Goal: Information Seeking & Learning: Learn about a topic

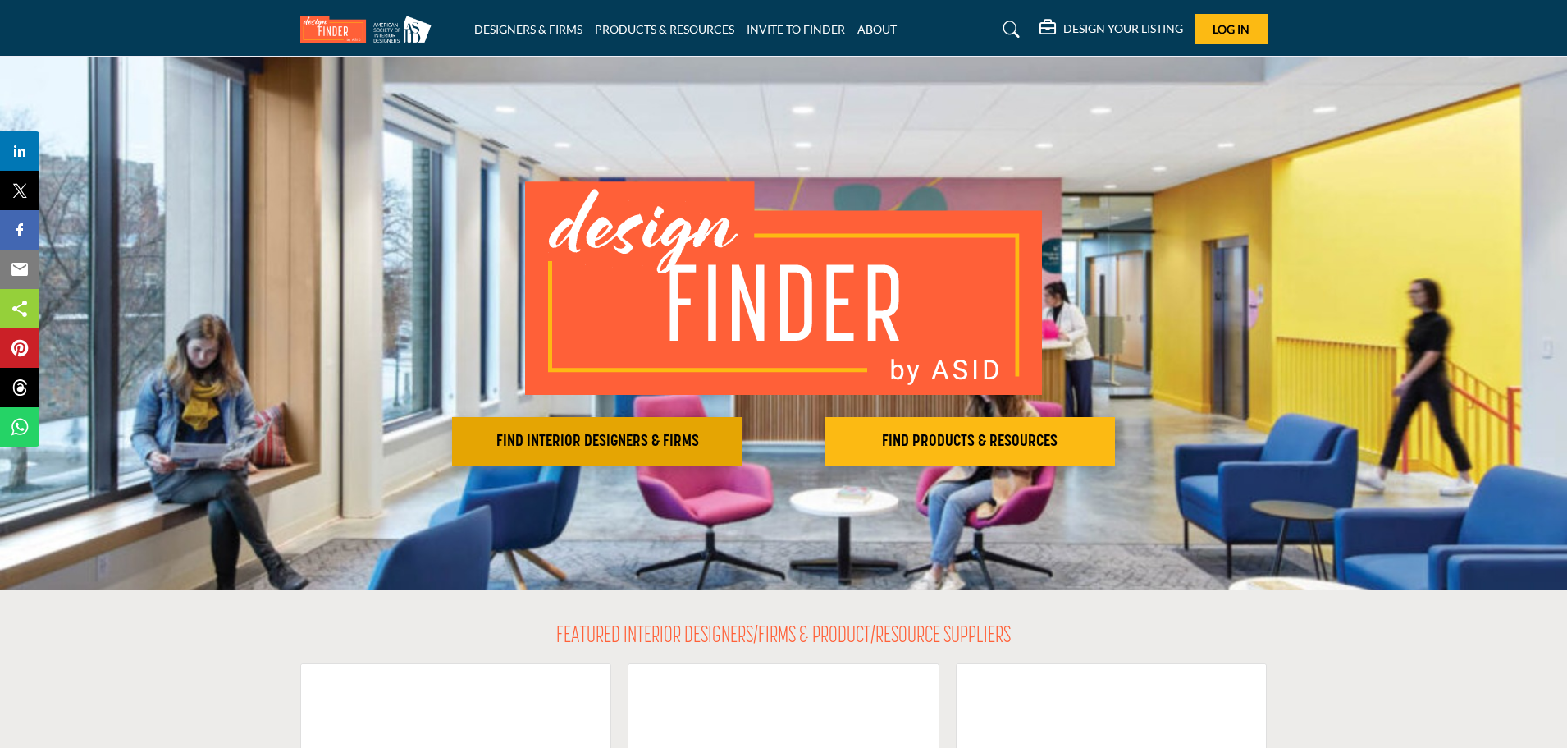
click at [558, 432] on h2 "FIND INTERIOR DESIGNERS & FIRMS" at bounding box center [597, 442] width 281 height 20
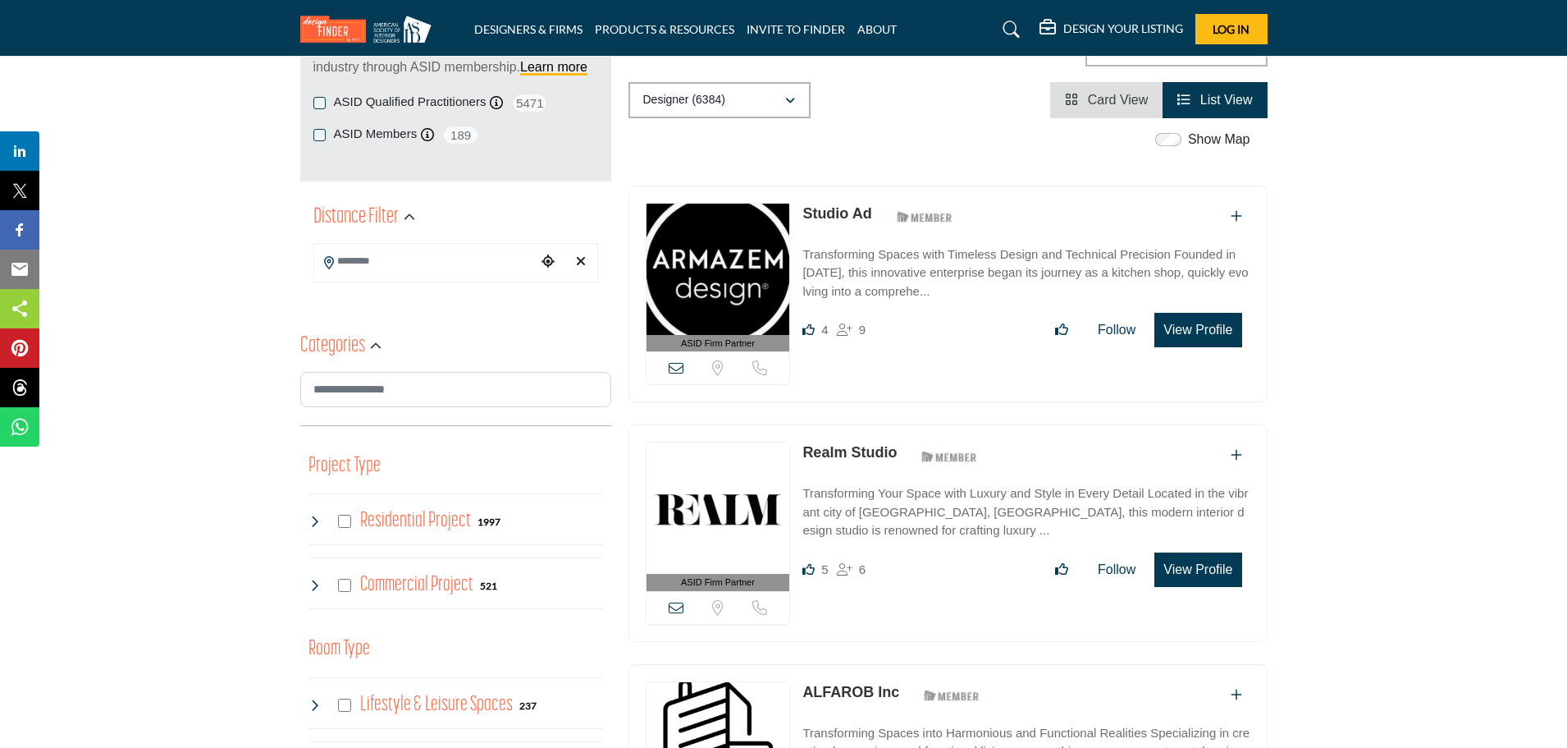
scroll to position [246, 0]
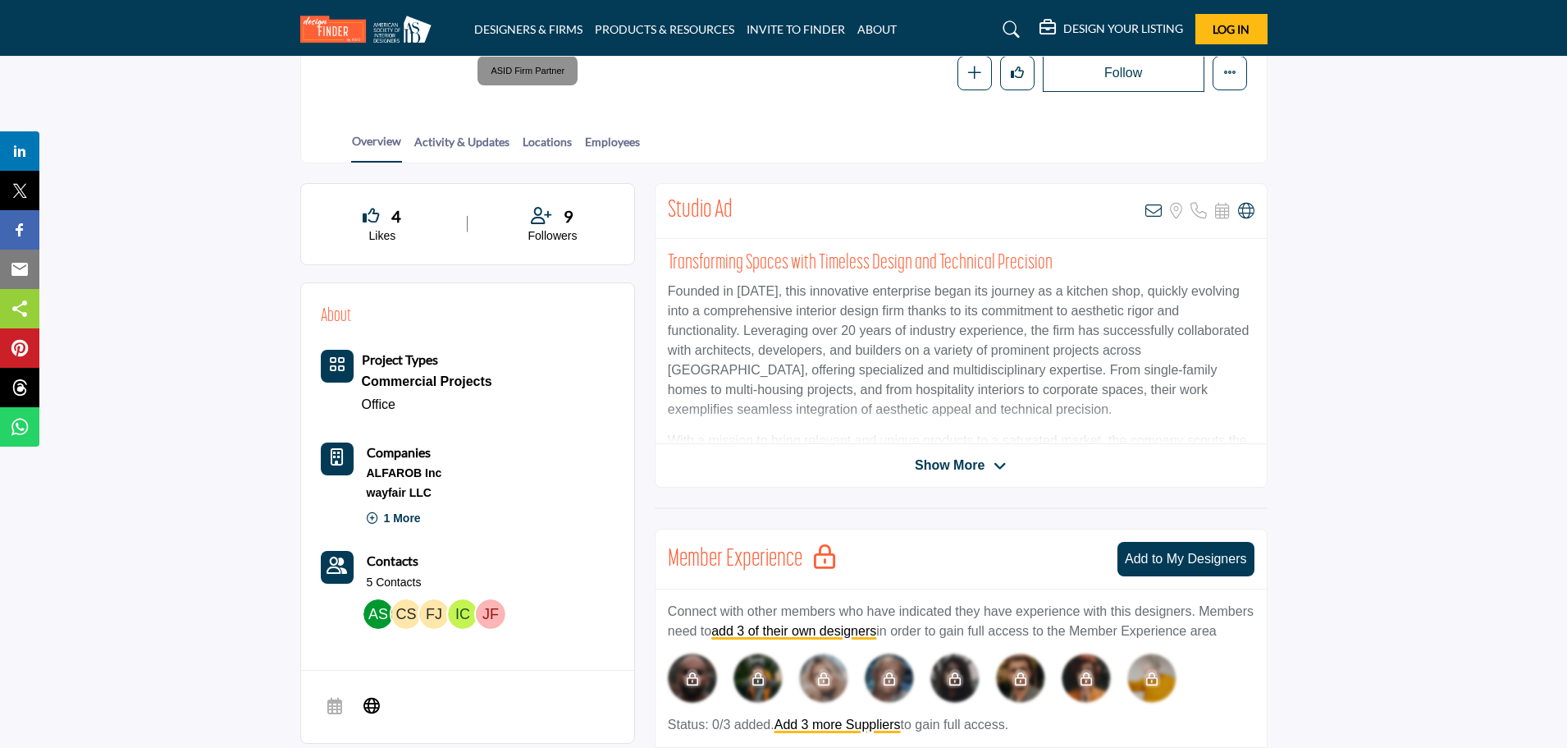
scroll to position [328, 0]
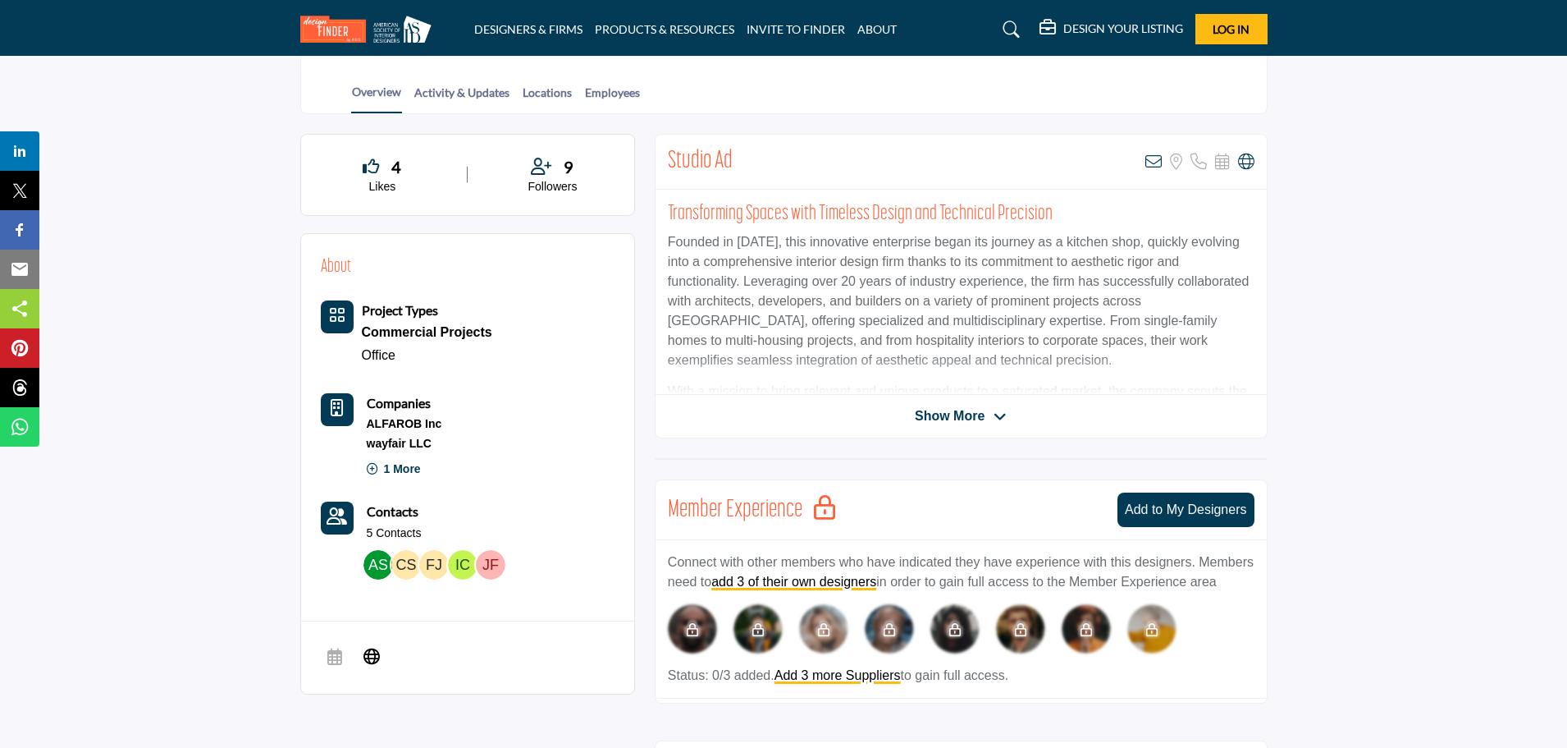
click at [936, 404] on div "Studio Ad View email address of this listing Sorry, but we don't have a locatio…" at bounding box center [961, 286] width 613 height 304
click at [920, 412] on span "Show More" at bounding box center [950, 416] width 70 height 20
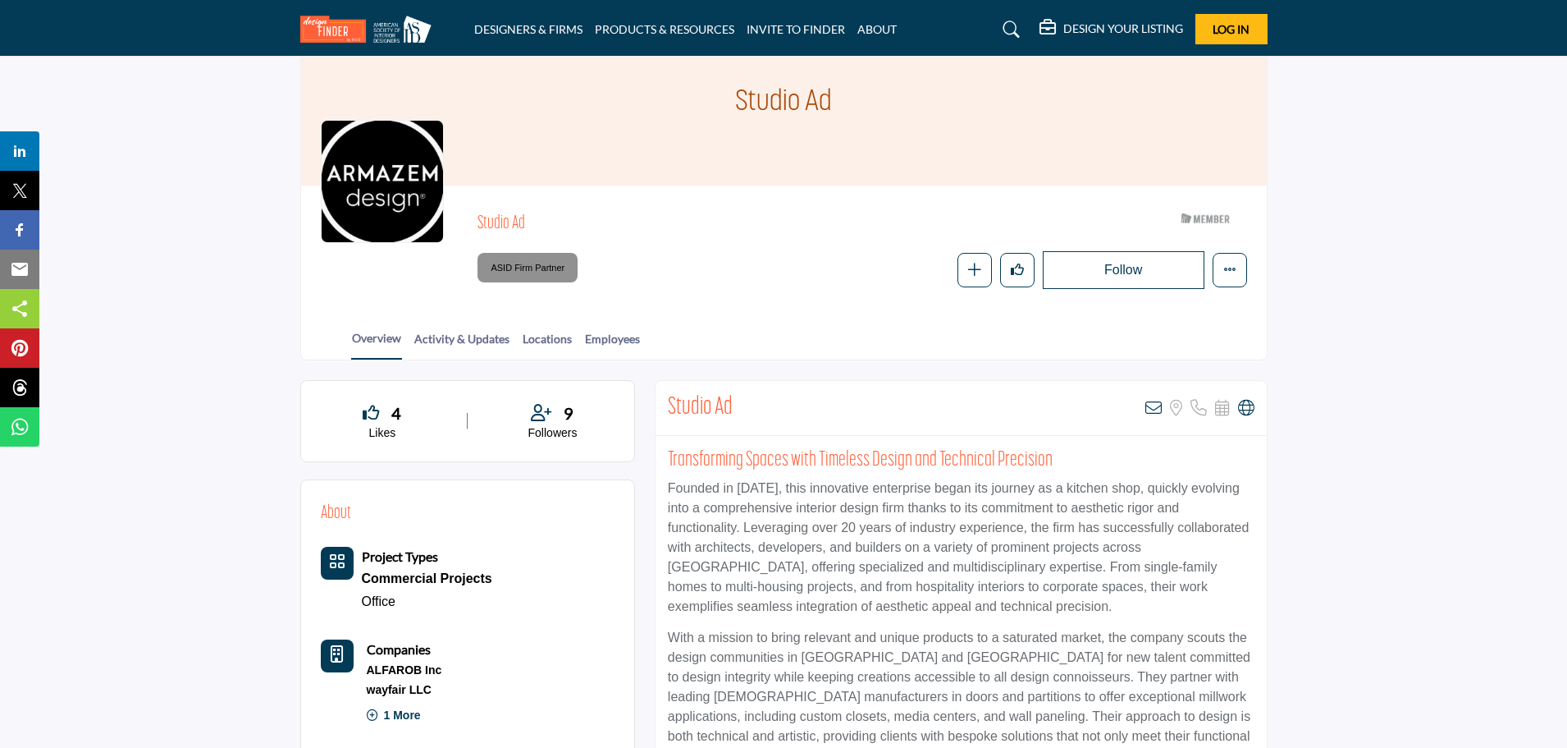
scroll to position [0, 0]
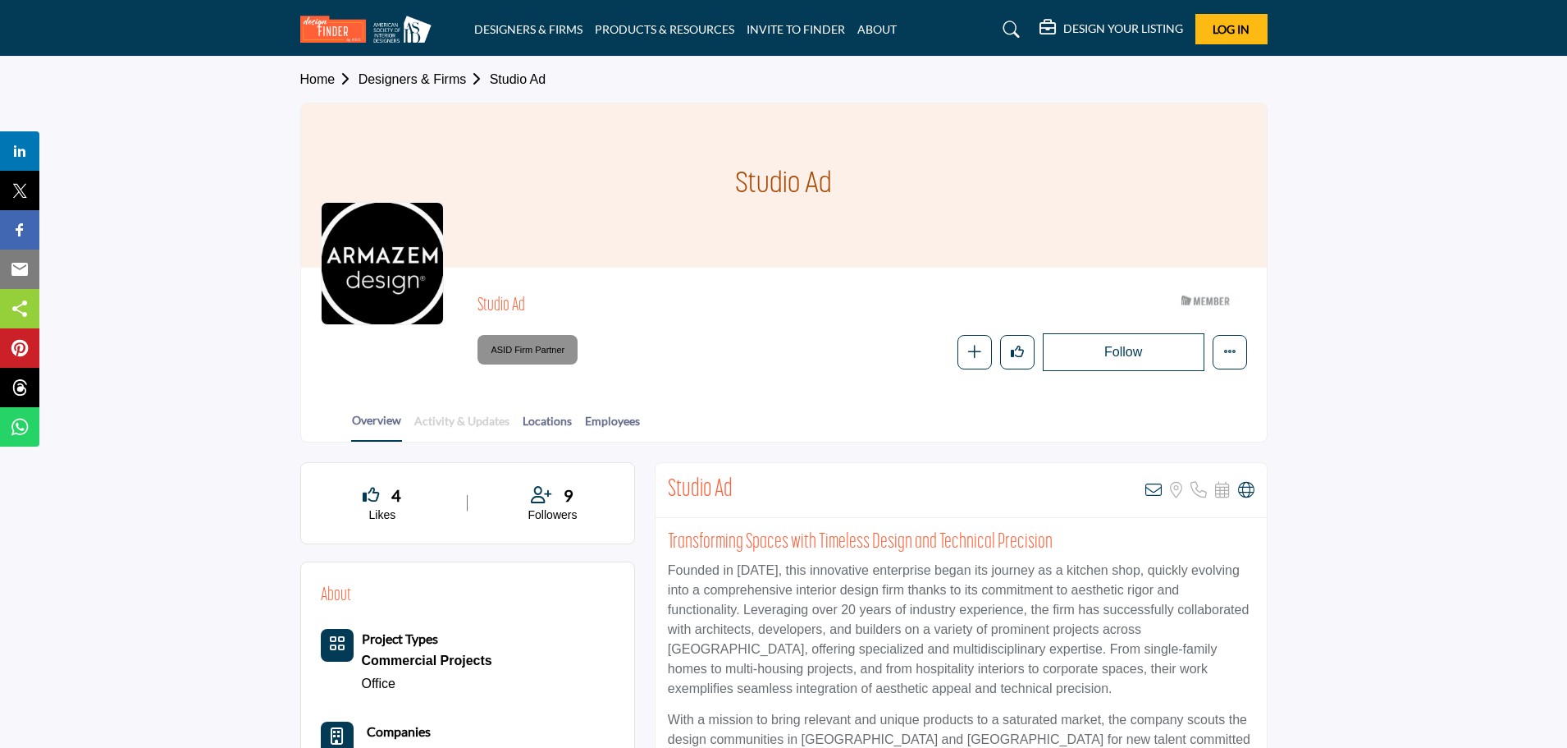
click at [454, 421] on link "Activity & Updates" at bounding box center [462, 426] width 97 height 29
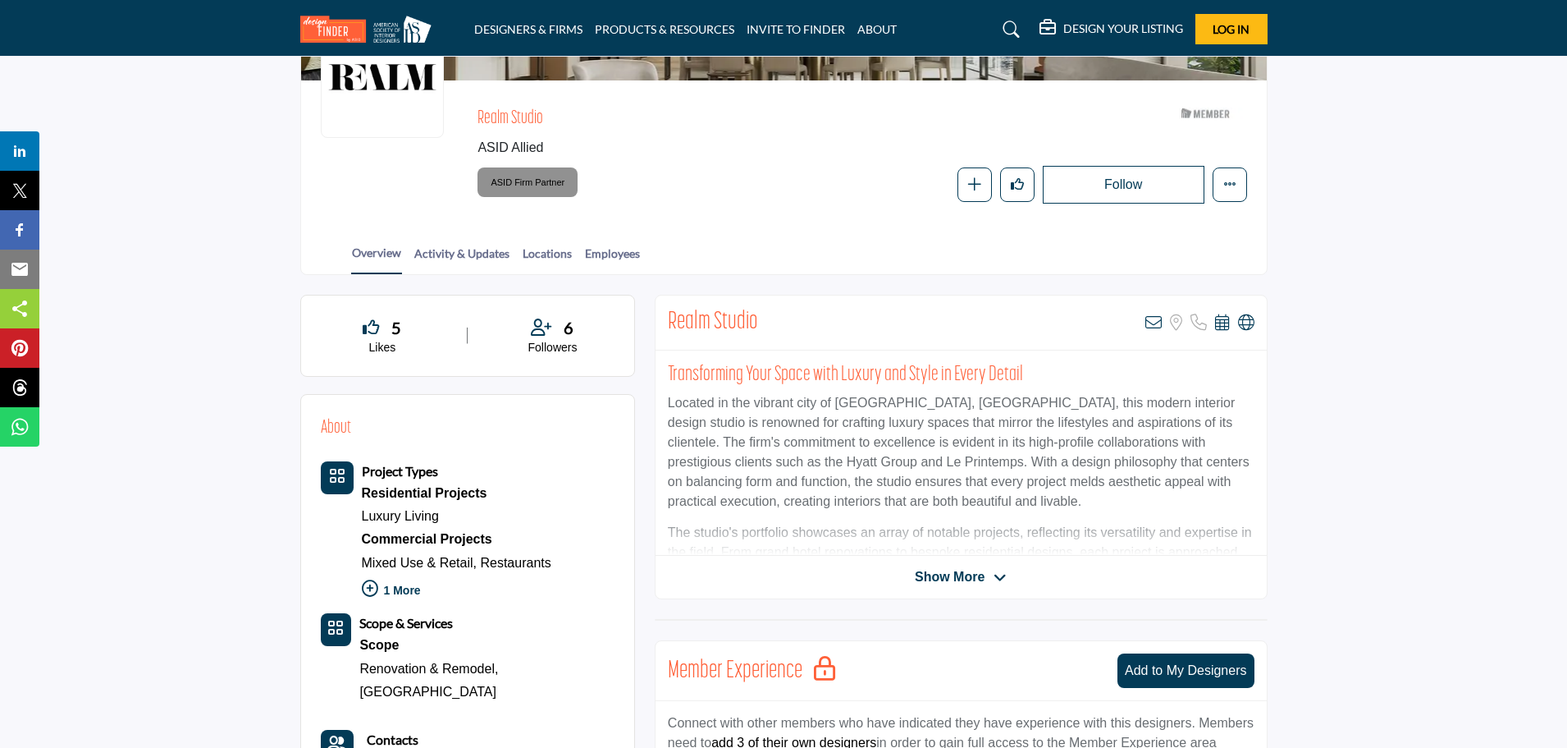
scroll to position [246, 0]
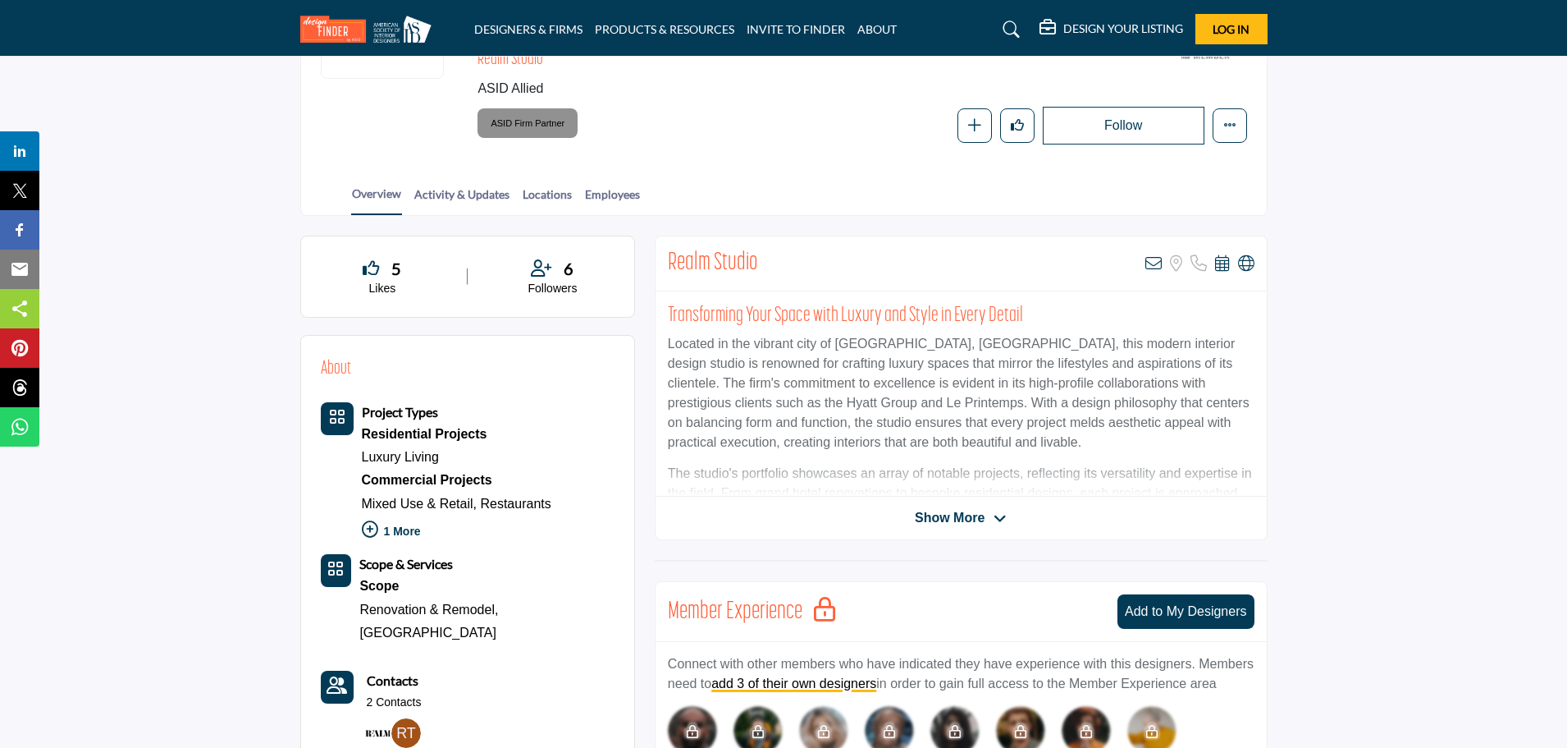
click at [913, 515] on div "Show More" at bounding box center [961, 518] width 611 height 20
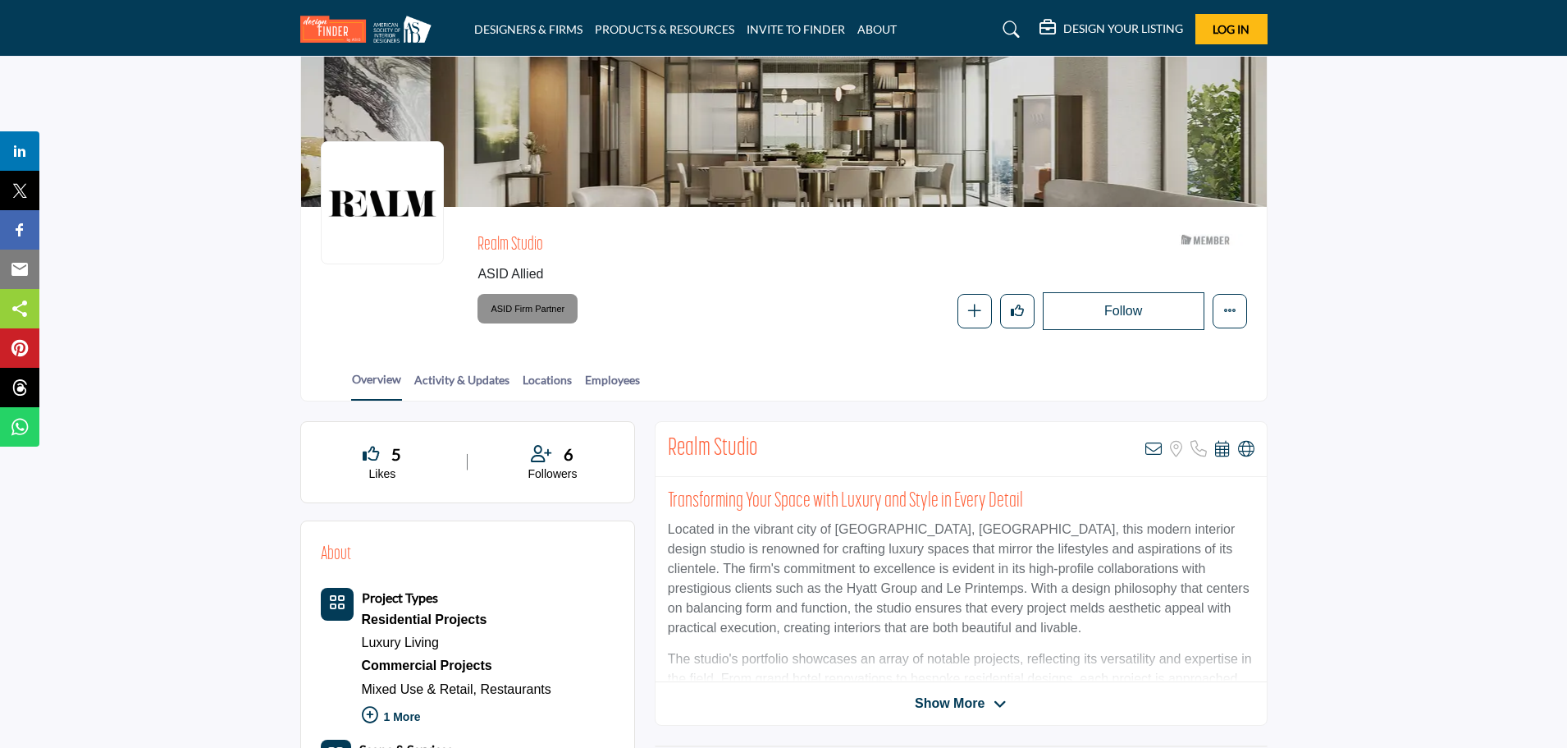
scroll to position [0, 0]
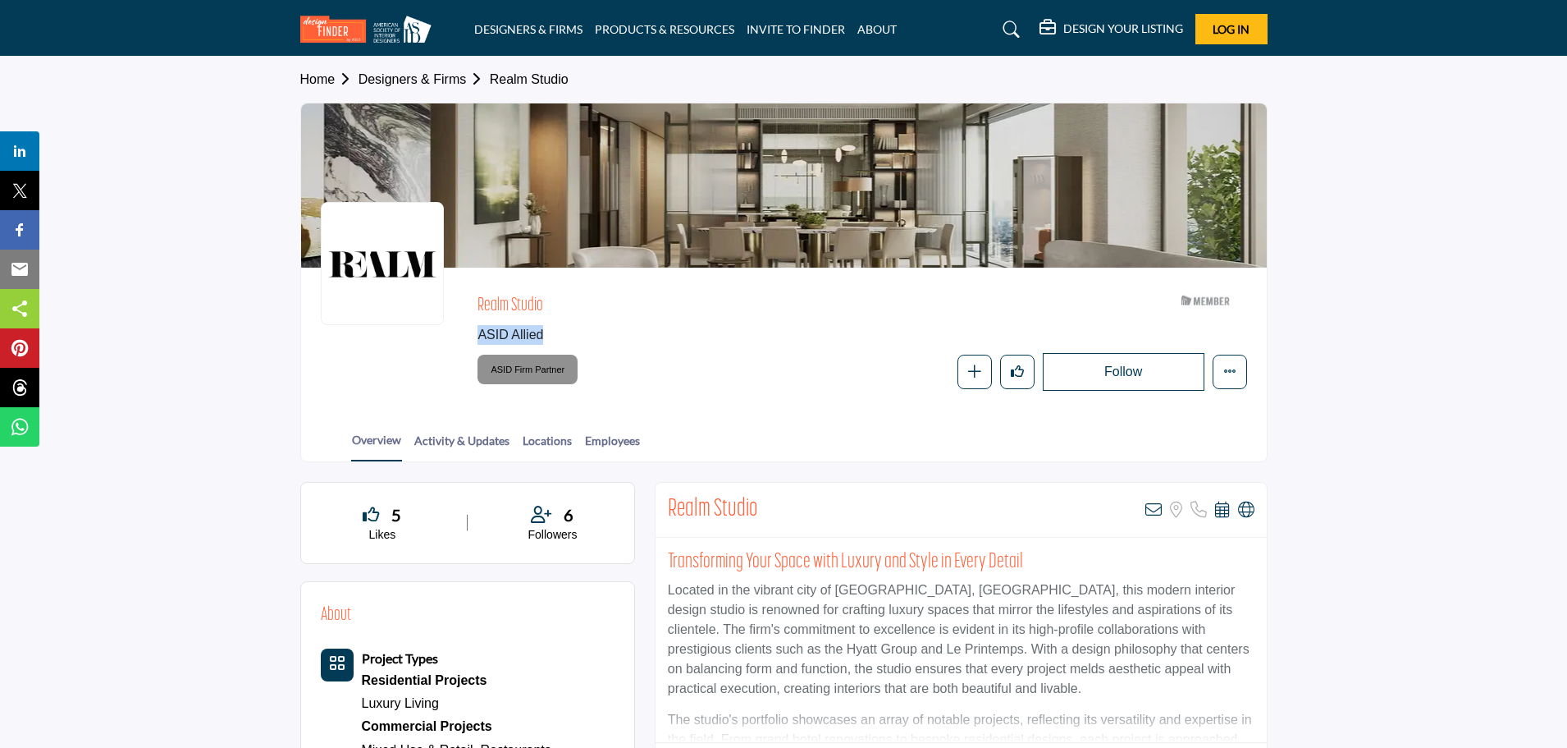
drag, startPoint x: 477, startPoint y: 336, endPoint x: 557, endPoint y: 327, distance: 80.9
click at [557, 327] on div "Realm Studio ASID Allied ASID Member who supports and impacts the Interior Desi…" at bounding box center [784, 338] width 926 height 103
copy span "ASID Allied"
drag, startPoint x: 476, startPoint y: 306, endPoint x: 557, endPoint y: 304, distance: 81.3
click at [557, 304] on div "Realm Studio ASID Allied ASID Member who supports and impacts the Interior Desi…" at bounding box center [784, 338] width 926 height 103
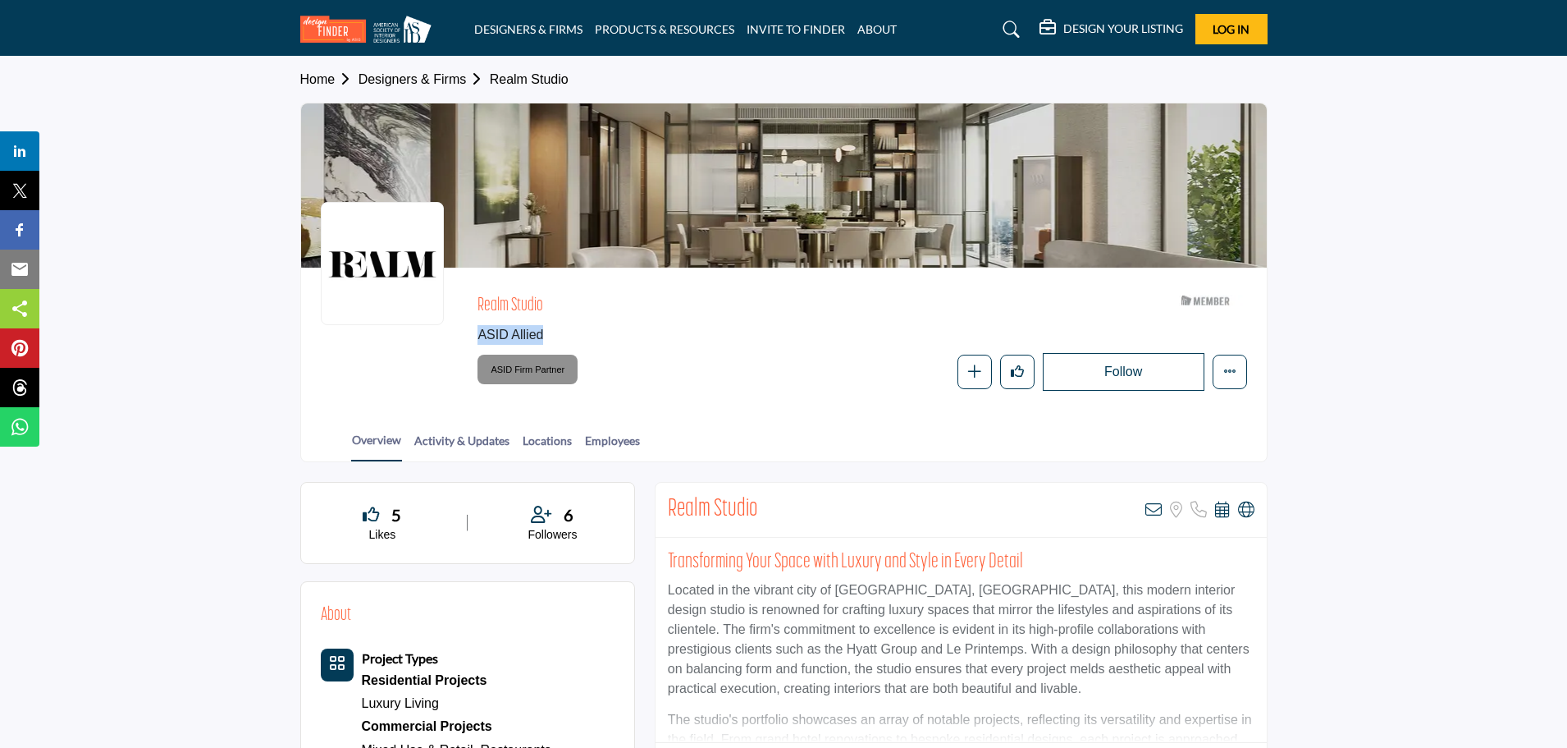
copy h2 "Realm Studio"
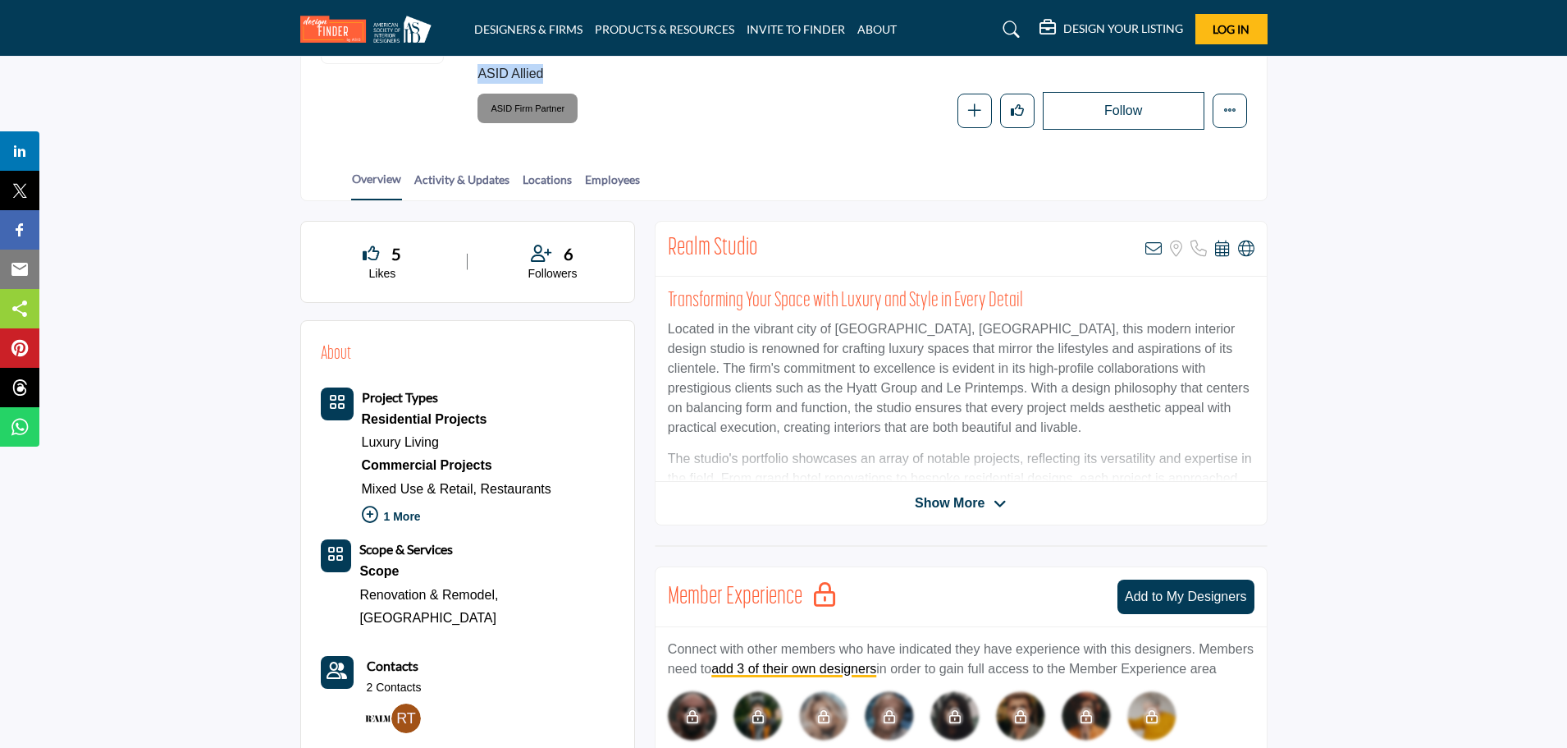
scroll to position [328, 0]
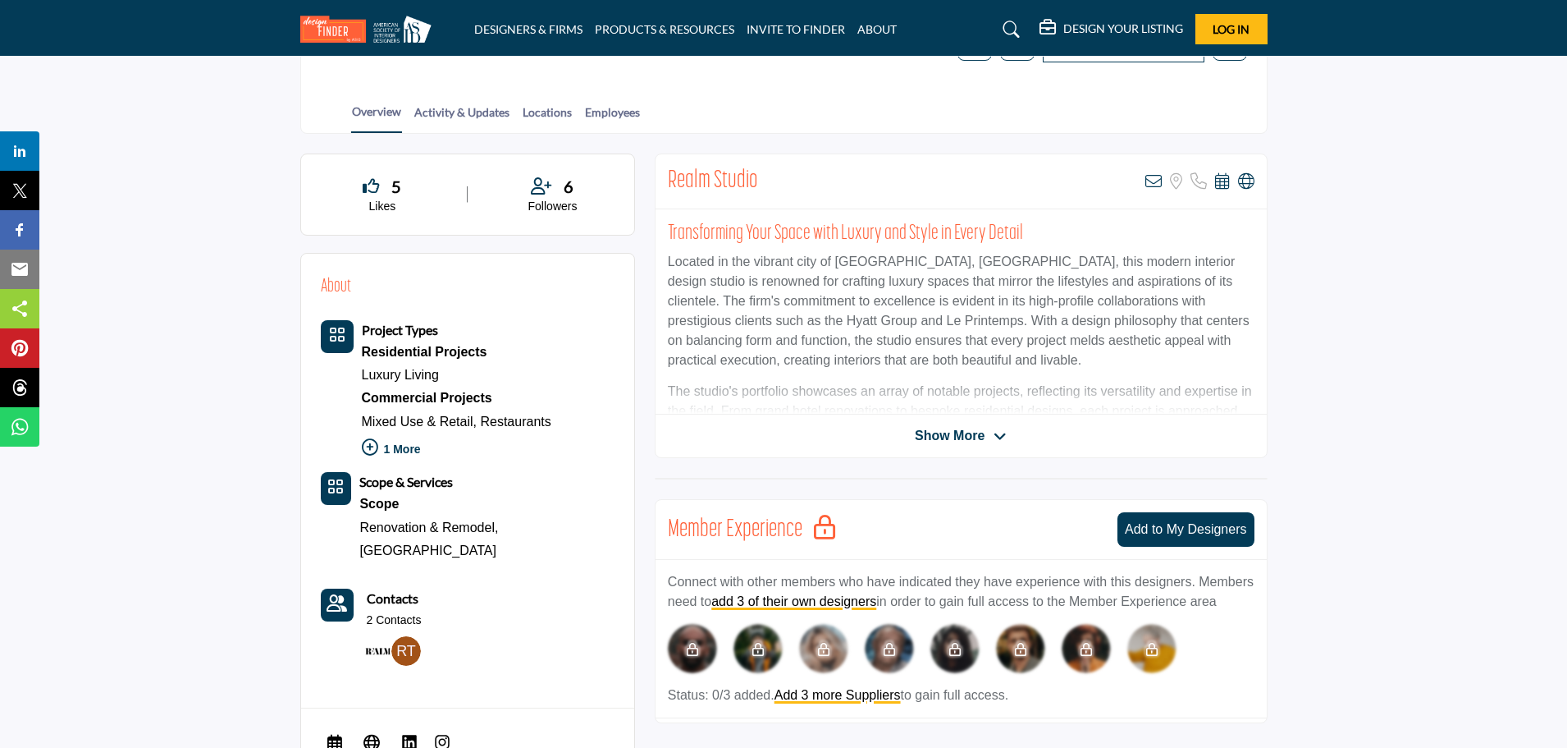
click at [956, 439] on span "Show More" at bounding box center [950, 436] width 70 height 20
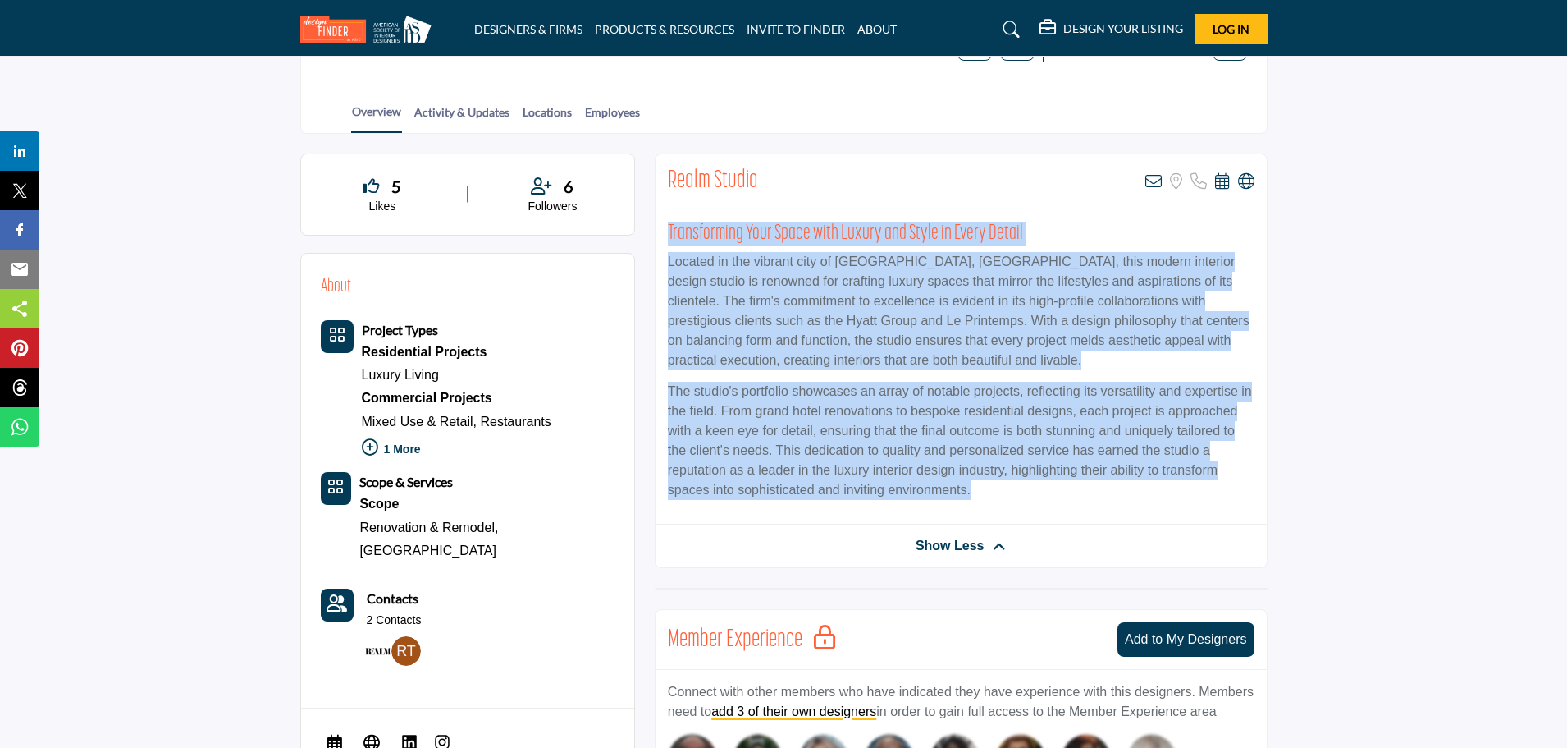
drag, startPoint x: 668, startPoint y: 226, endPoint x: 1105, endPoint y: 488, distance: 509.7
click at [1105, 488] on div "Transforming Your Space with Luxury and Style in Every Detail Located in the vi…" at bounding box center [961, 366] width 611 height 315
copy div "Transforming Your Space with Luxury and Style in Every Detail Located in the vi…"
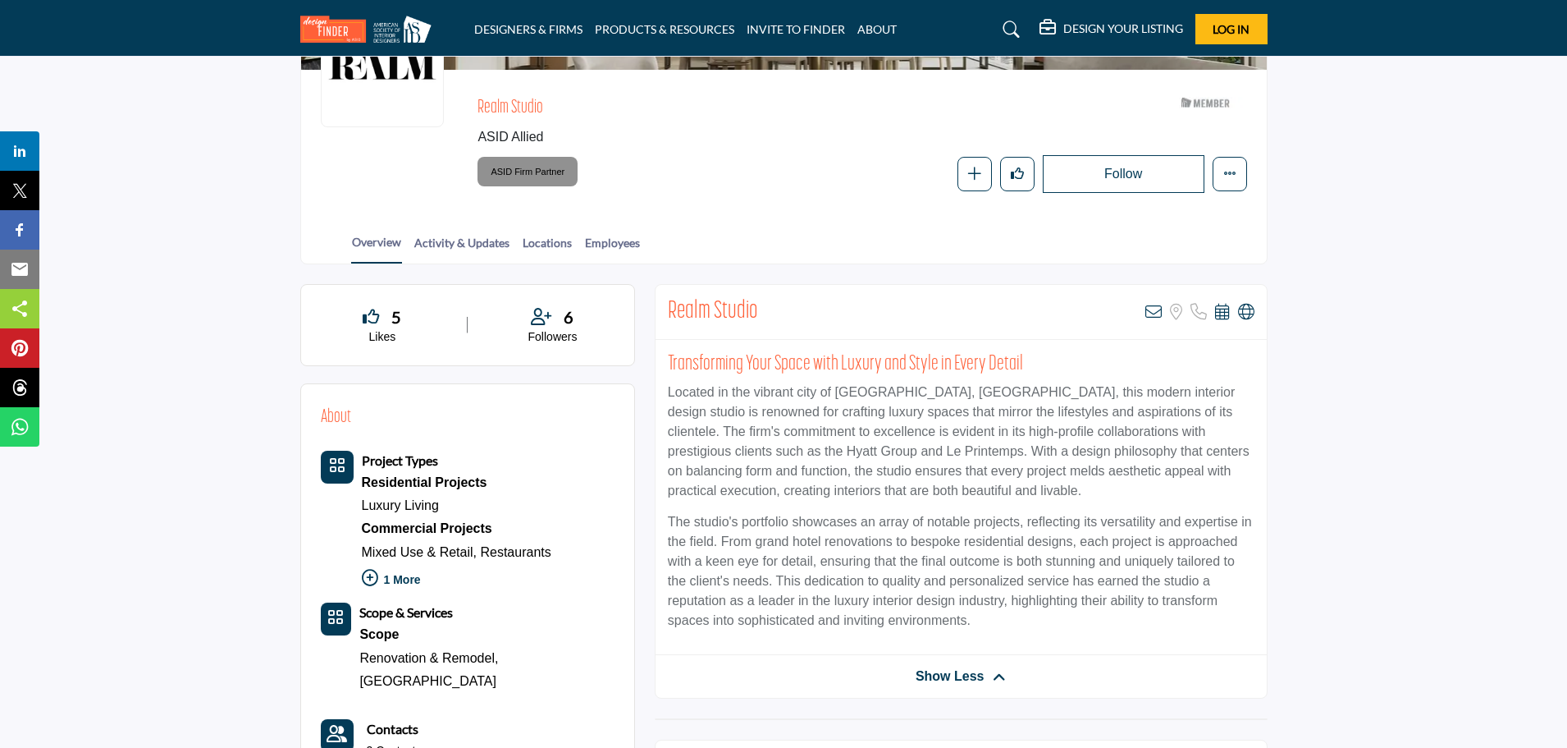
scroll to position [45, 0]
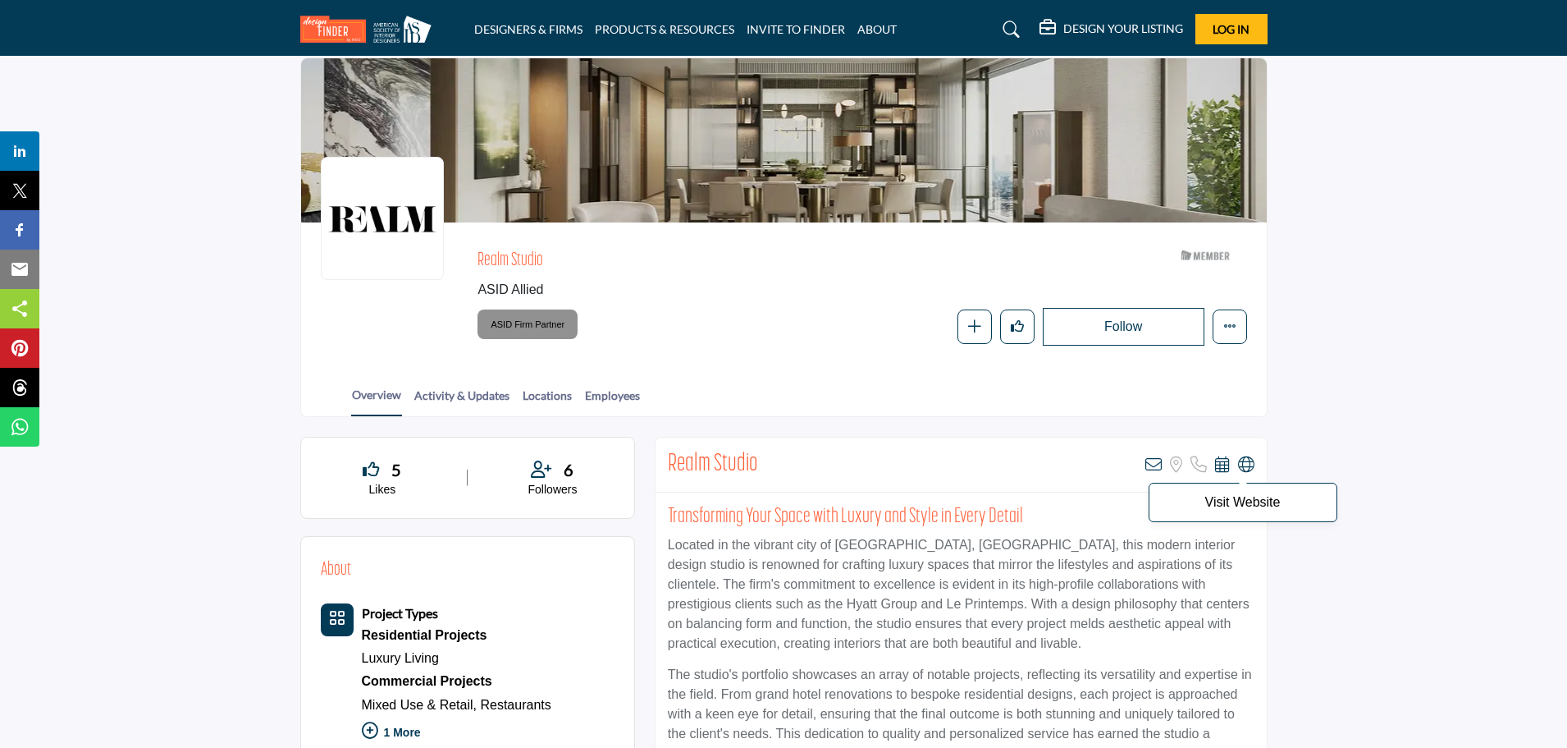
click at [1252, 464] on icon at bounding box center [1246, 464] width 16 height 16
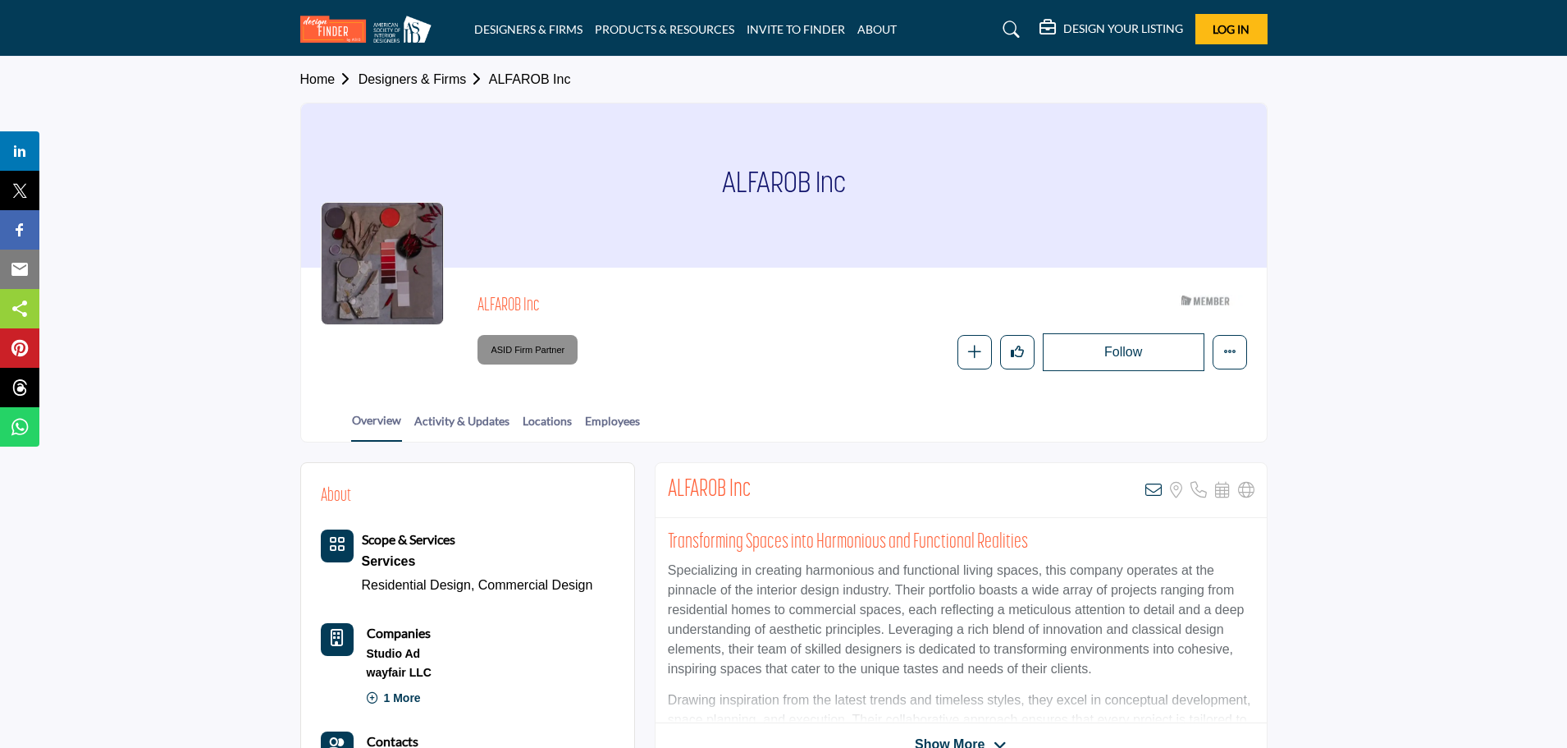
drag, startPoint x: 475, startPoint y: 300, endPoint x: 565, endPoint y: 299, distance: 90.3
click at [565, 299] on div "ALFAROB Inc ASID Member who supports and impacts the Interior Design industry. …" at bounding box center [784, 329] width 926 height 84
copy h2 "ALFAROB Inc"
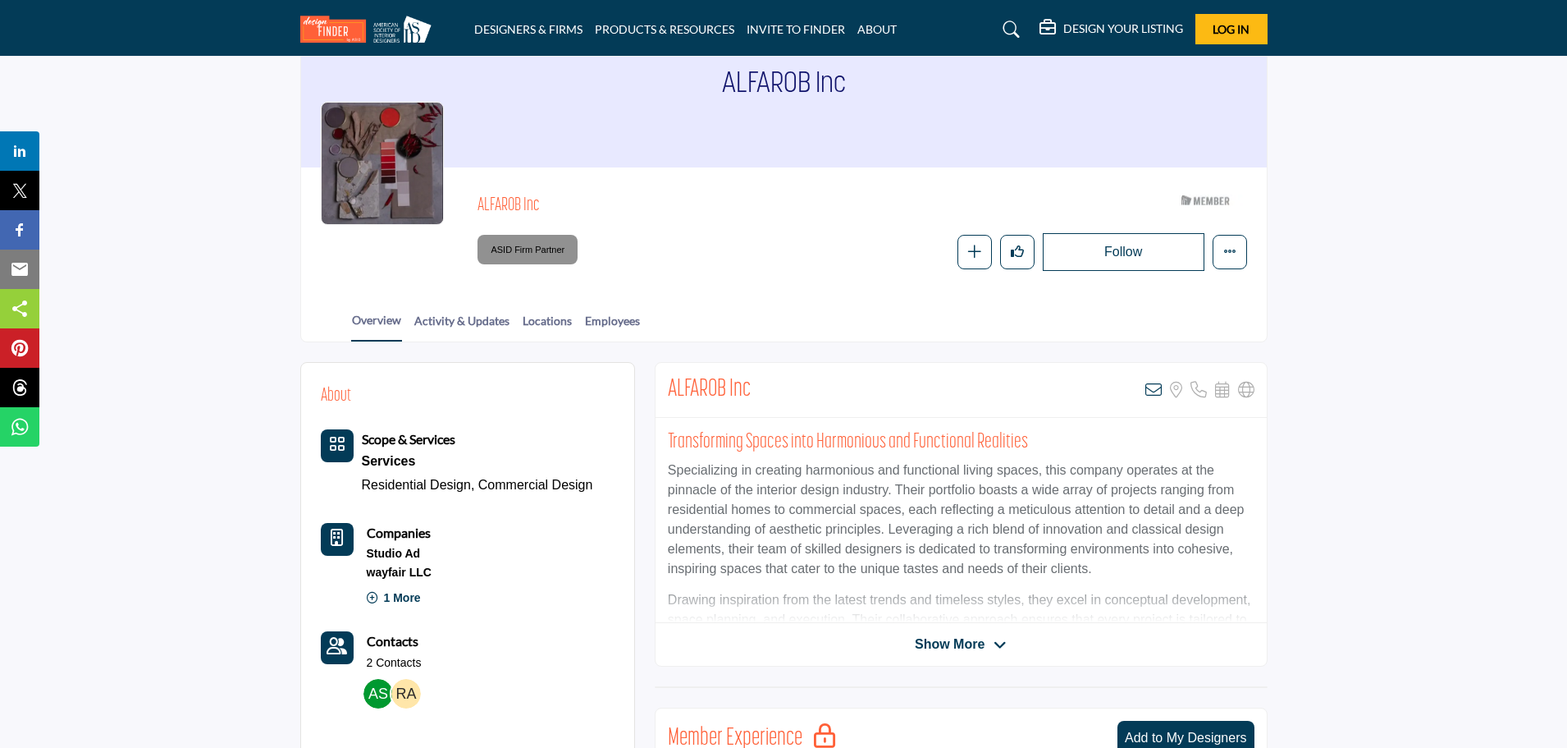
scroll to position [246, 0]
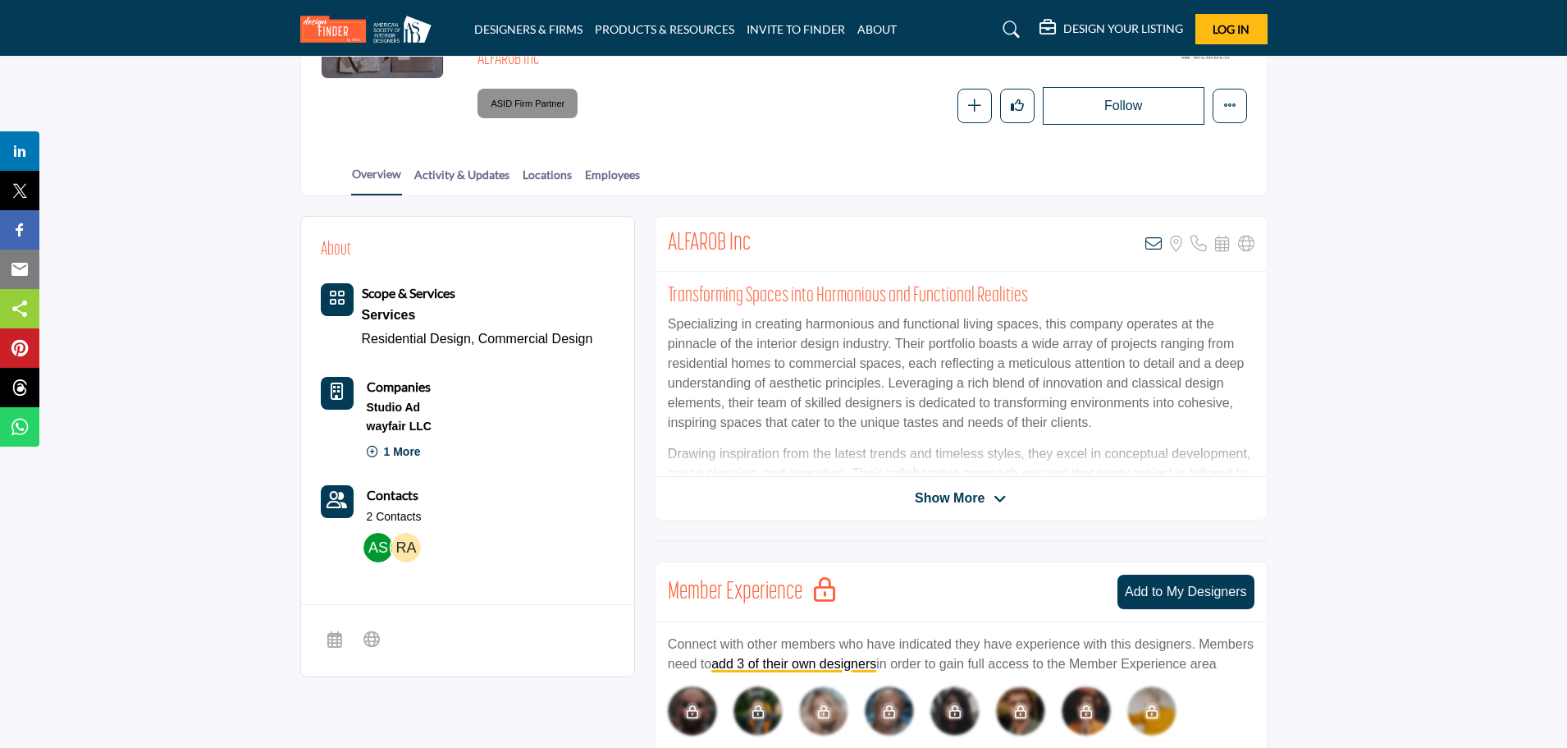
click at [922, 497] on span "Show More" at bounding box center [950, 498] width 70 height 20
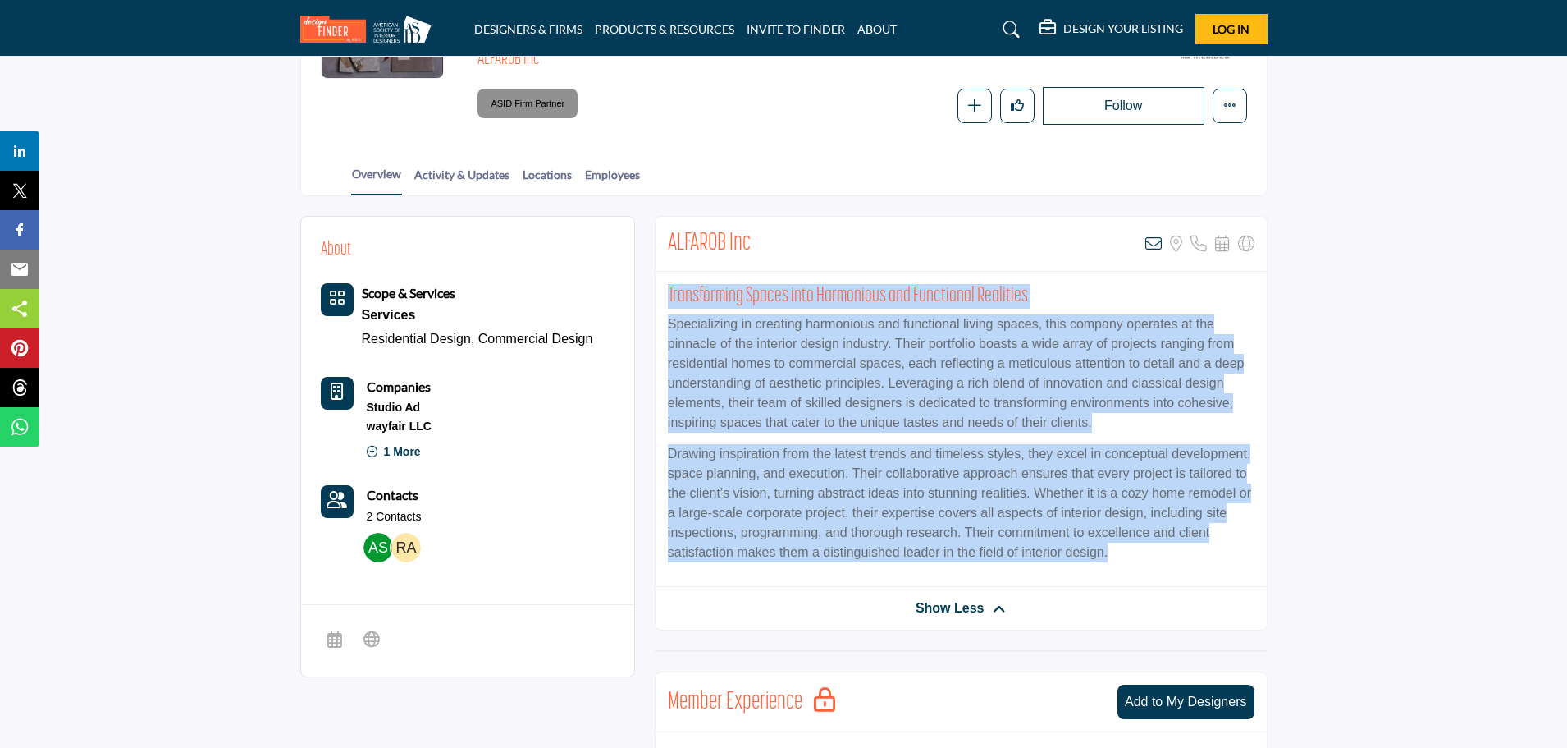
drag, startPoint x: 684, startPoint y: 299, endPoint x: 1114, endPoint y: 554, distance: 500.0
click at [1114, 554] on div "Transforming Spaces into Harmonious and Functional Realities Specializing in cr…" at bounding box center [961, 429] width 611 height 315
copy div "Transforming Spaces into Harmonious and Functional Realities Specializing in cr…"
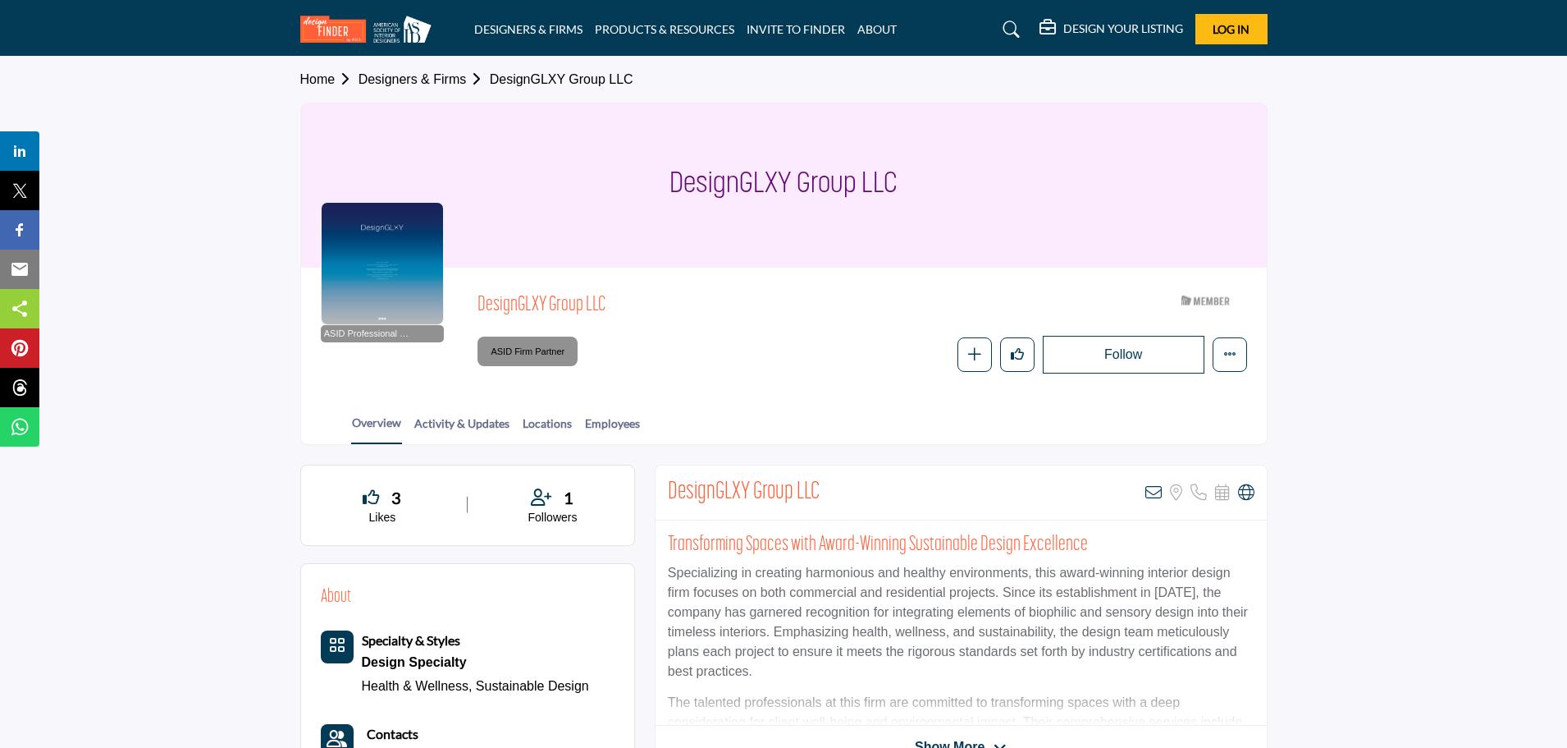
click at [519, 304] on span "DesignGLXY Group LLC" at bounding box center [663, 305] width 370 height 27
copy div "DesignGLXY Group LLC"
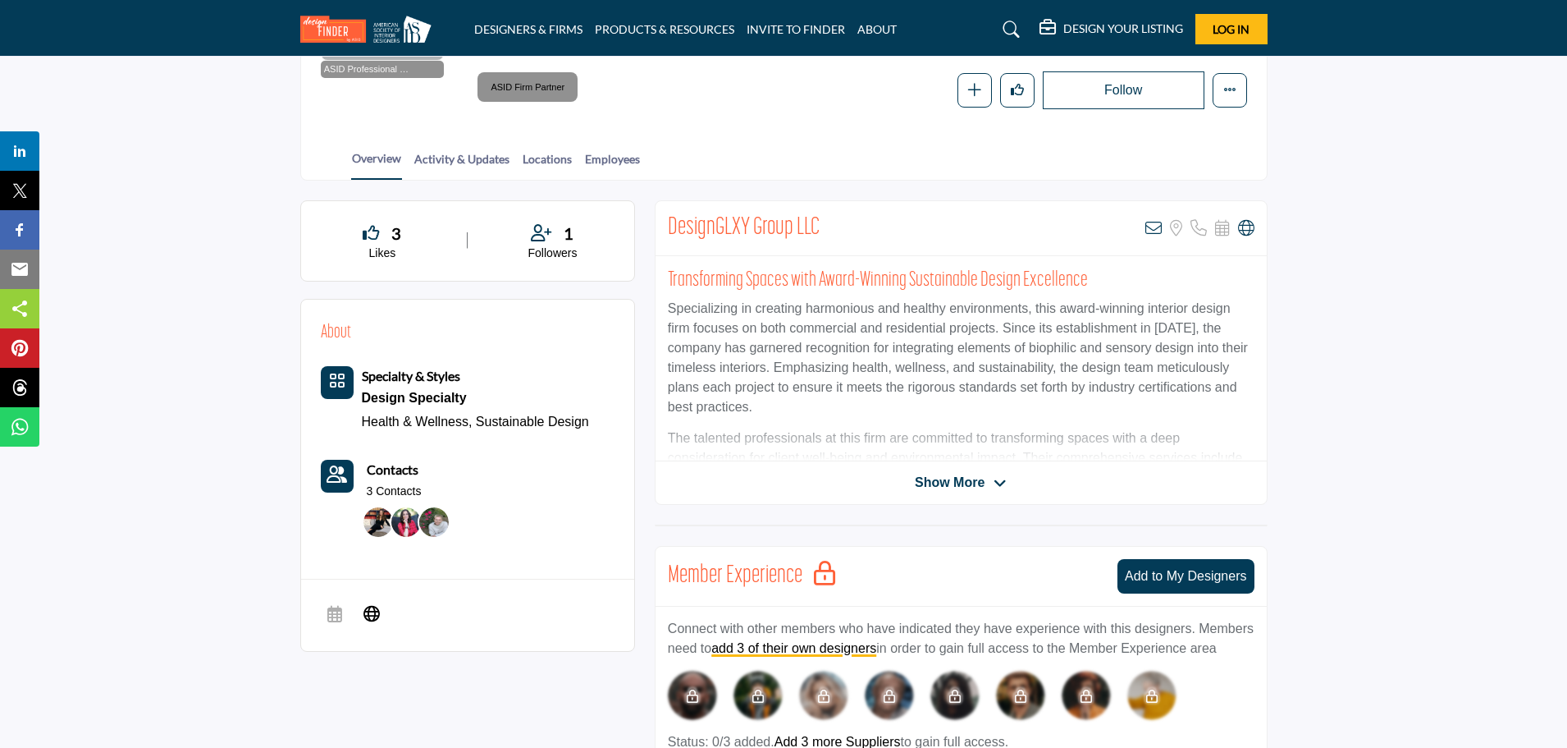
scroll to position [410, 0]
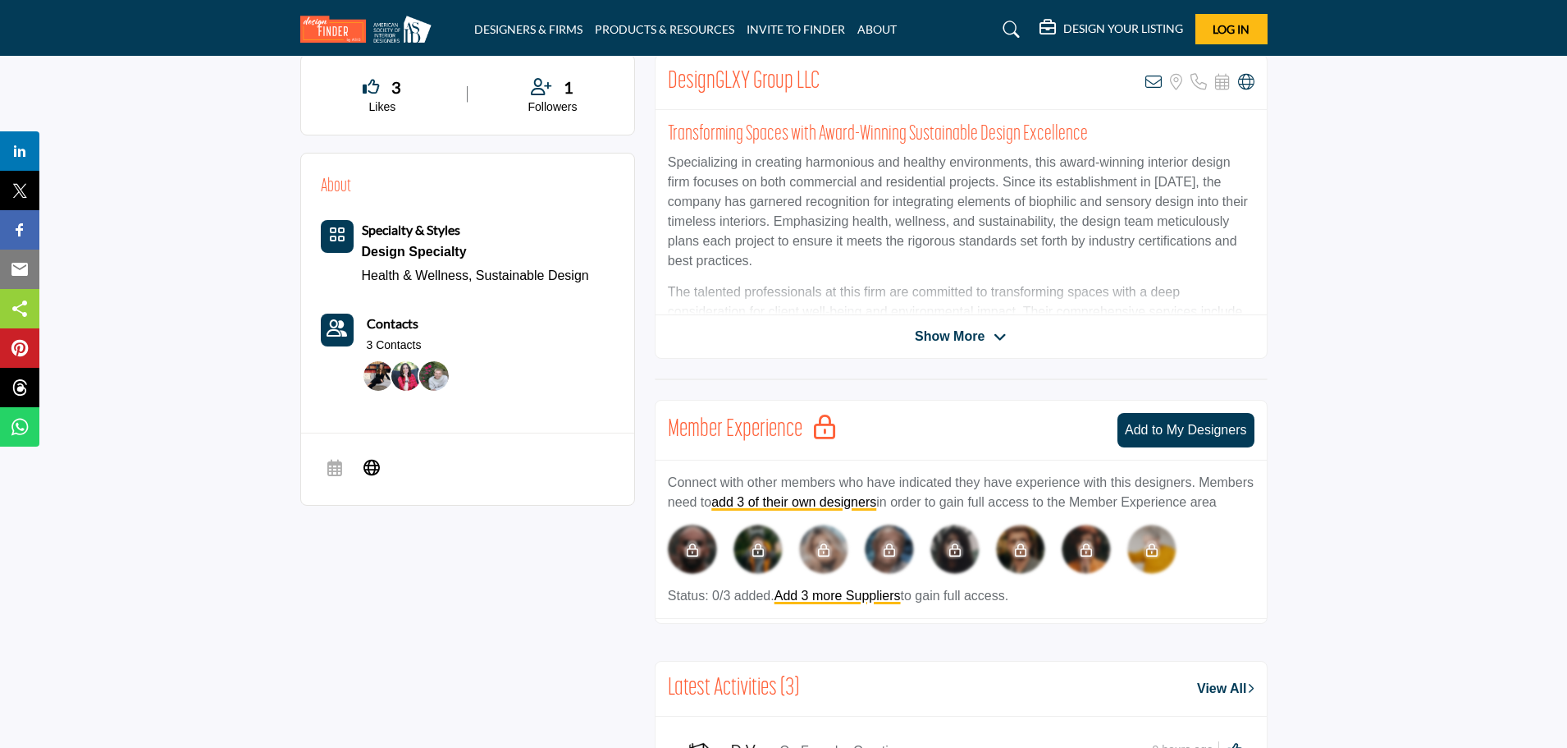
click at [985, 338] on span "Show More" at bounding box center [950, 337] width 70 height 20
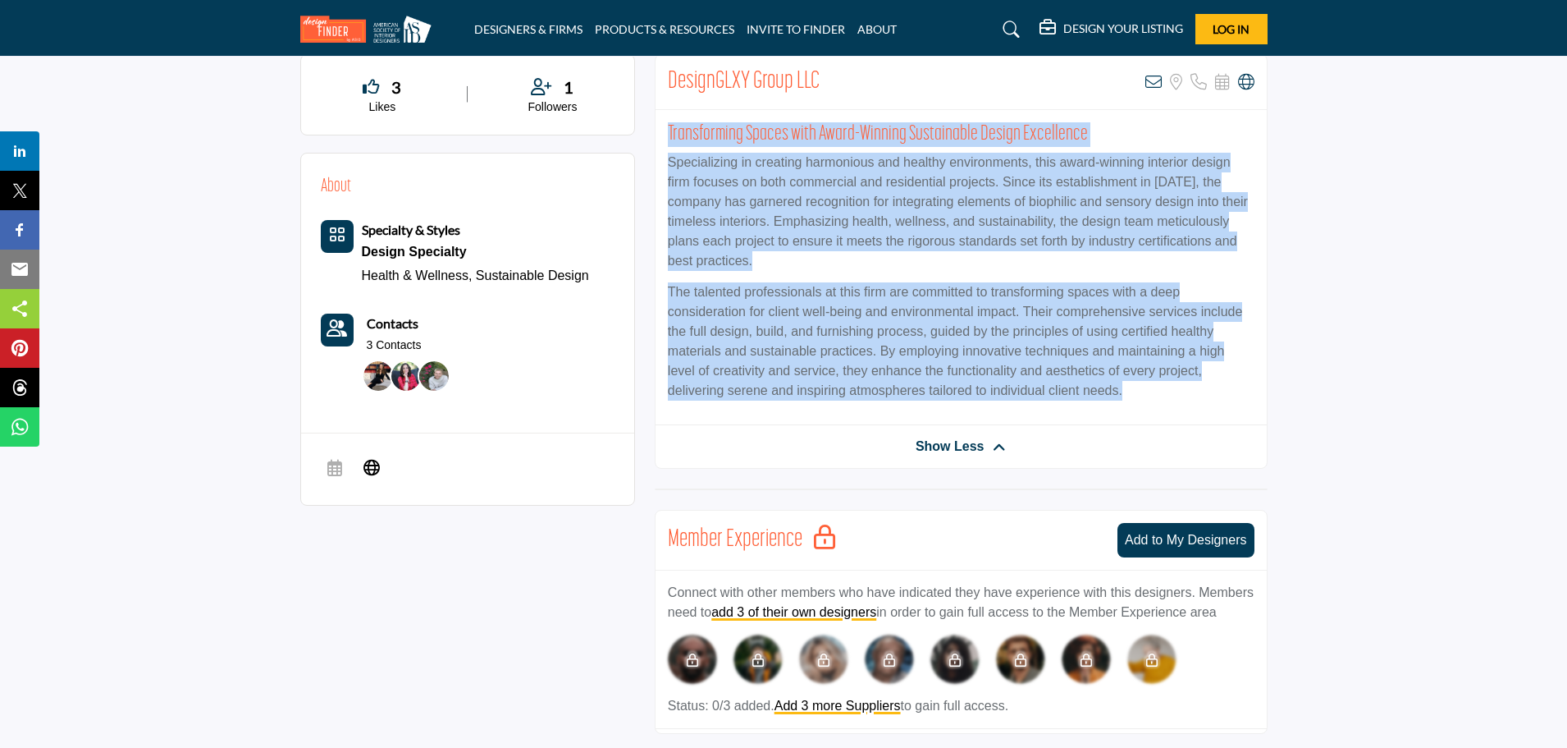
drag, startPoint x: 668, startPoint y: 126, endPoint x: 1283, endPoint y: 399, distance: 672.7
copy div "Transforming Spaces with Award-Winning Sustainable Design Excellence Specializi…"
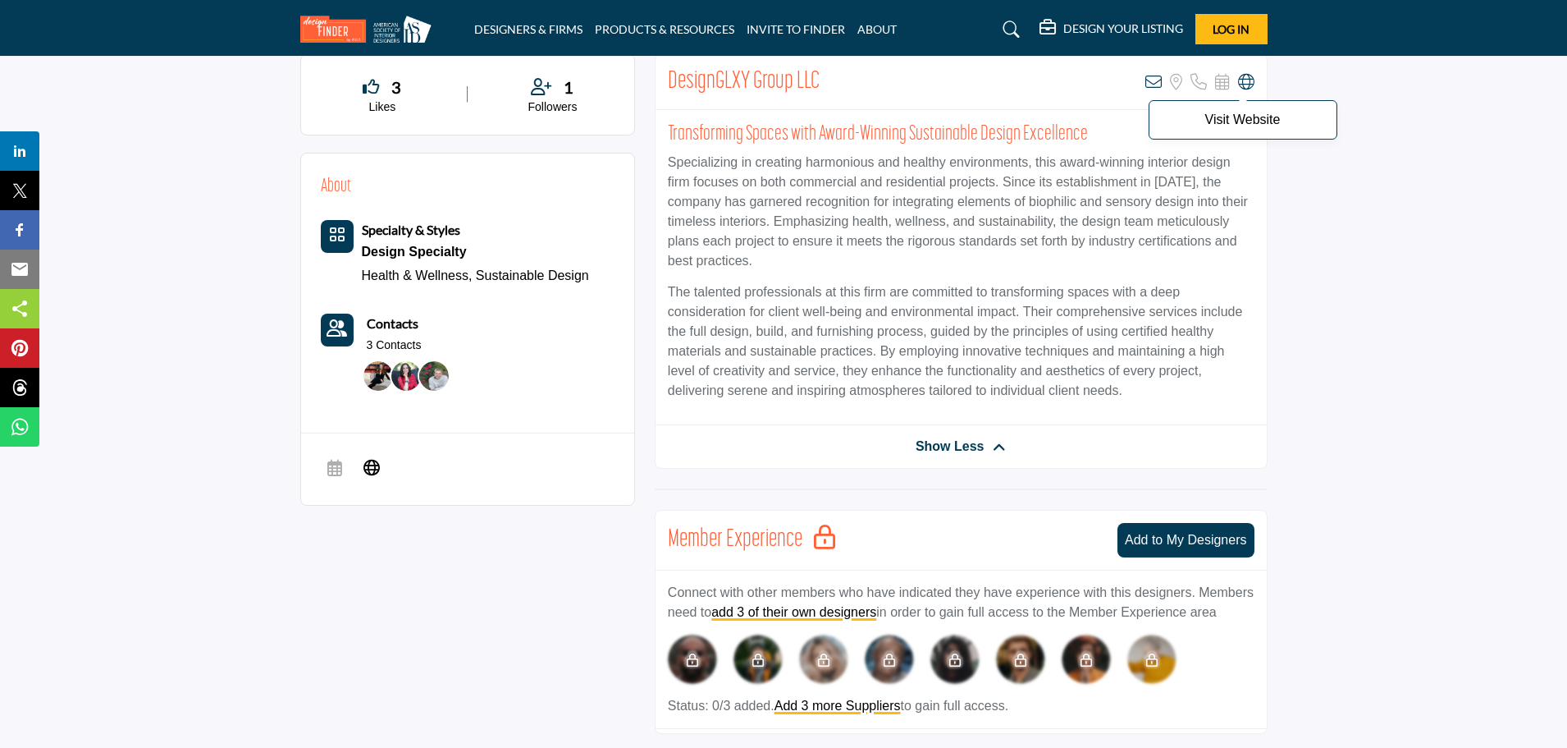
click at [1245, 81] on icon at bounding box center [1246, 82] width 16 height 16
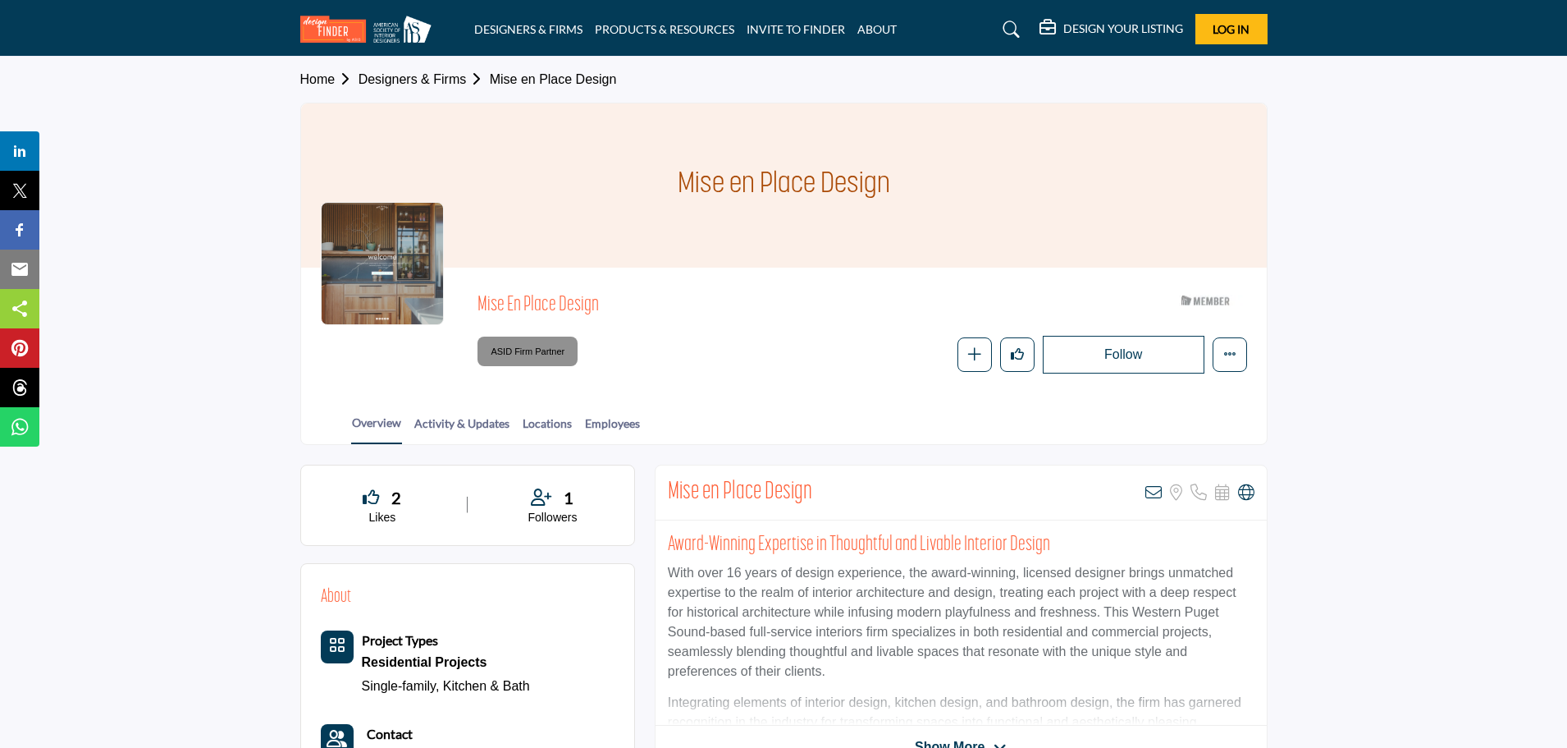
click at [743, 192] on h1 "Mise en Place Design" at bounding box center [784, 185] width 213 height 164
copy div "Mise en Place Design"
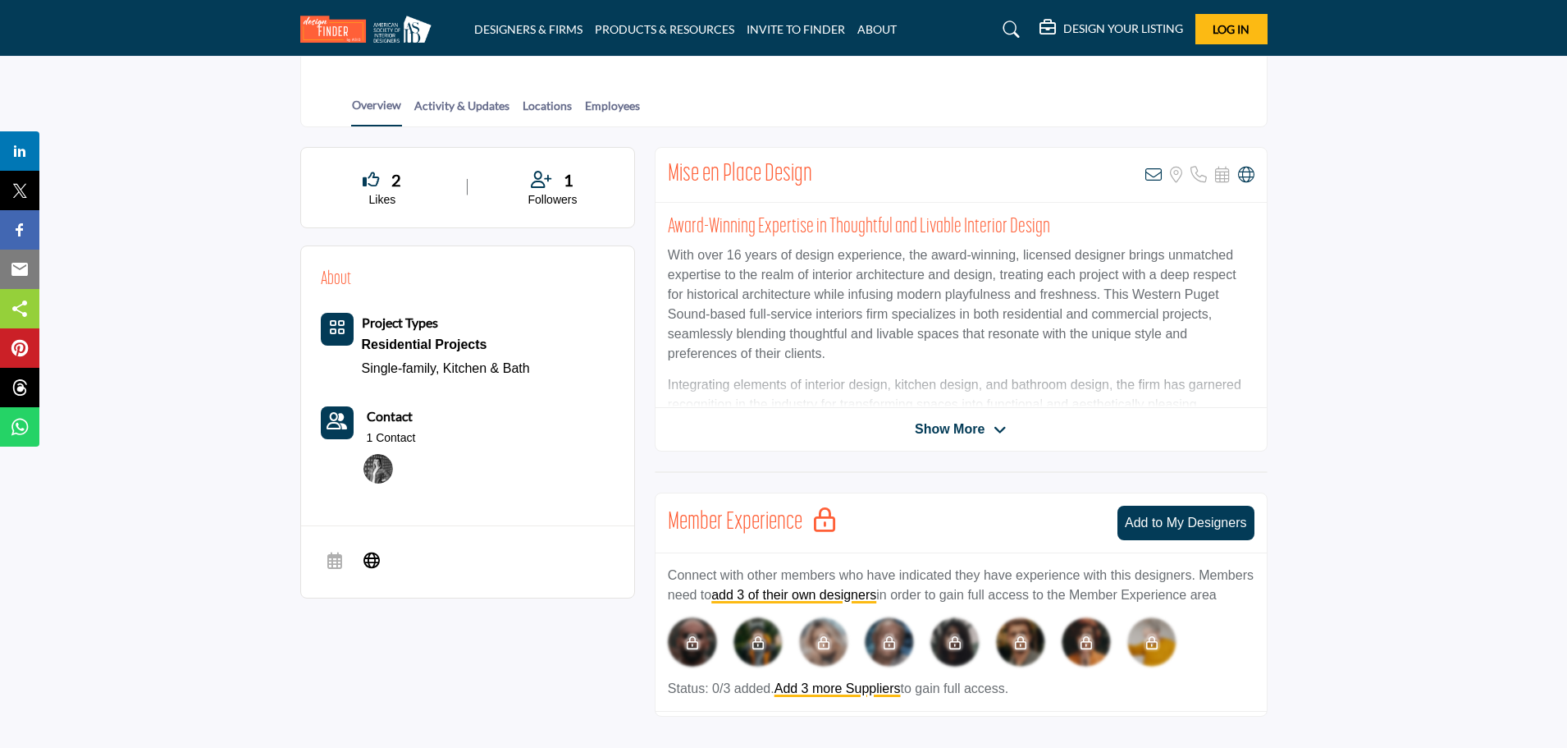
scroll to position [410, 0]
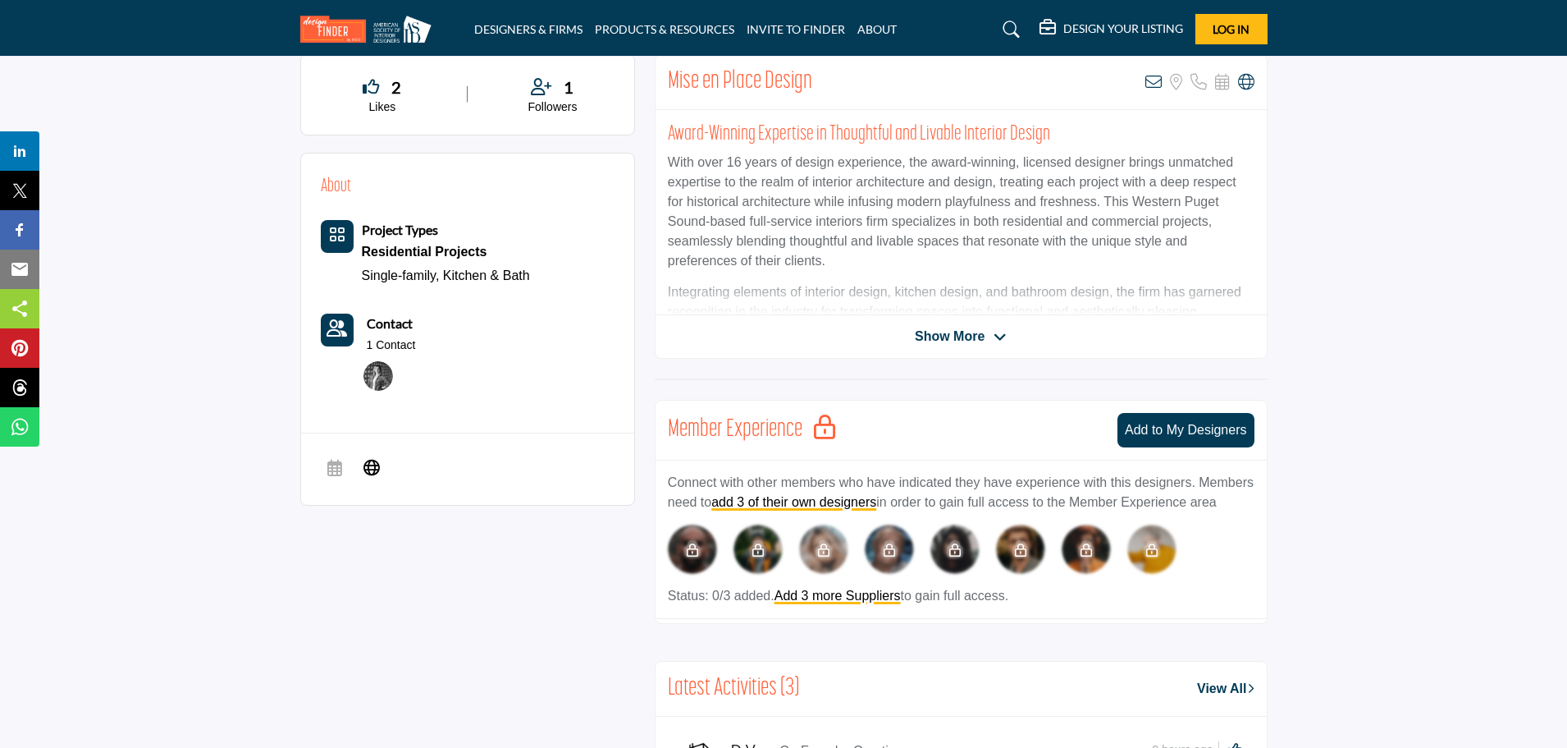
click at [949, 338] on span "Show More" at bounding box center [950, 337] width 70 height 20
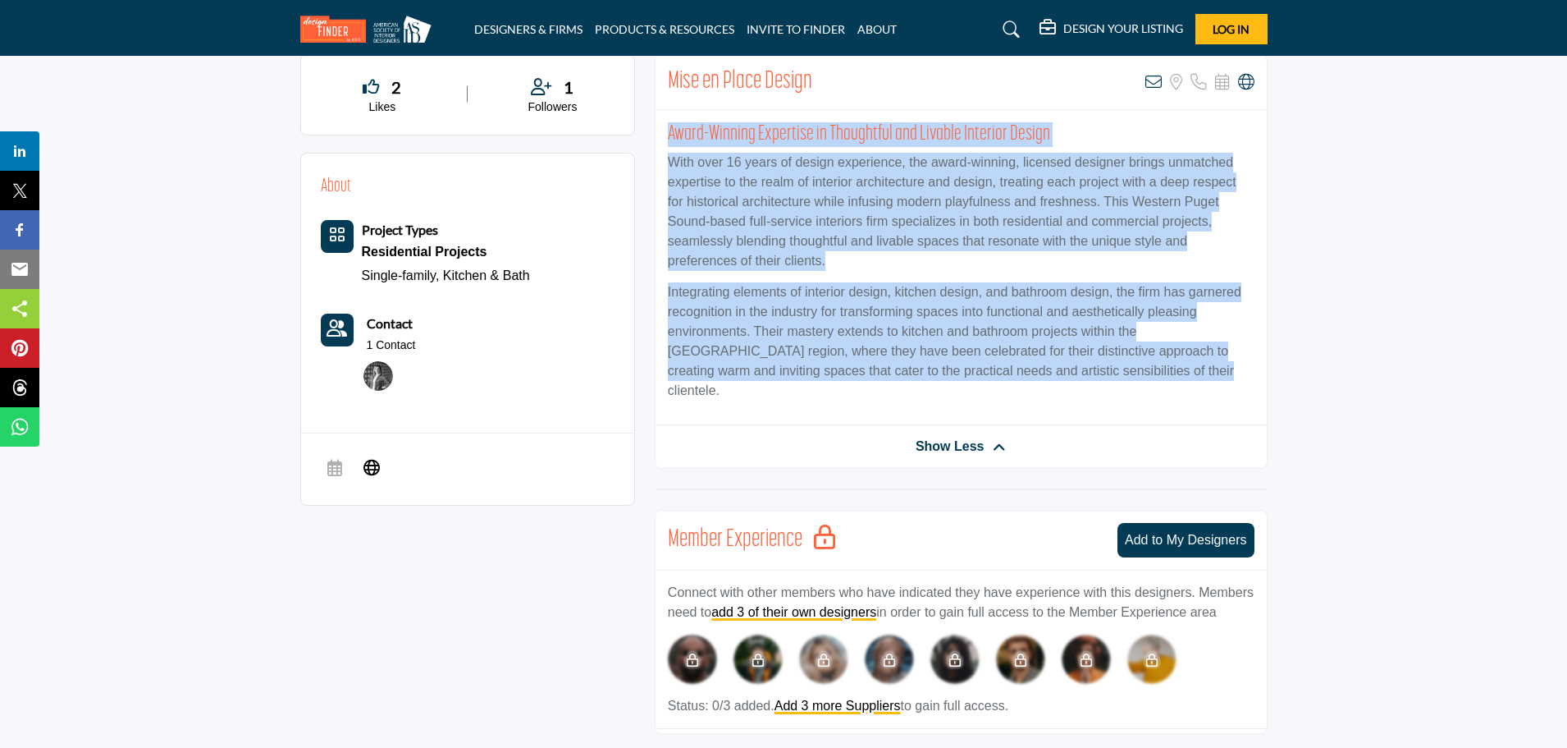
drag, startPoint x: 663, startPoint y: 130, endPoint x: 1123, endPoint y: 369, distance: 518.3
click at [1123, 369] on div "Award-Winning Expertise in Thoughtful and Livable Interior Design With over 16 …" at bounding box center [961, 267] width 611 height 315
copy div "Award-Winning Expertise in Thoughtful and Livable Interior Design With over 16 …"
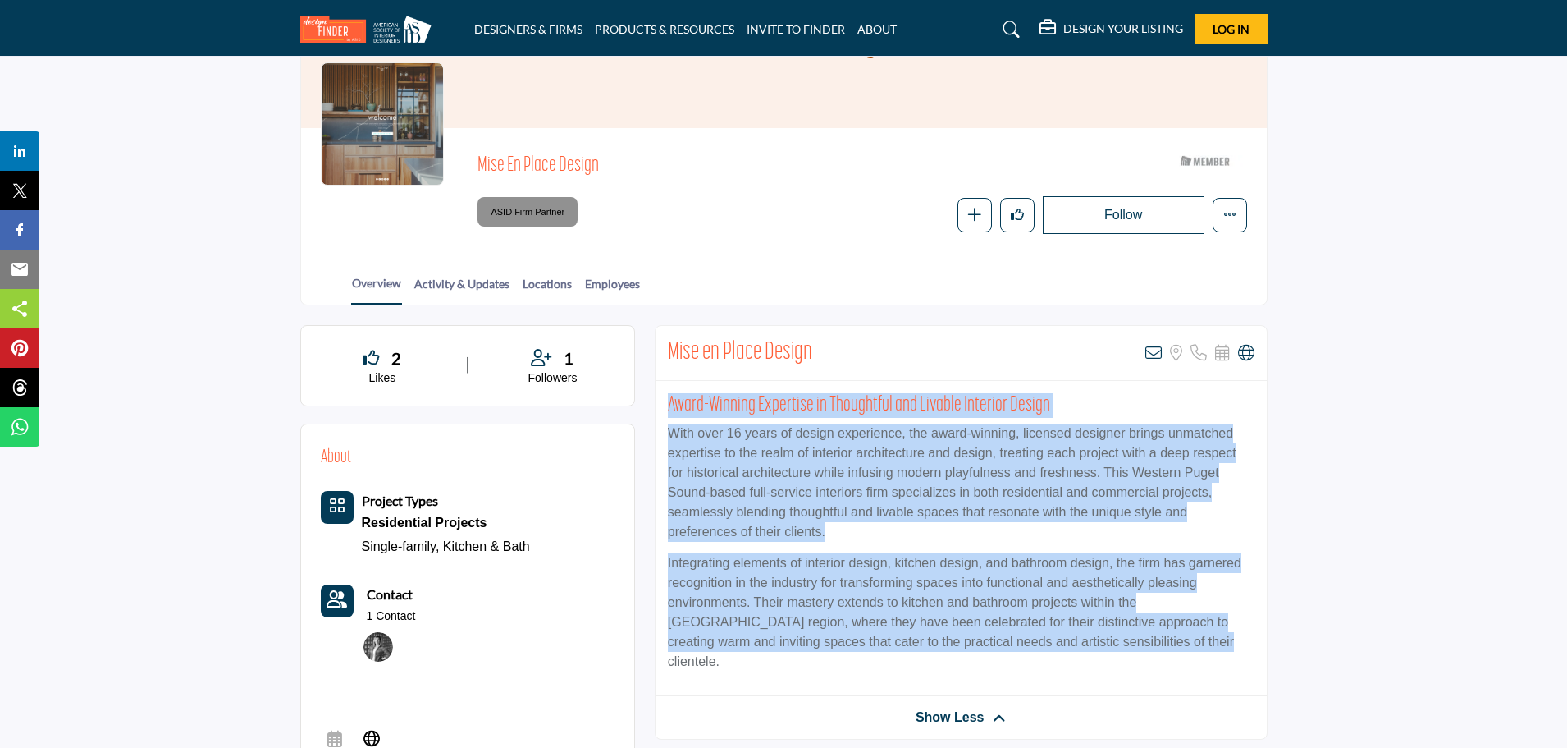
scroll to position [164, 0]
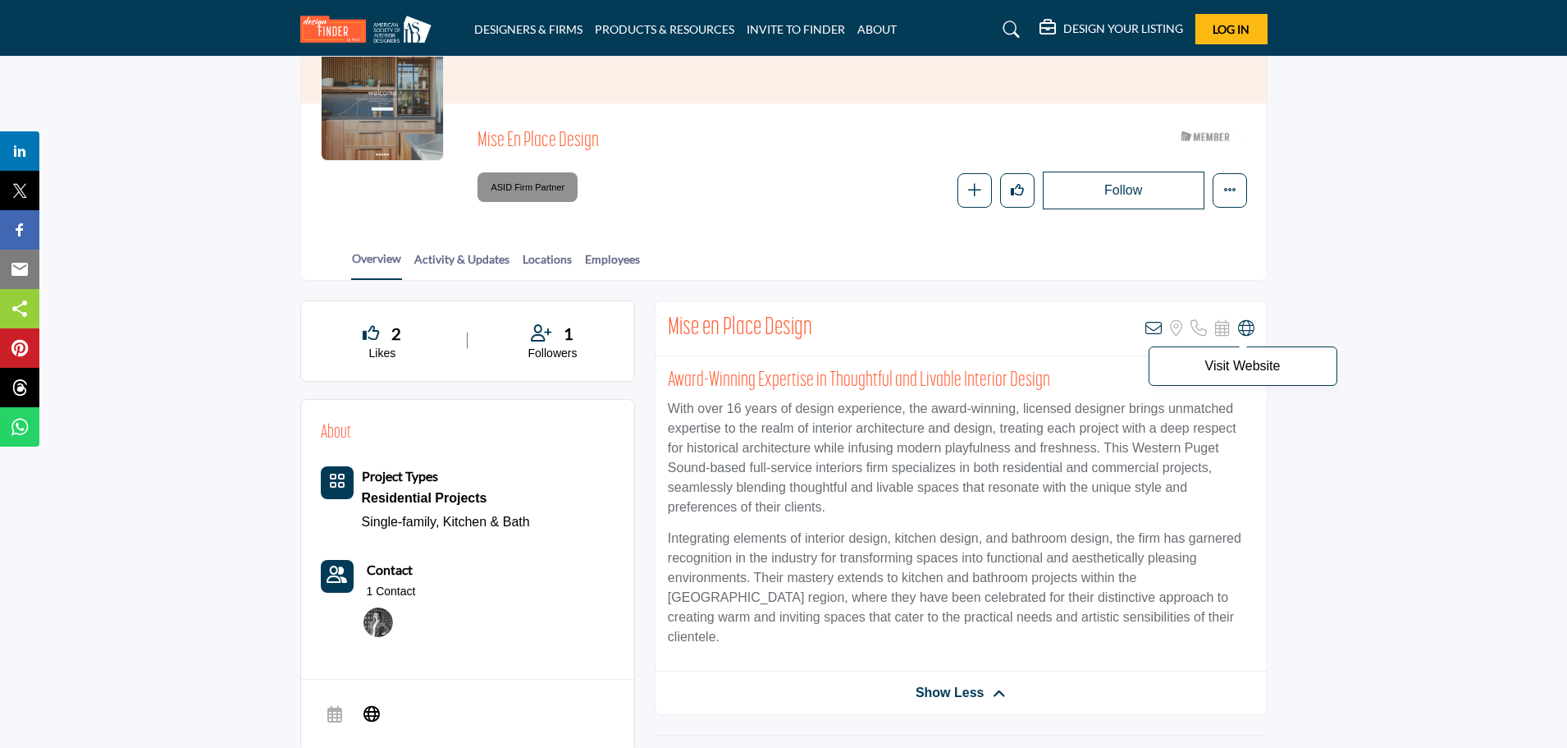
click at [1246, 327] on icon at bounding box center [1246, 328] width 16 height 16
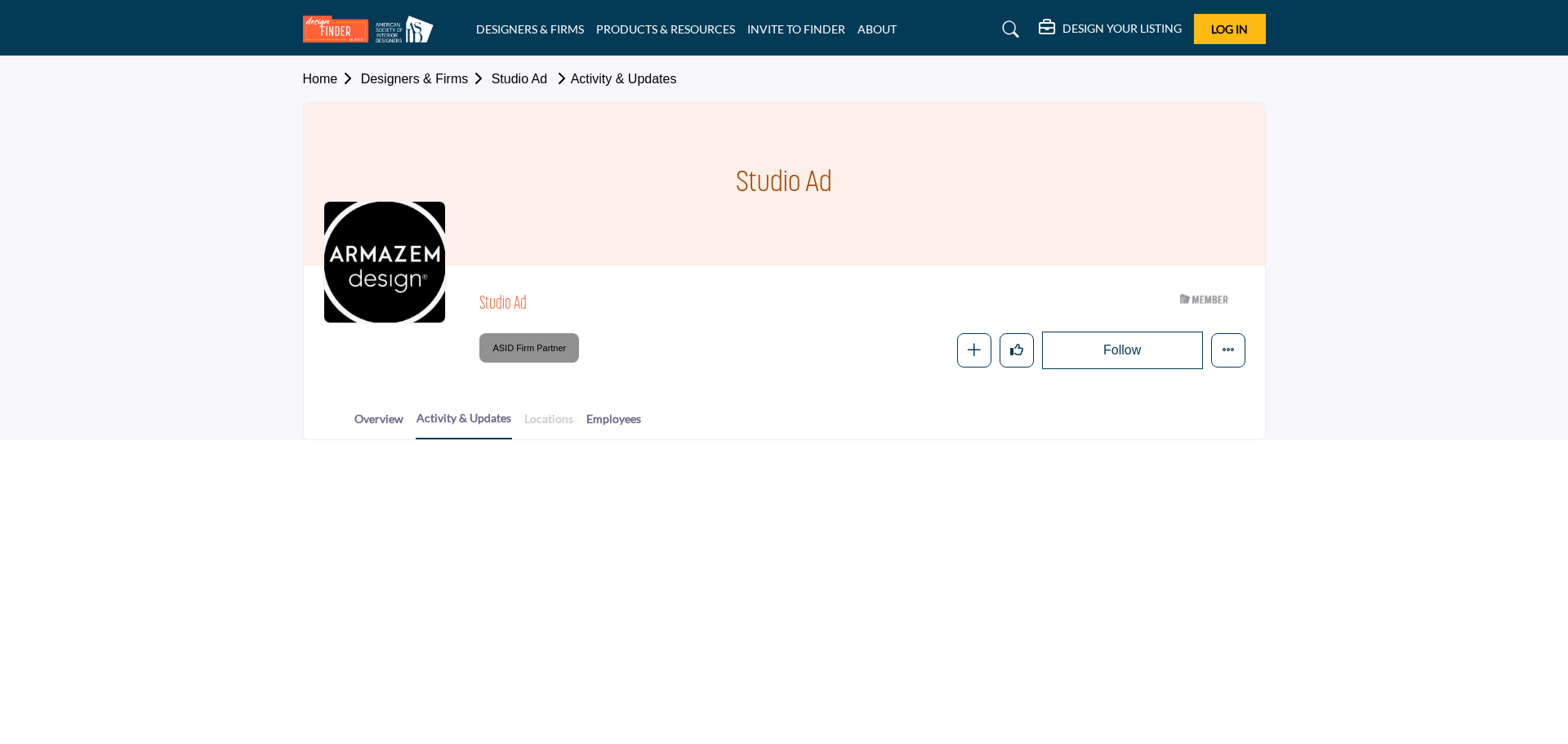
click at [541, 420] on link "Locations" at bounding box center [548, 424] width 51 height 29
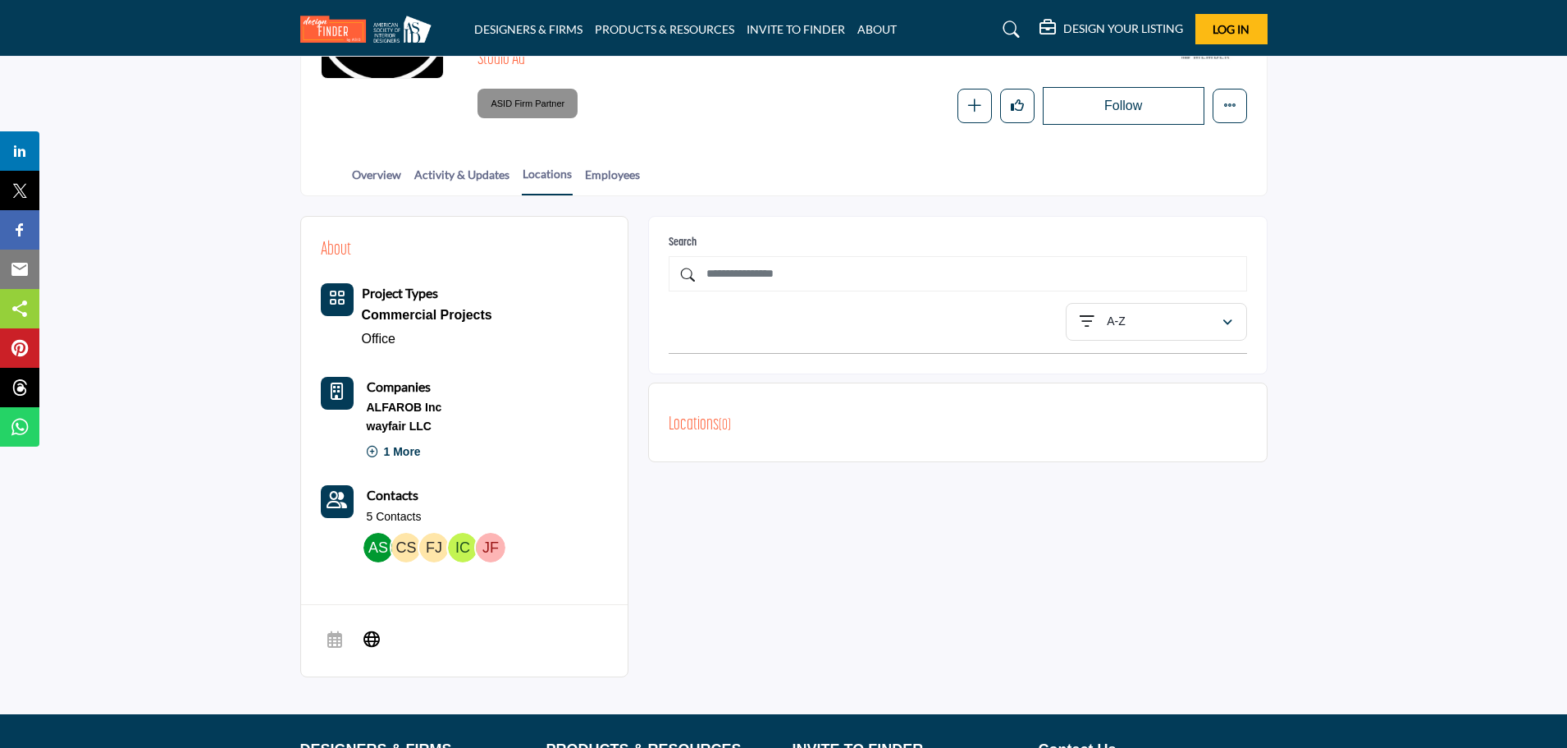
scroll to position [82, 0]
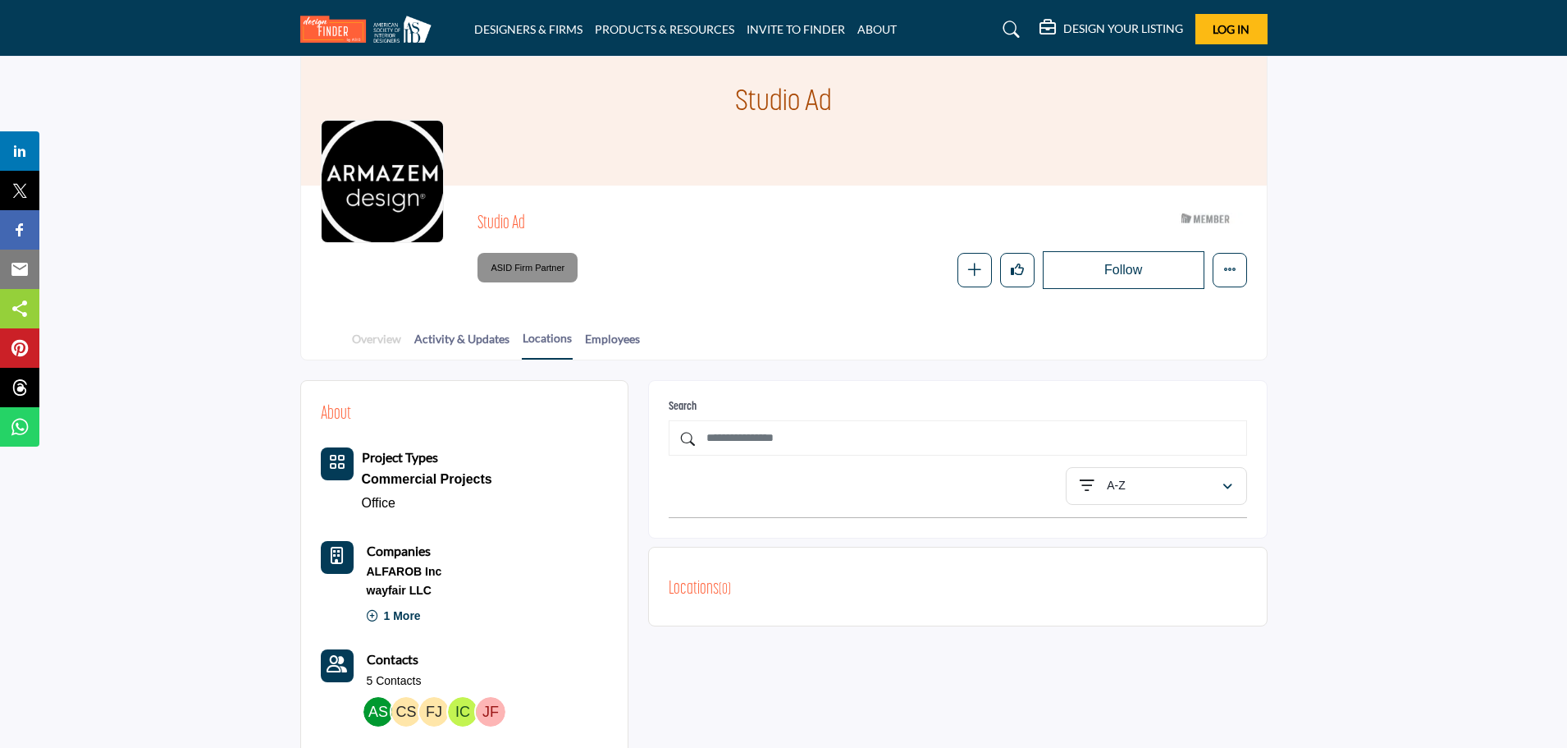
click at [373, 335] on link "Overview" at bounding box center [376, 344] width 51 height 29
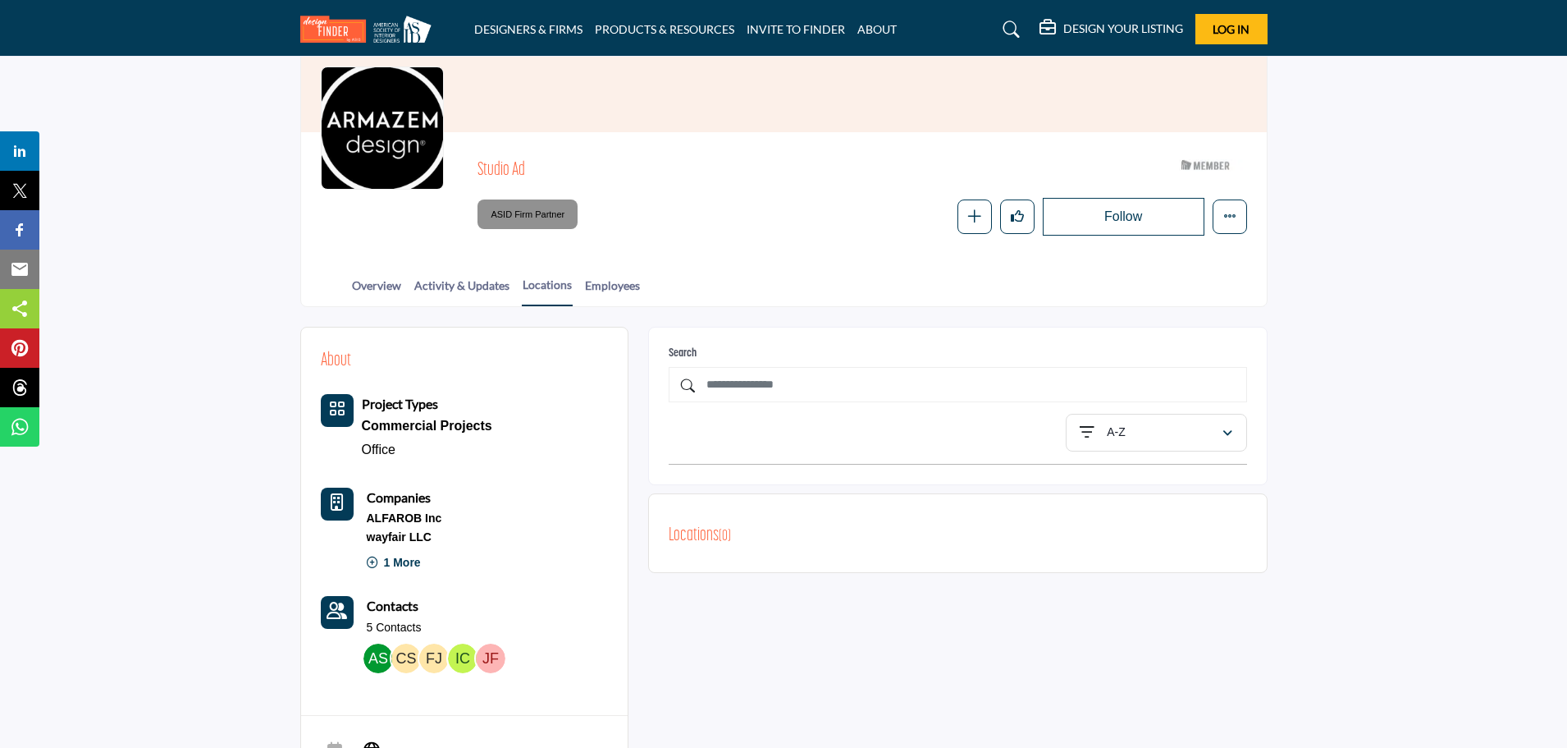
scroll to position [164, 0]
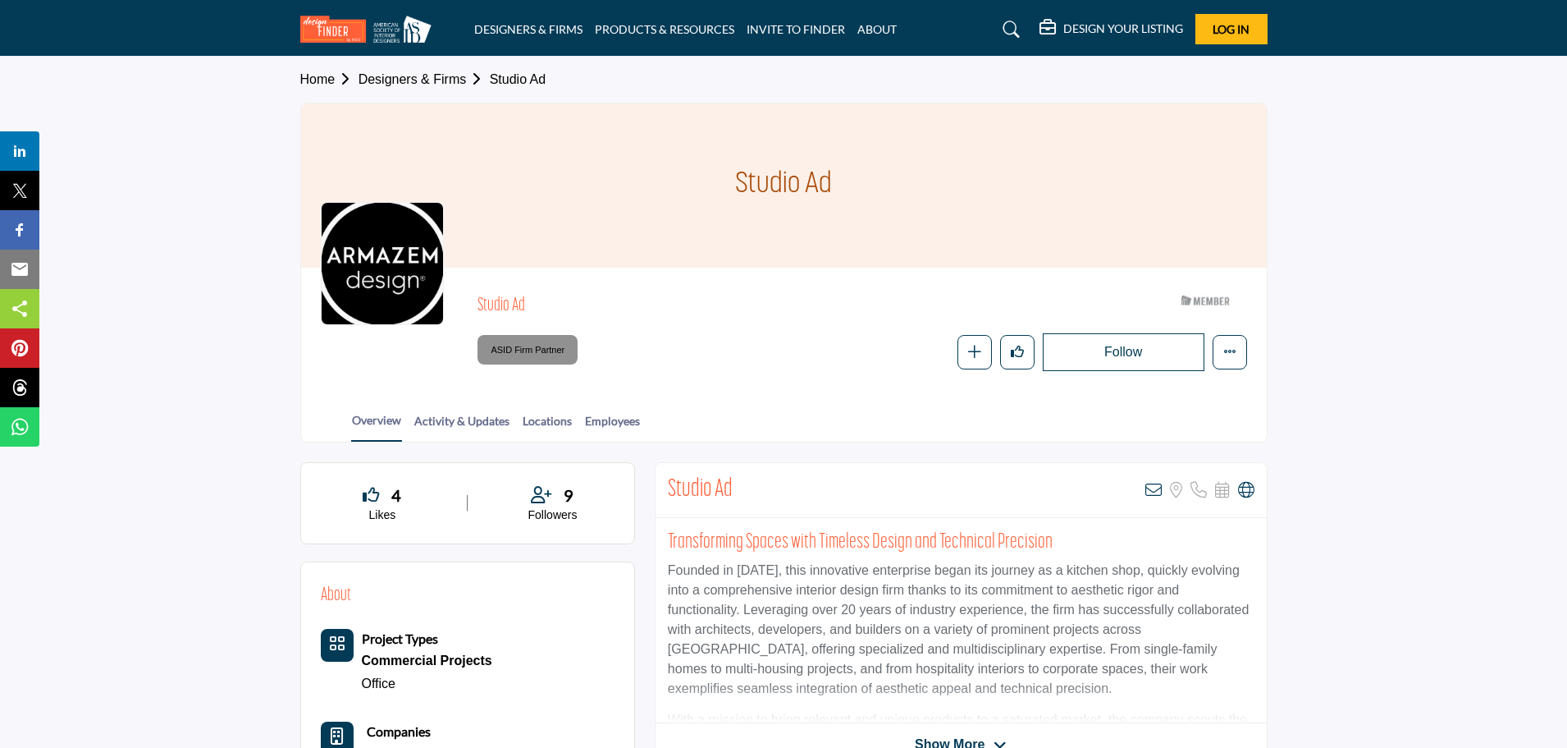
drag, startPoint x: 730, startPoint y: 172, endPoint x: 864, endPoint y: 170, distance: 134.6
click at [864, 170] on div "Studio Ad" at bounding box center [784, 185] width 966 height 164
copy h1 "Studio Ad"
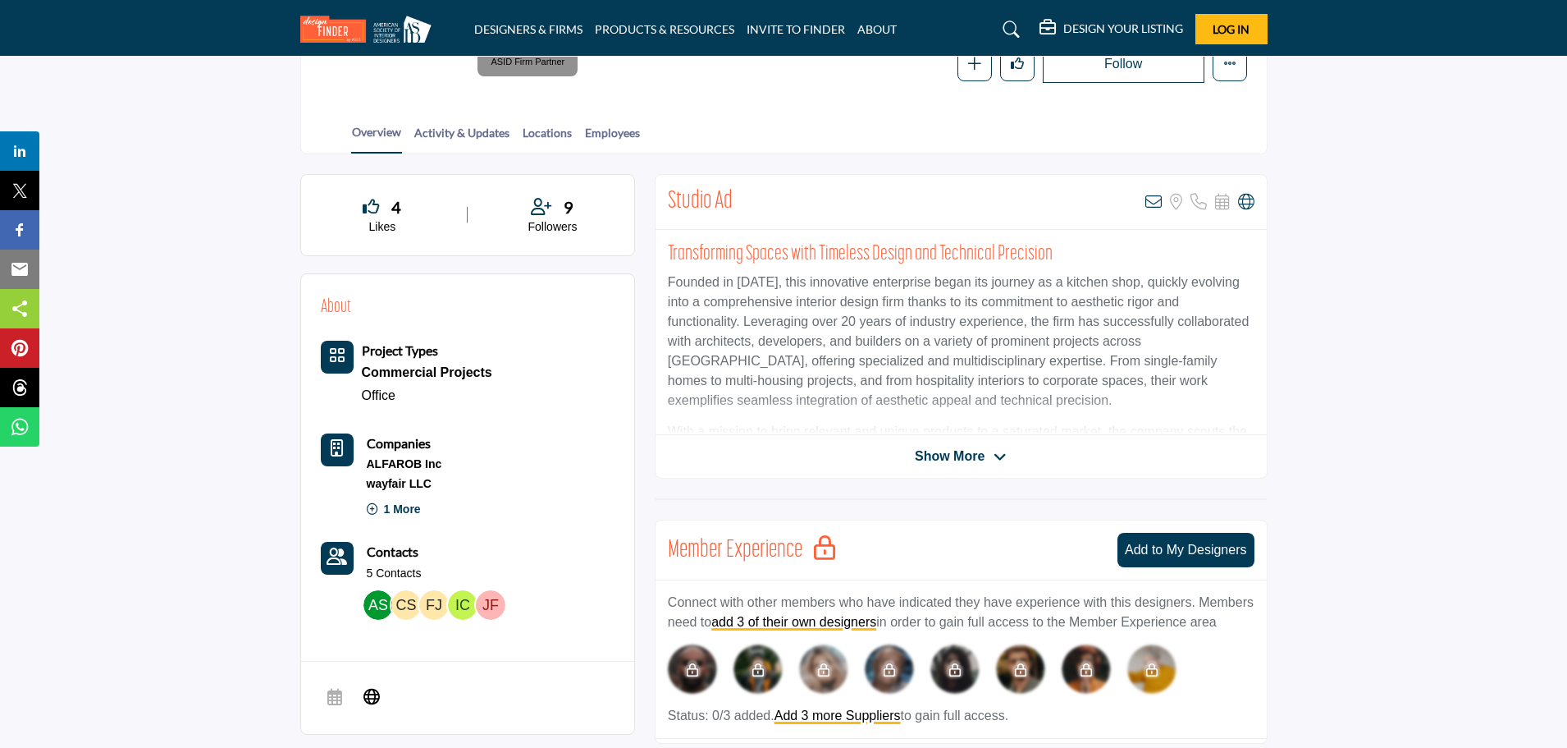
scroll to position [328, 0]
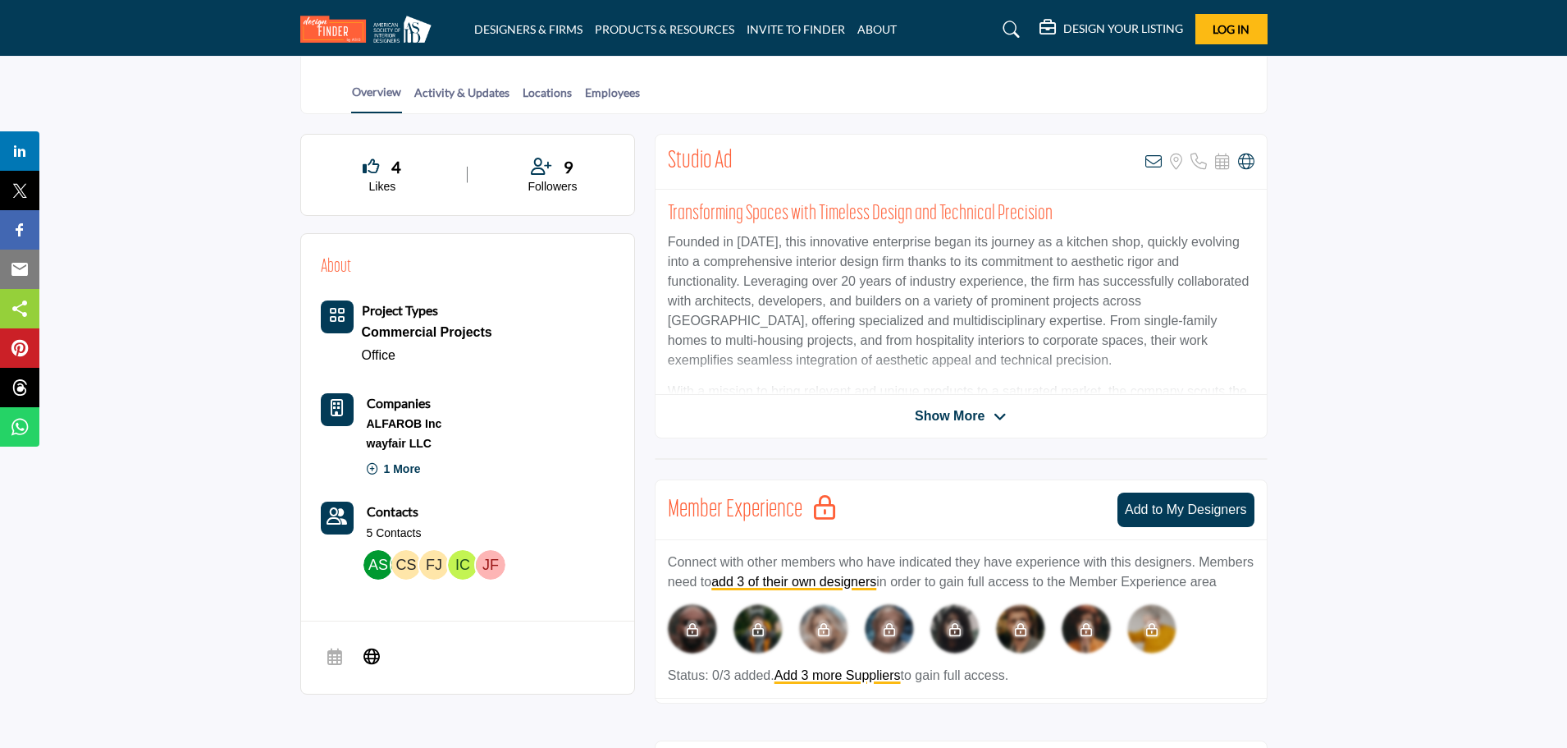
click at [953, 410] on span "Show More" at bounding box center [950, 416] width 70 height 20
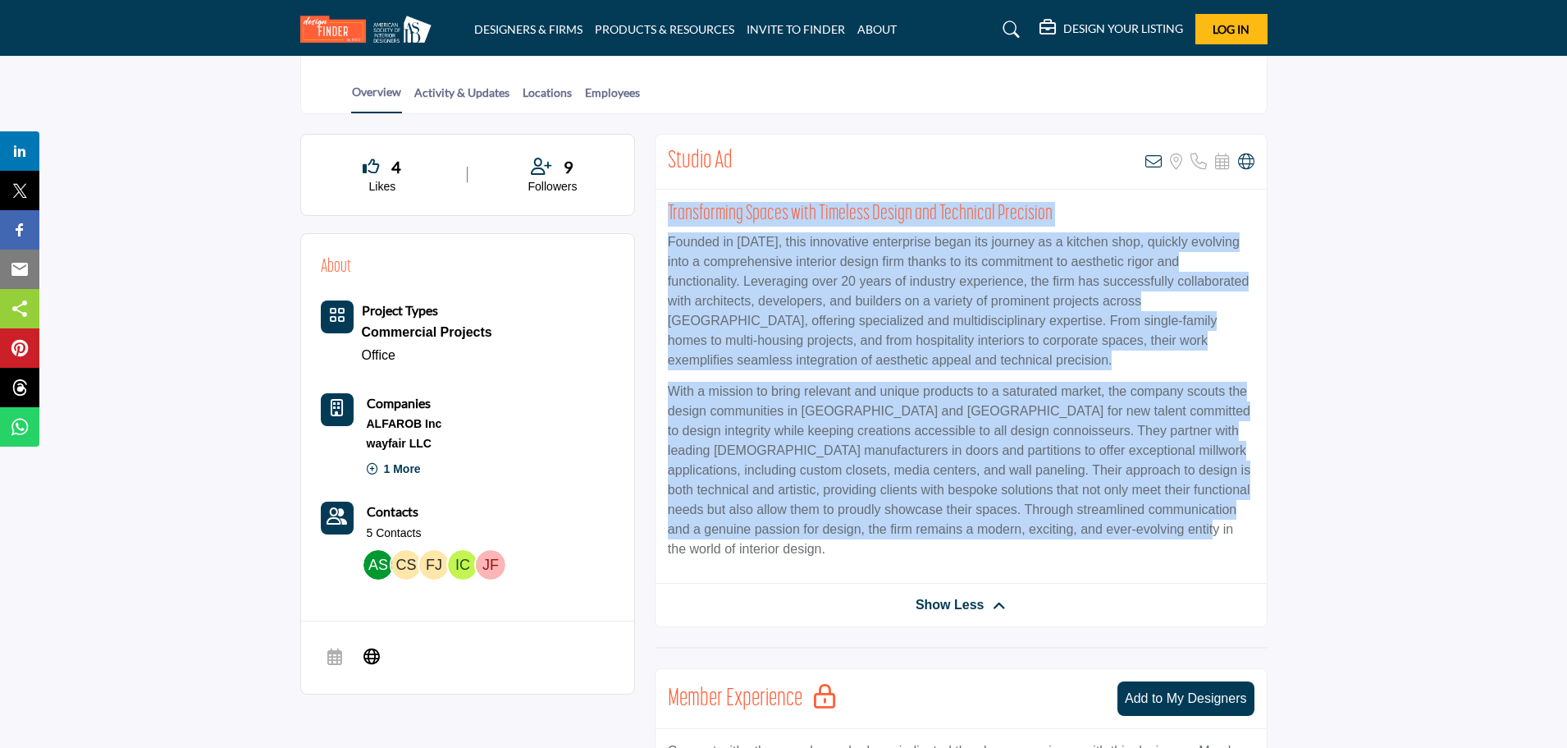
drag, startPoint x: 668, startPoint y: 208, endPoint x: 1185, endPoint y: 531, distance: 609.3
click at [1185, 531] on div "Transforming Spaces with Timeless Design and Technical Precision Founded in [DA…" at bounding box center [961, 387] width 611 height 394
copy div "Transforming Spaces with Timeless Design and Technical Precision Founded in [DA…"
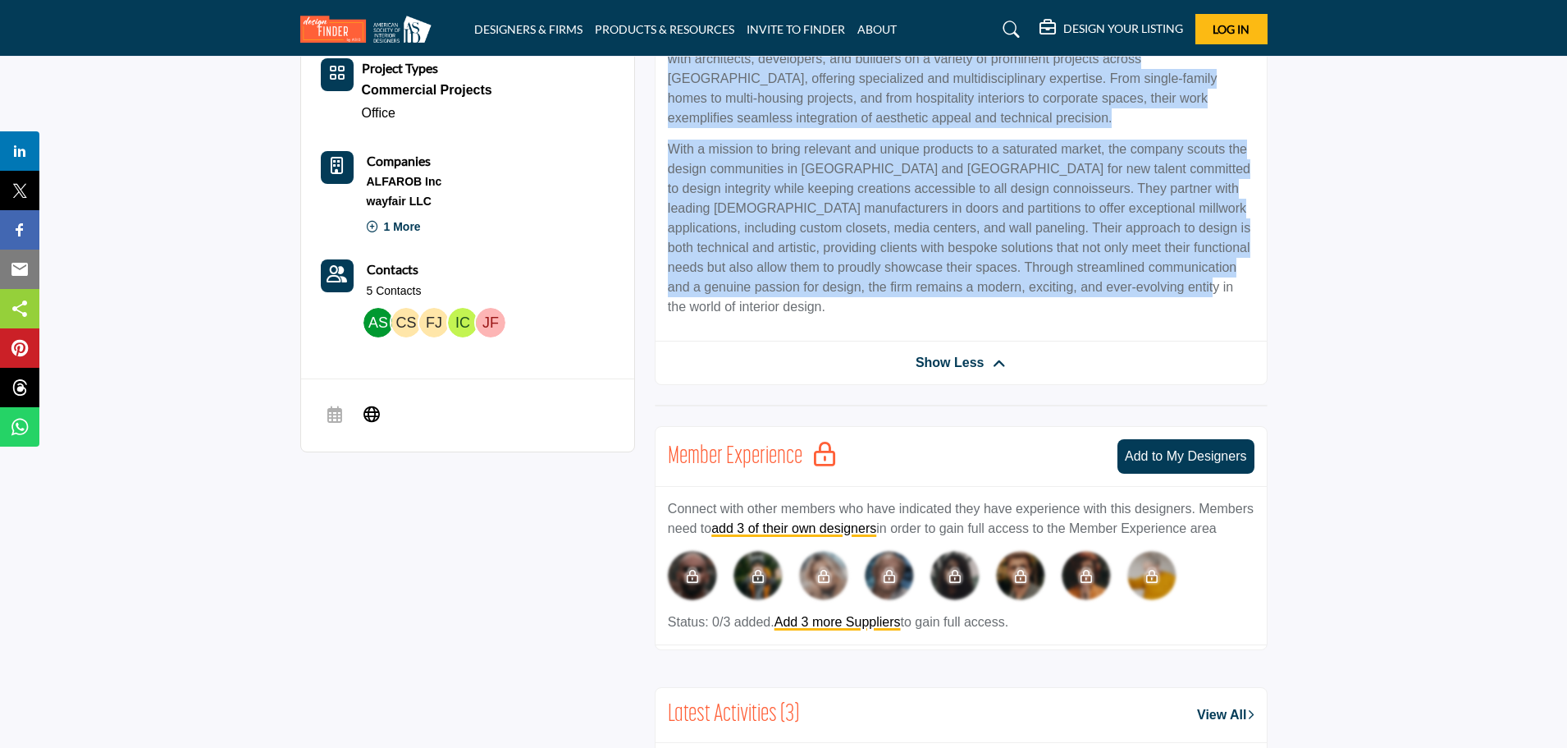
scroll to position [246, 0]
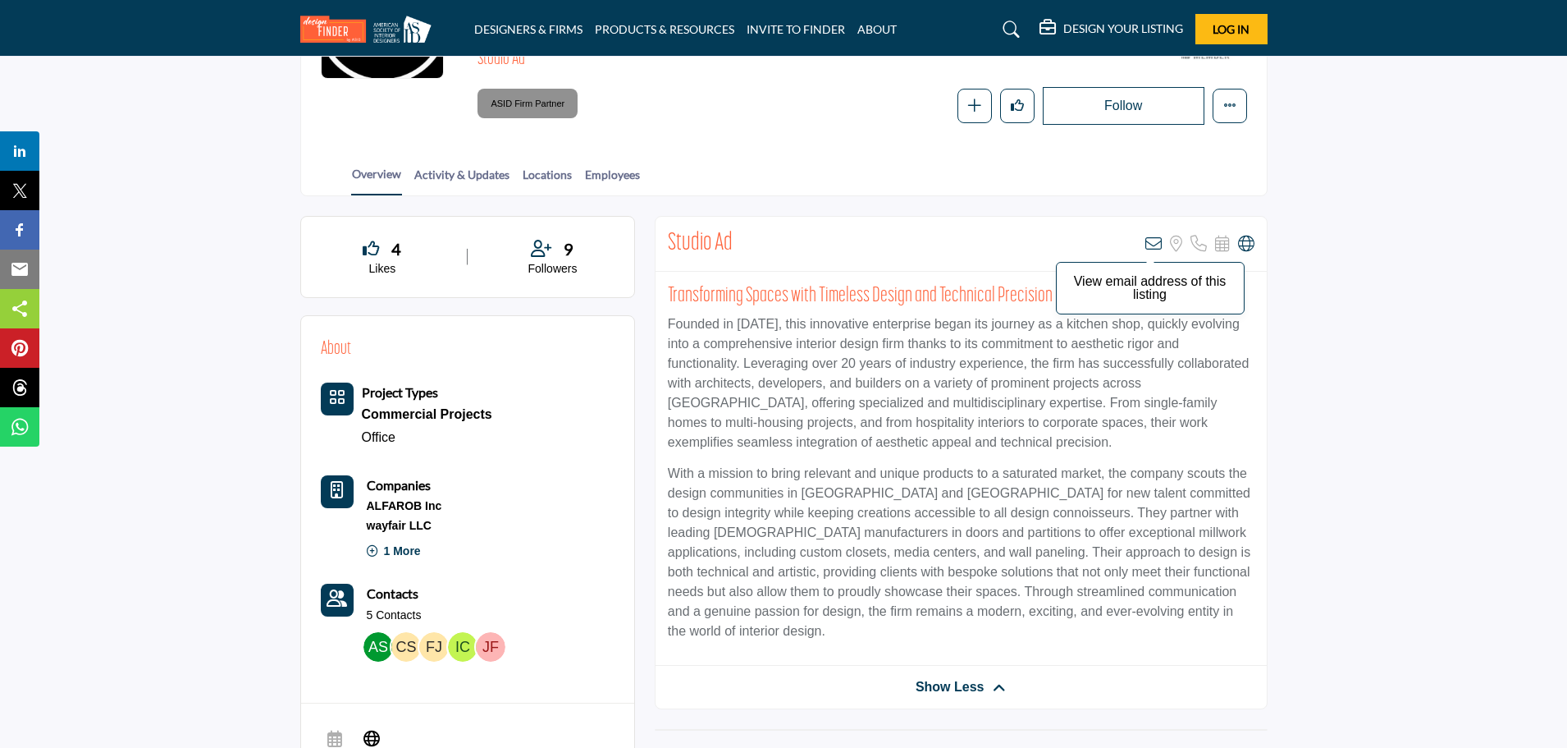
click at [1155, 240] on icon at bounding box center [1154, 244] width 16 height 16
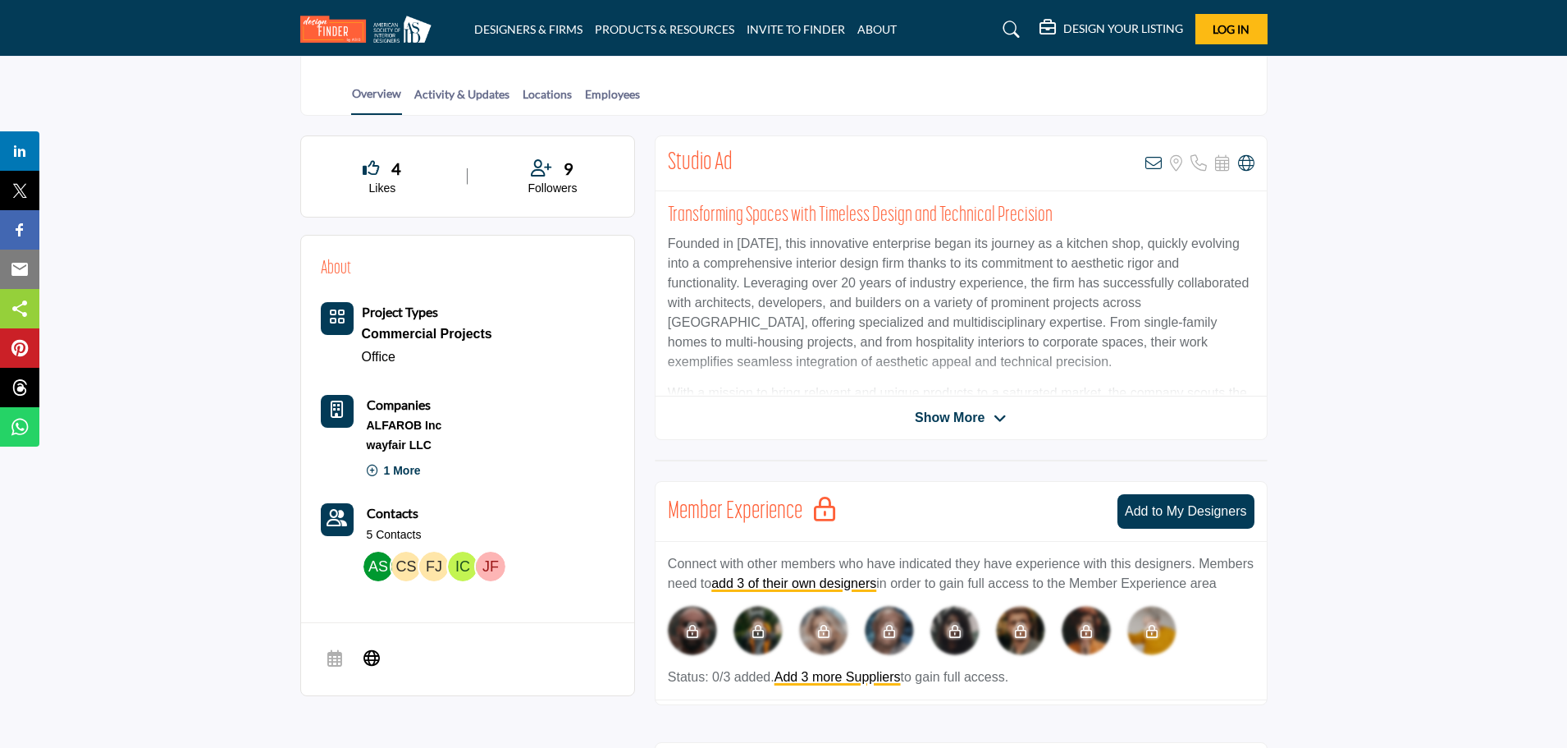
scroll to position [246, 0]
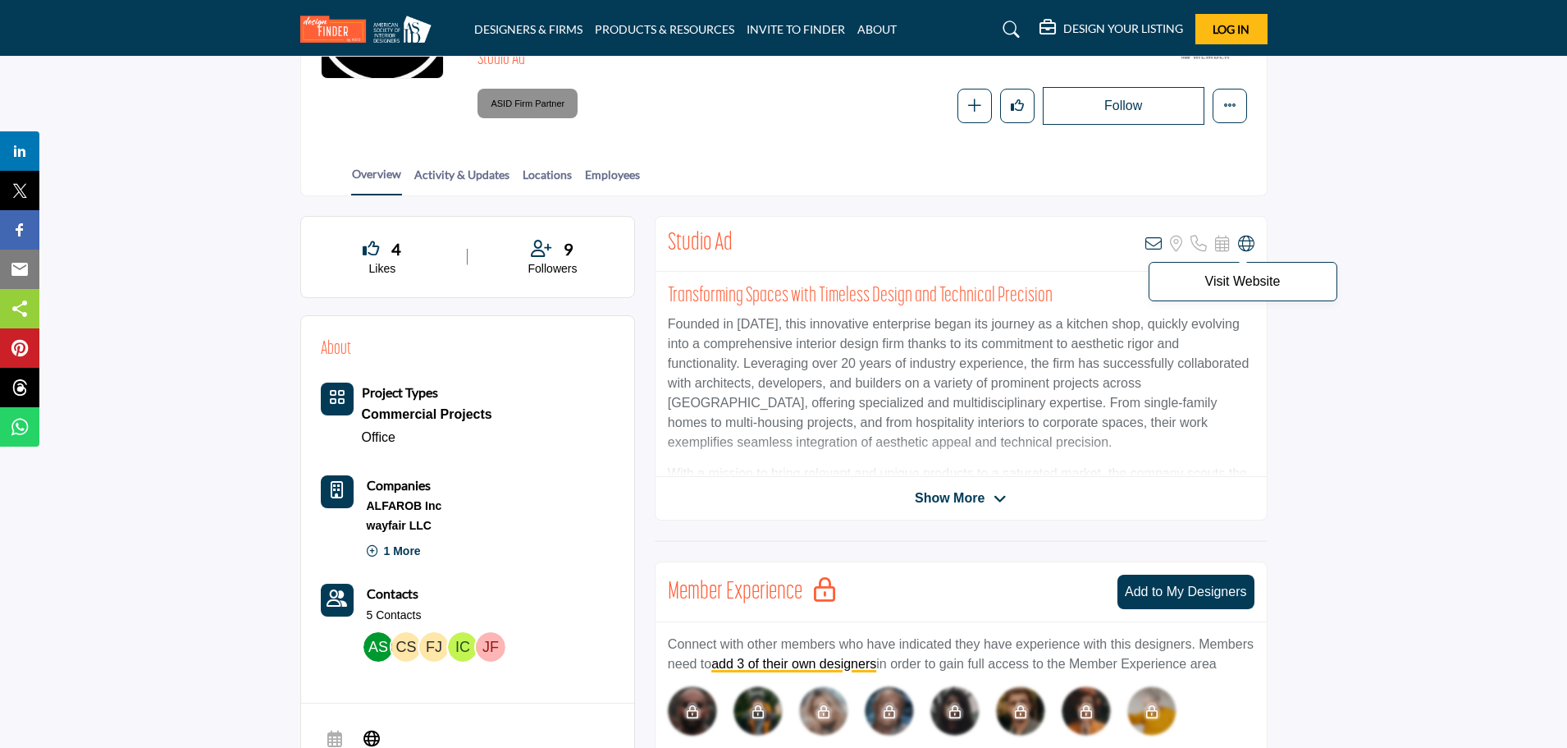
drag, startPoint x: 1249, startPoint y: 241, endPoint x: 1238, endPoint y: 240, distance: 11.6
click at [1238, 240] on icon at bounding box center [1246, 244] width 16 height 16
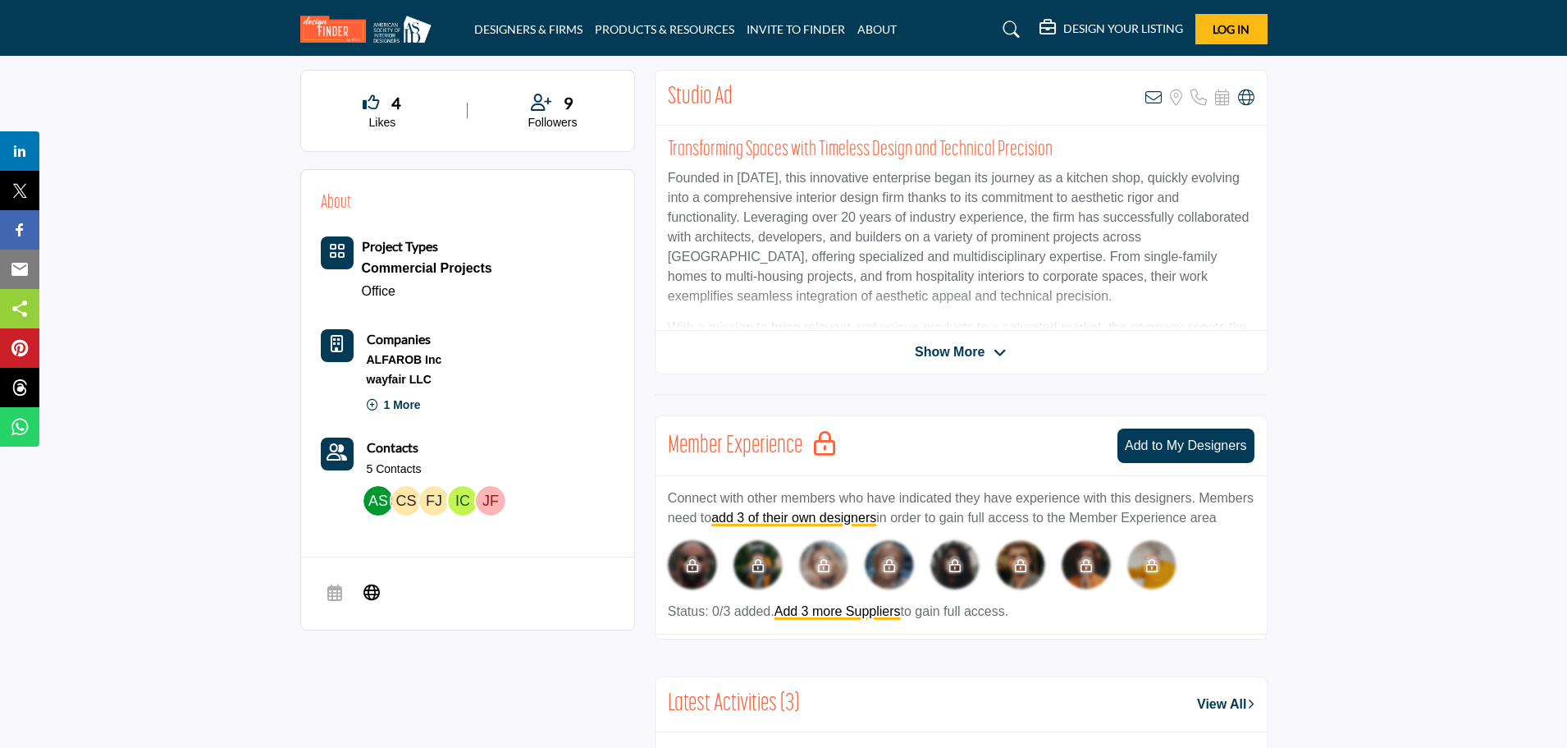
scroll to position [410, 0]
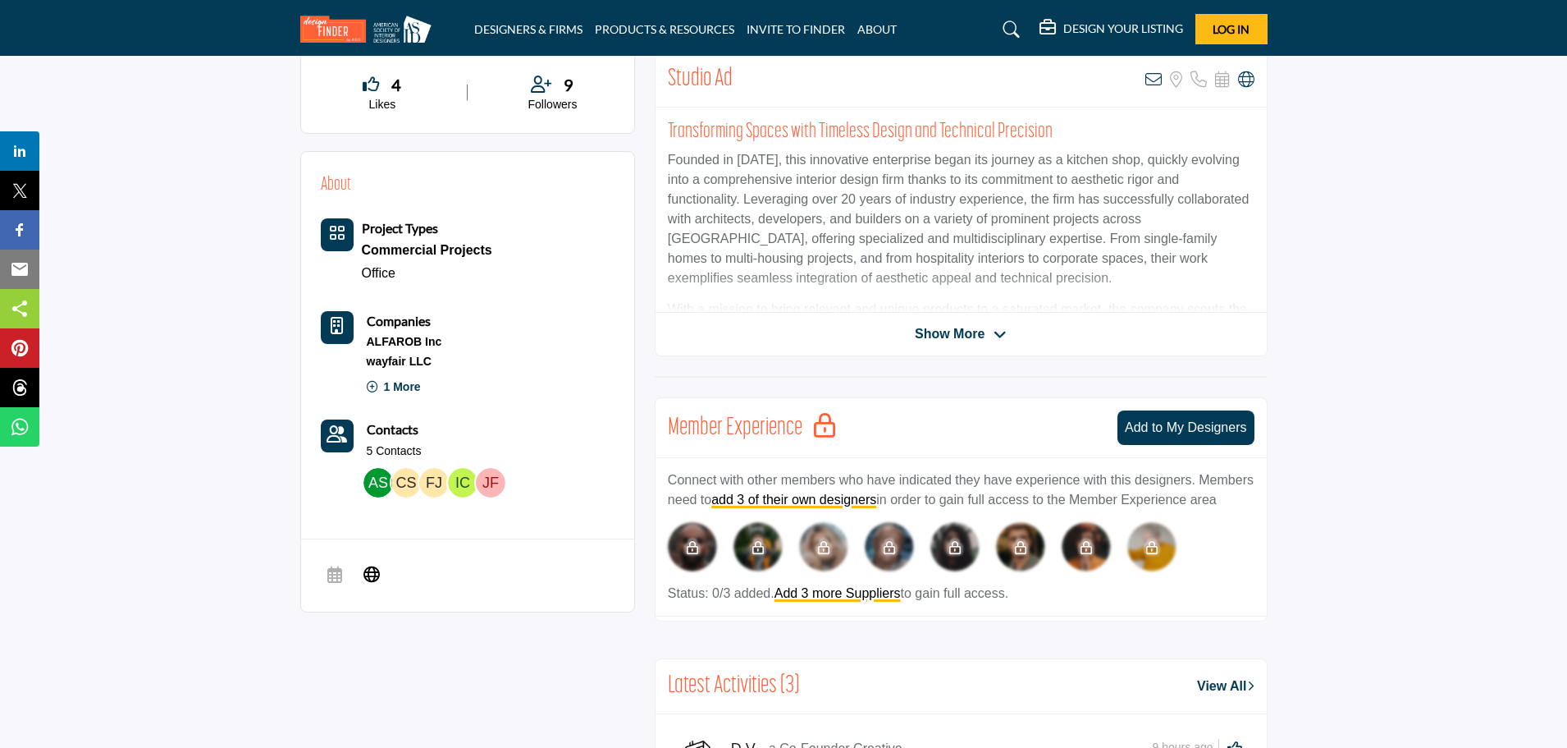
click at [390, 386] on p "1 More" at bounding box center [394, 390] width 54 height 34
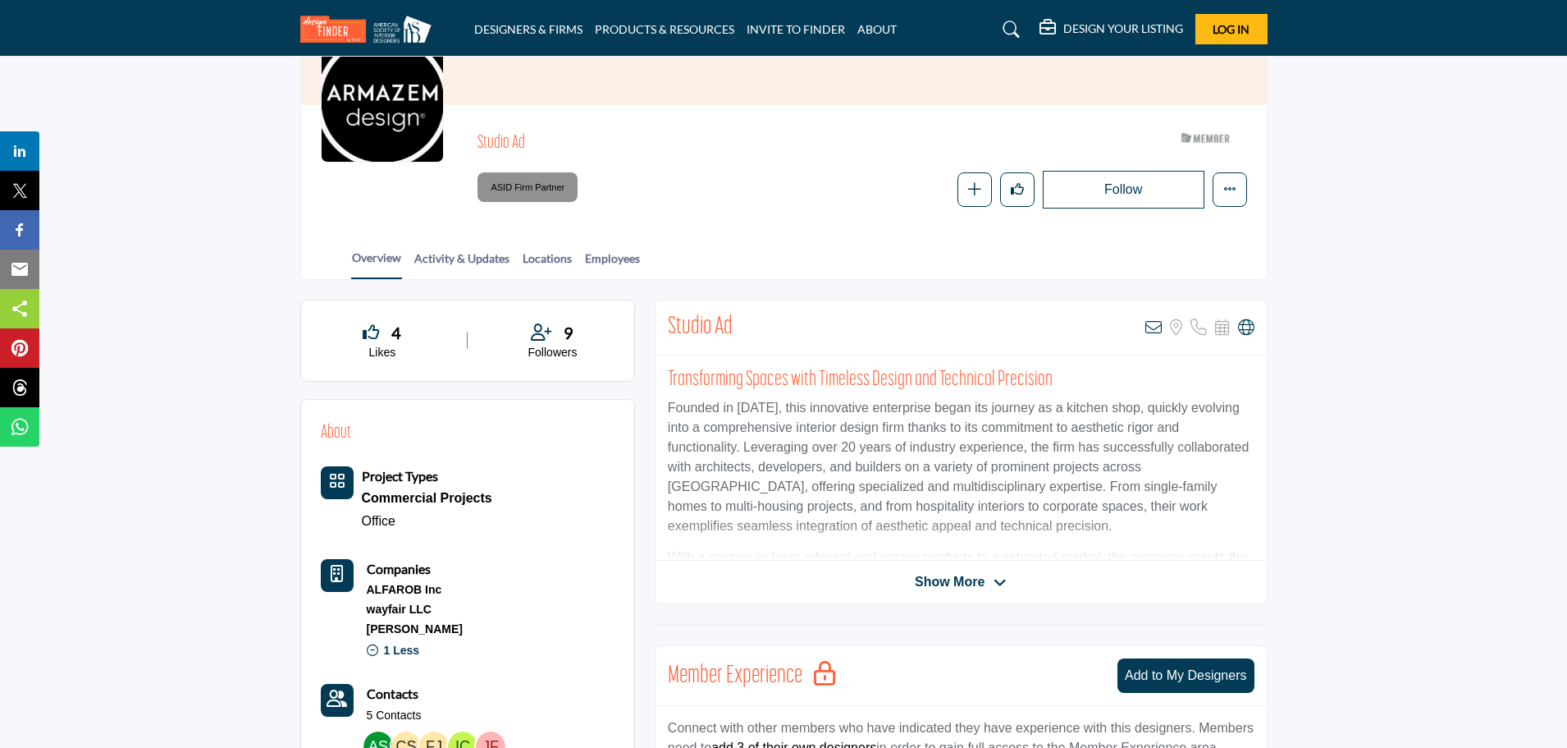
scroll to position [0, 0]
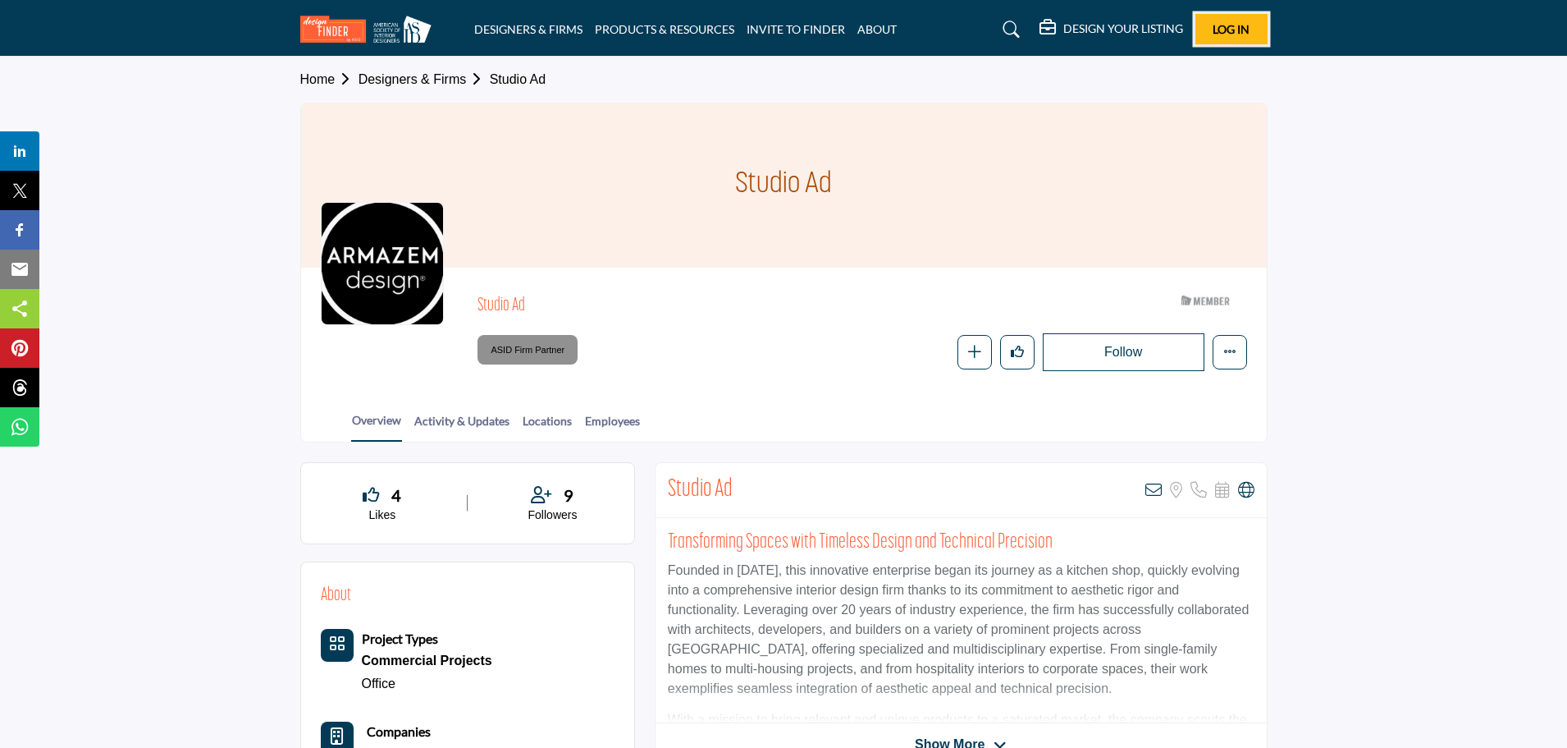
click at [1207, 29] on button "Log In" at bounding box center [1232, 29] width 72 height 30
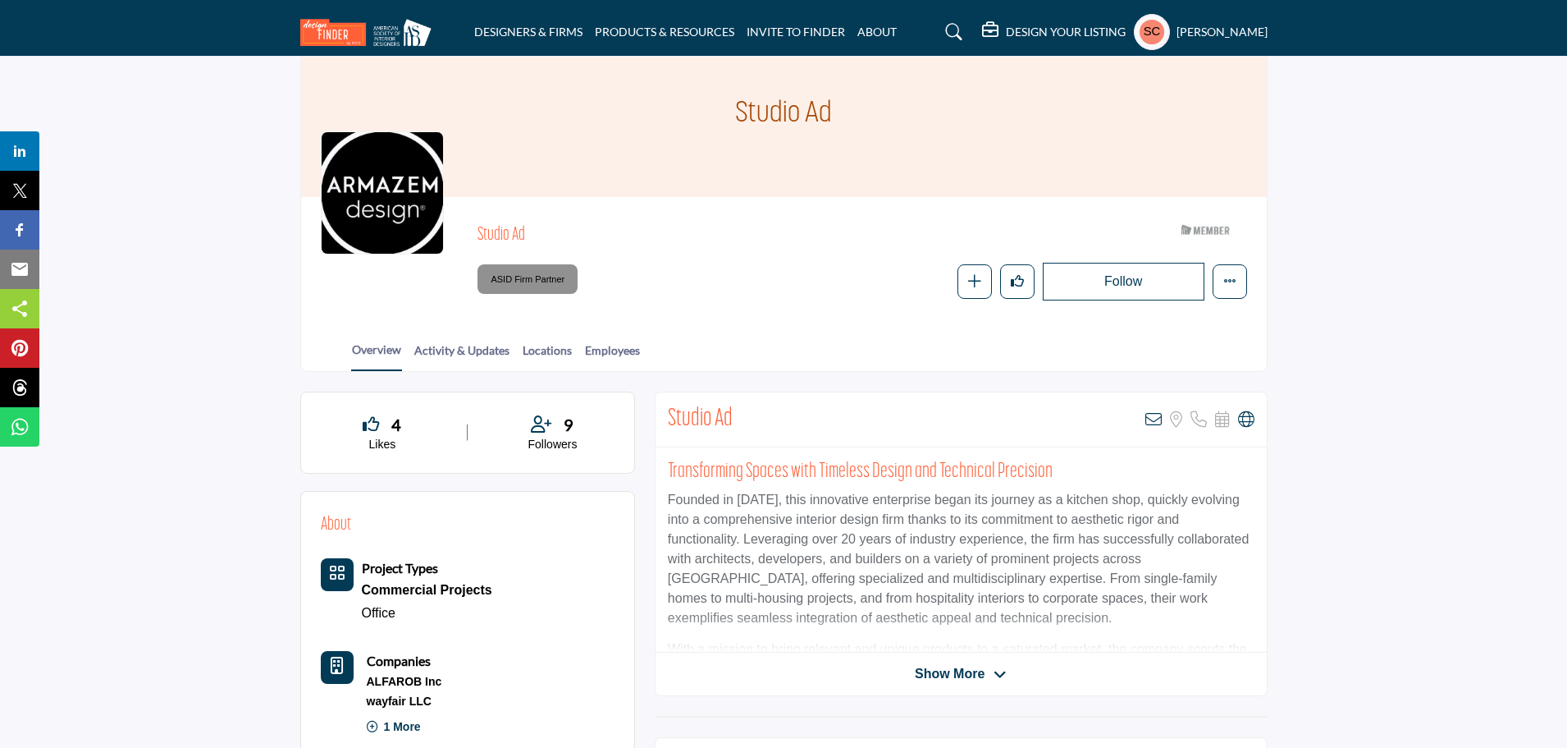
scroll to position [164, 0]
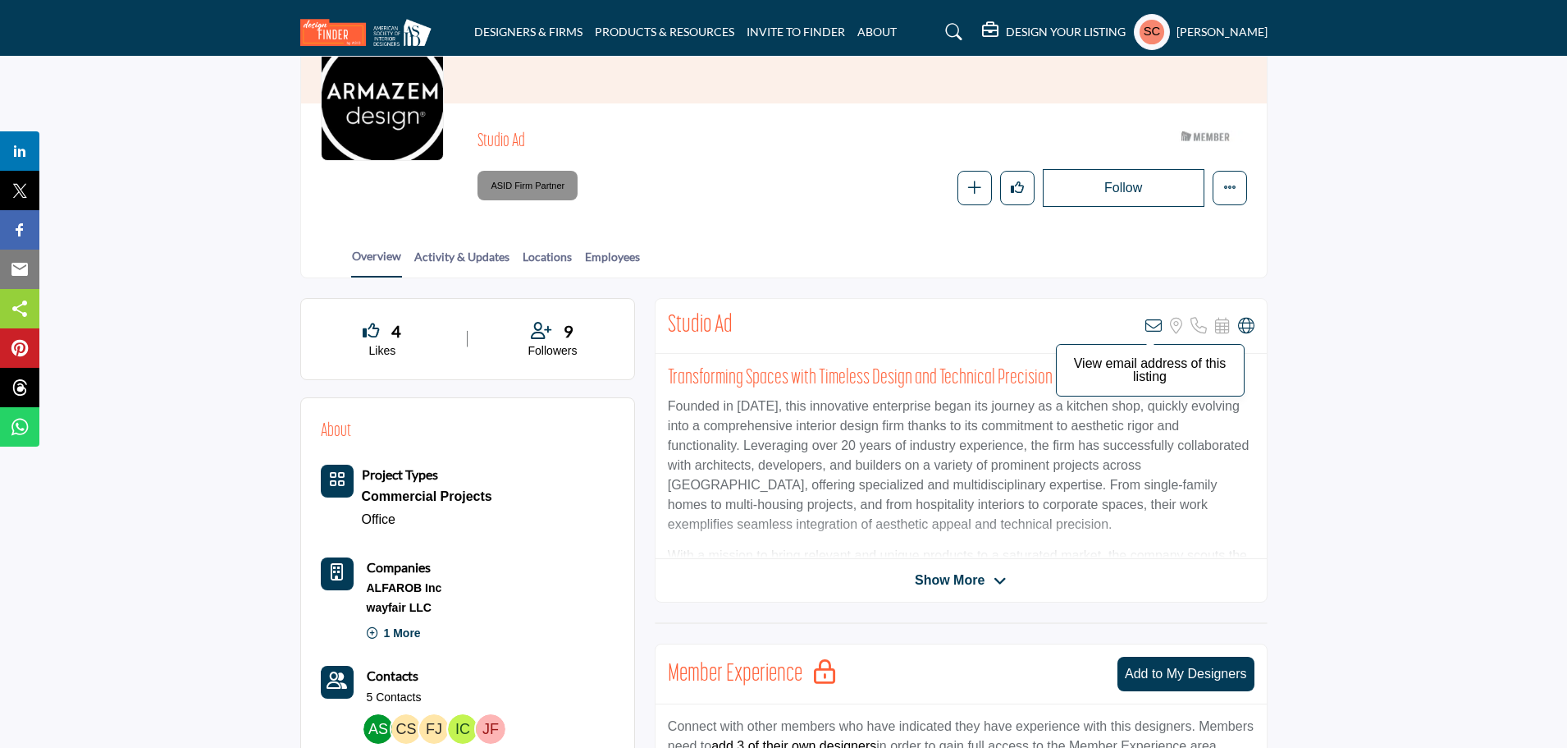
click at [1152, 323] on icon at bounding box center [1154, 326] width 16 height 16
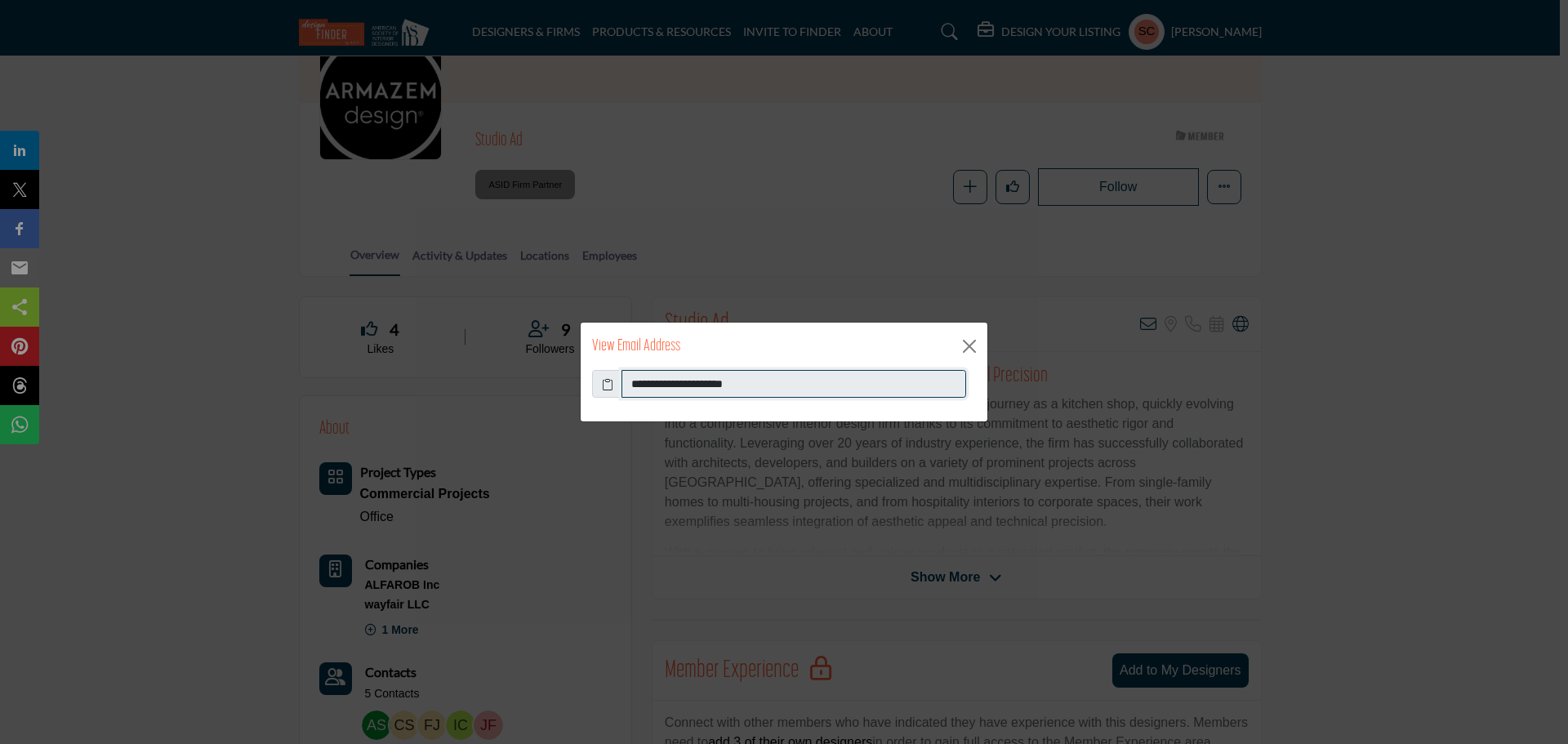
drag, startPoint x: 631, startPoint y: 381, endPoint x: 795, endPoint y: 383, distance: 164.0
click at [795, 383] on input "**********" at bounding box center [793, 384] width 344 height 28
click at [967, 345] on button "Close" at bounding box center [969, 346] width 25 height 25
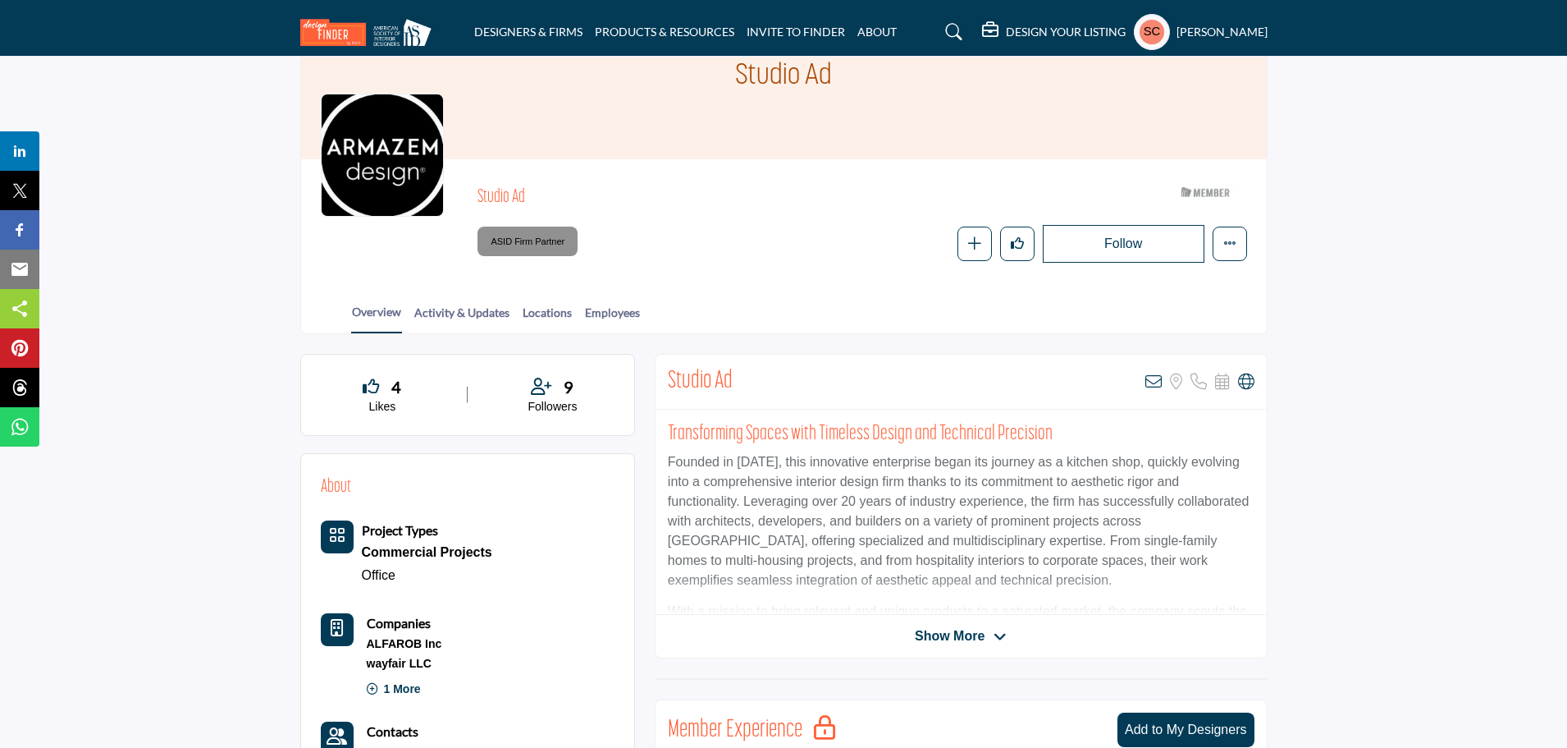
scroll to position [82, 0]
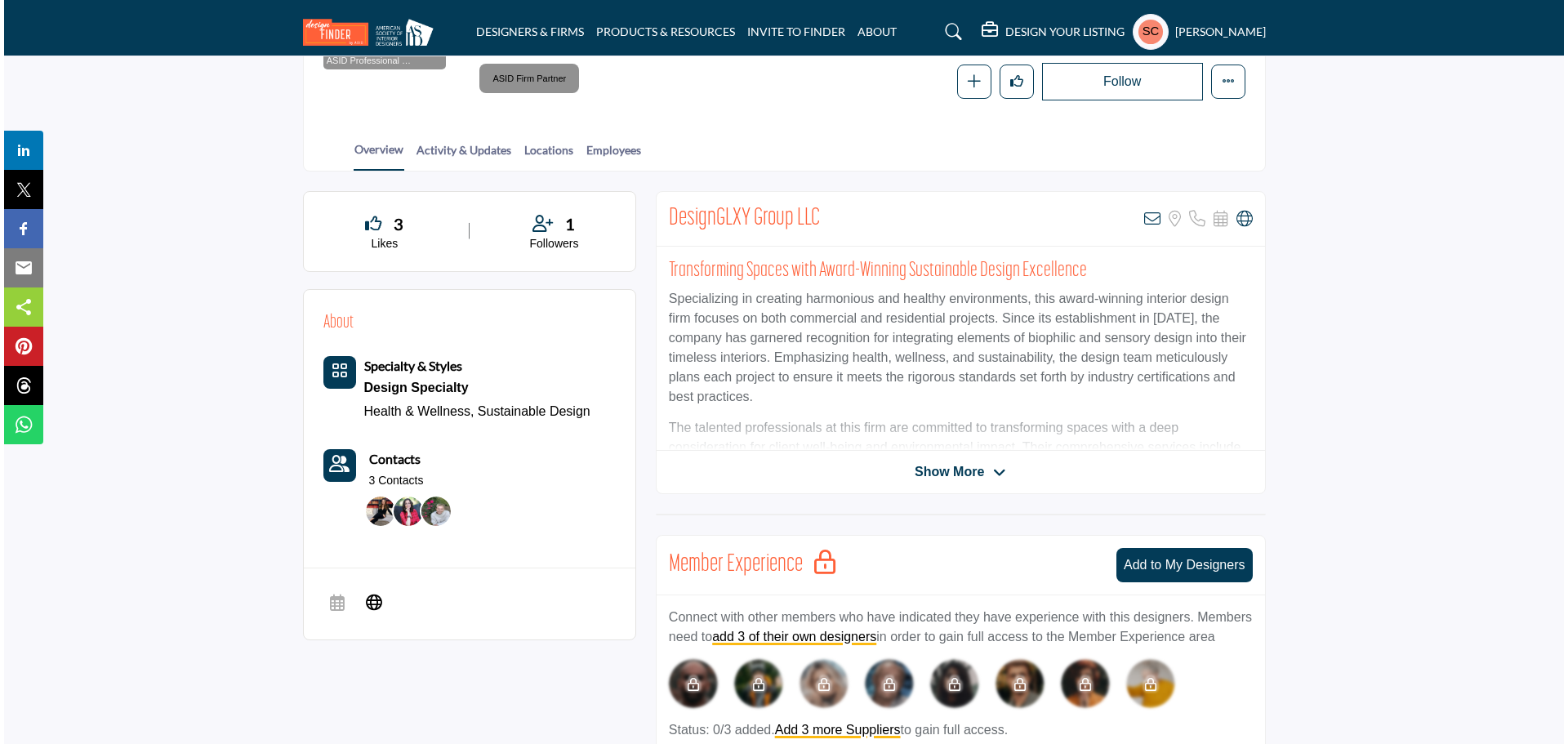
scroll to position [245, 0]
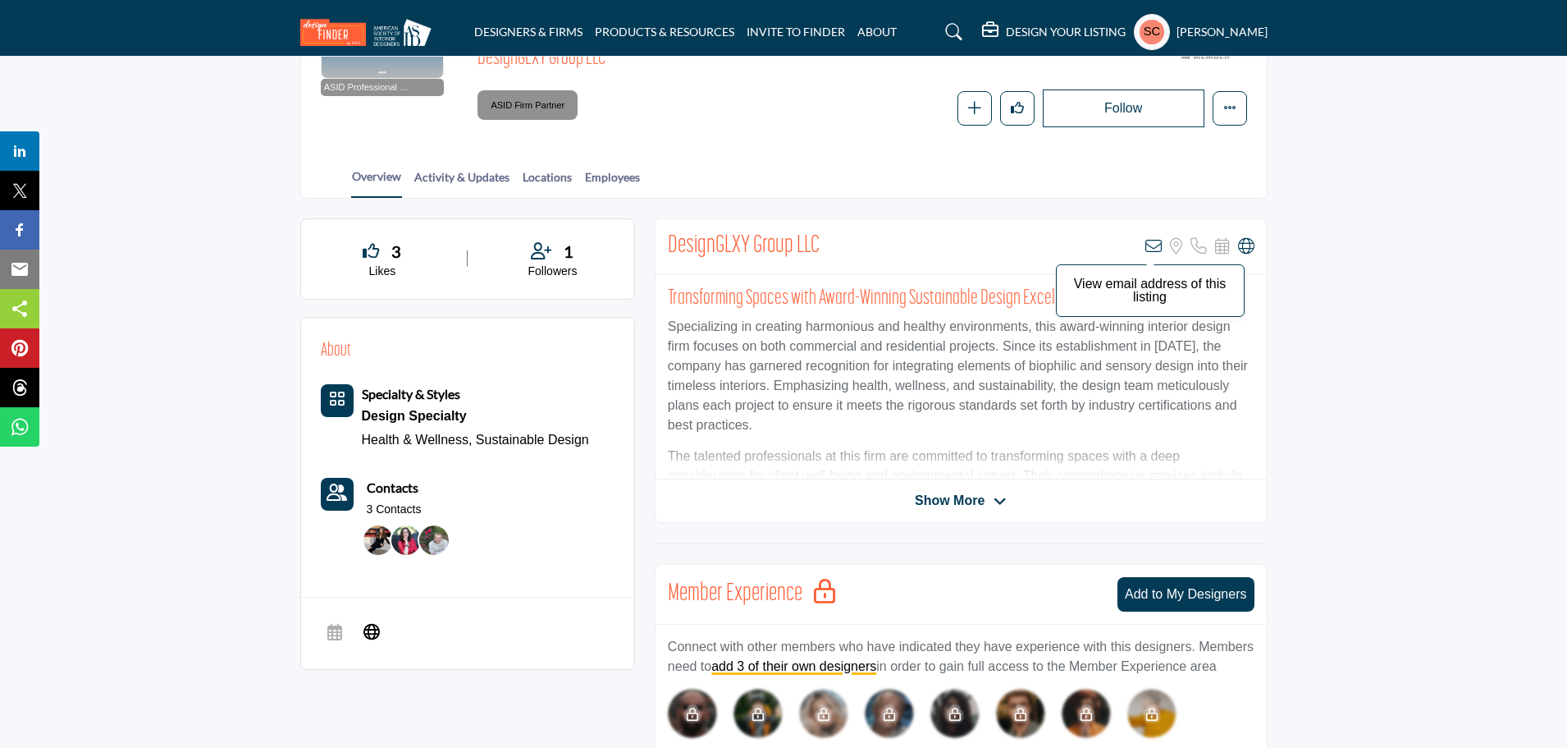
click at [1153, 243] on icon at bounding box center [1154, 246] width 16 height 16
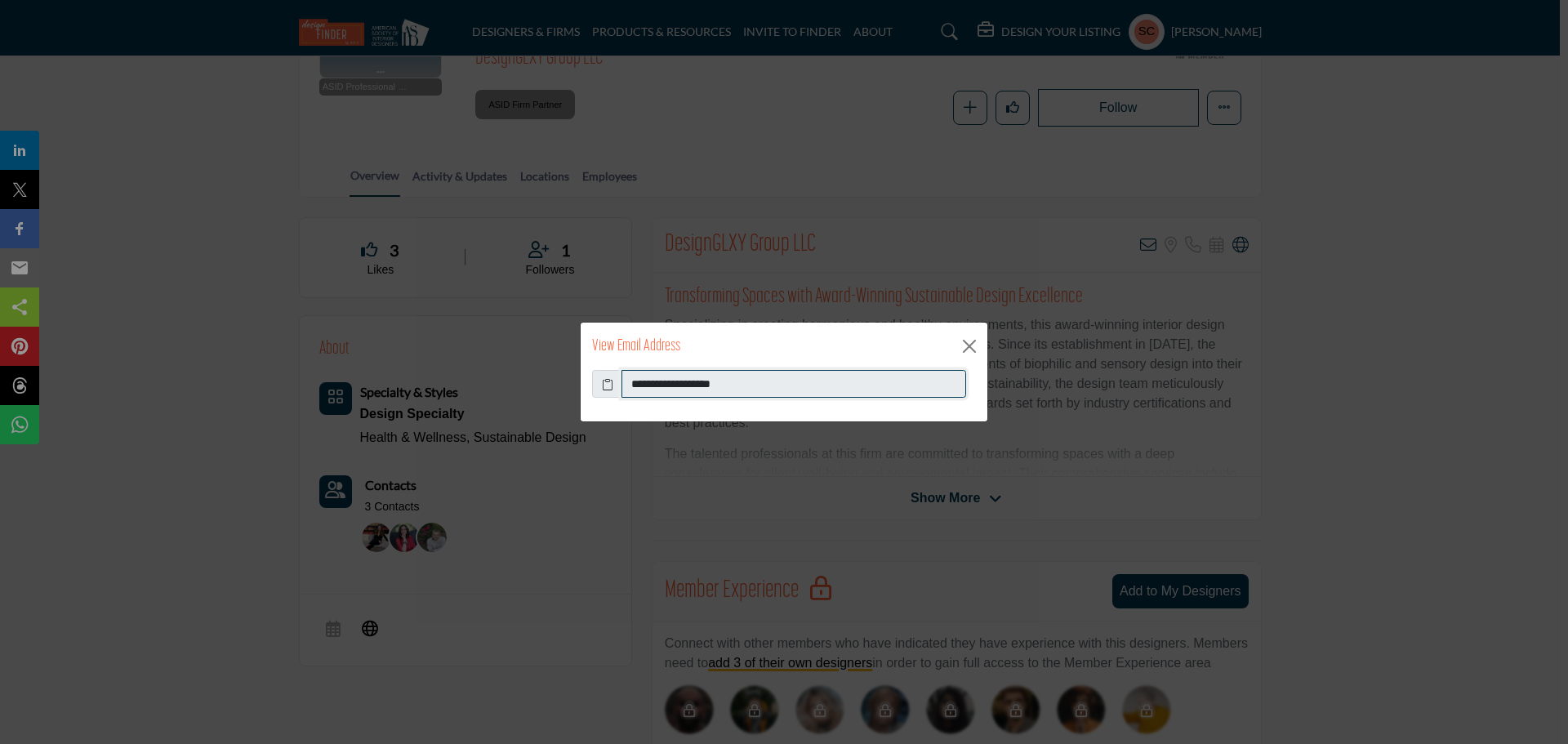
drag, startPoint x: 632, startPoint y: 383, endPoint x: 771, endPoint y: 384, distance: 139.0
click at [771, 384] on input "**********" at bounding box center [793, 384] width 344 height 28
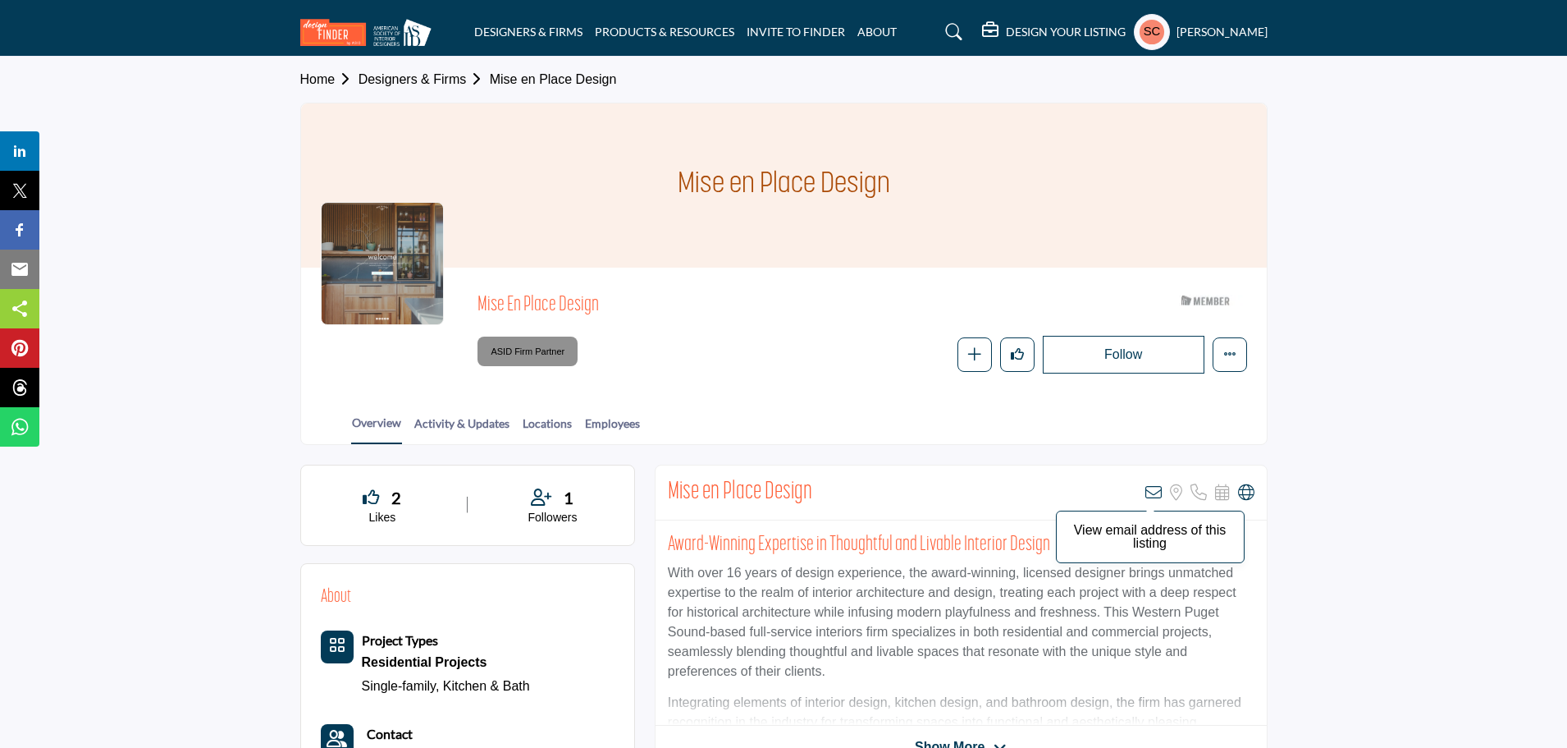
click at [1155, 490] on icon at bounding box center [1154, 492] width 16 height 16
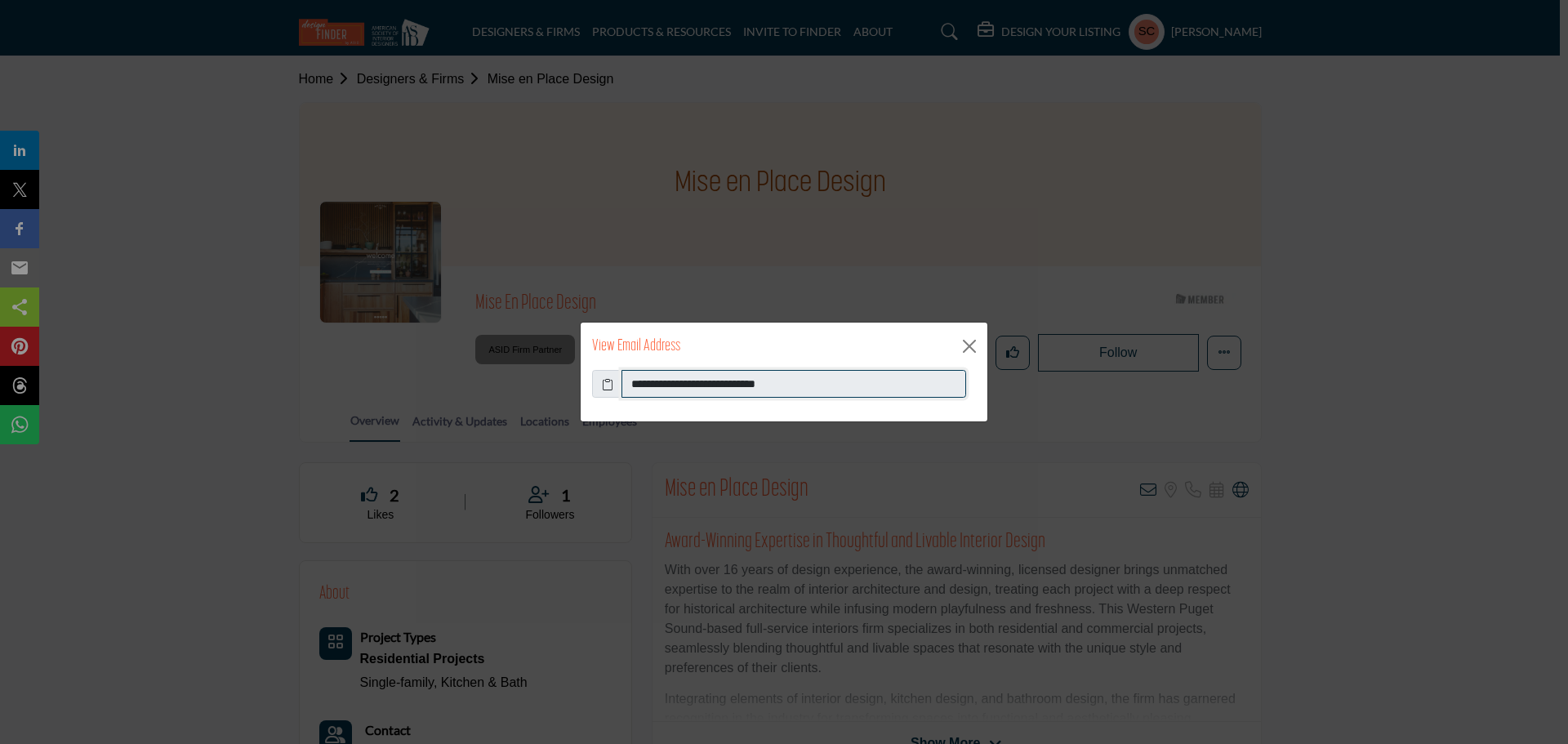
drag, startPoint x: 627, startPoint y: 389, endPoint x: 898, endPoint y: 387, distance: 271.0
click at [898, 387] on input "**********" at bounding box center [793, 384] width 344 height 28
click at [970, 343] on button "Close" at bounding box center [969, 346] width 25 height 25
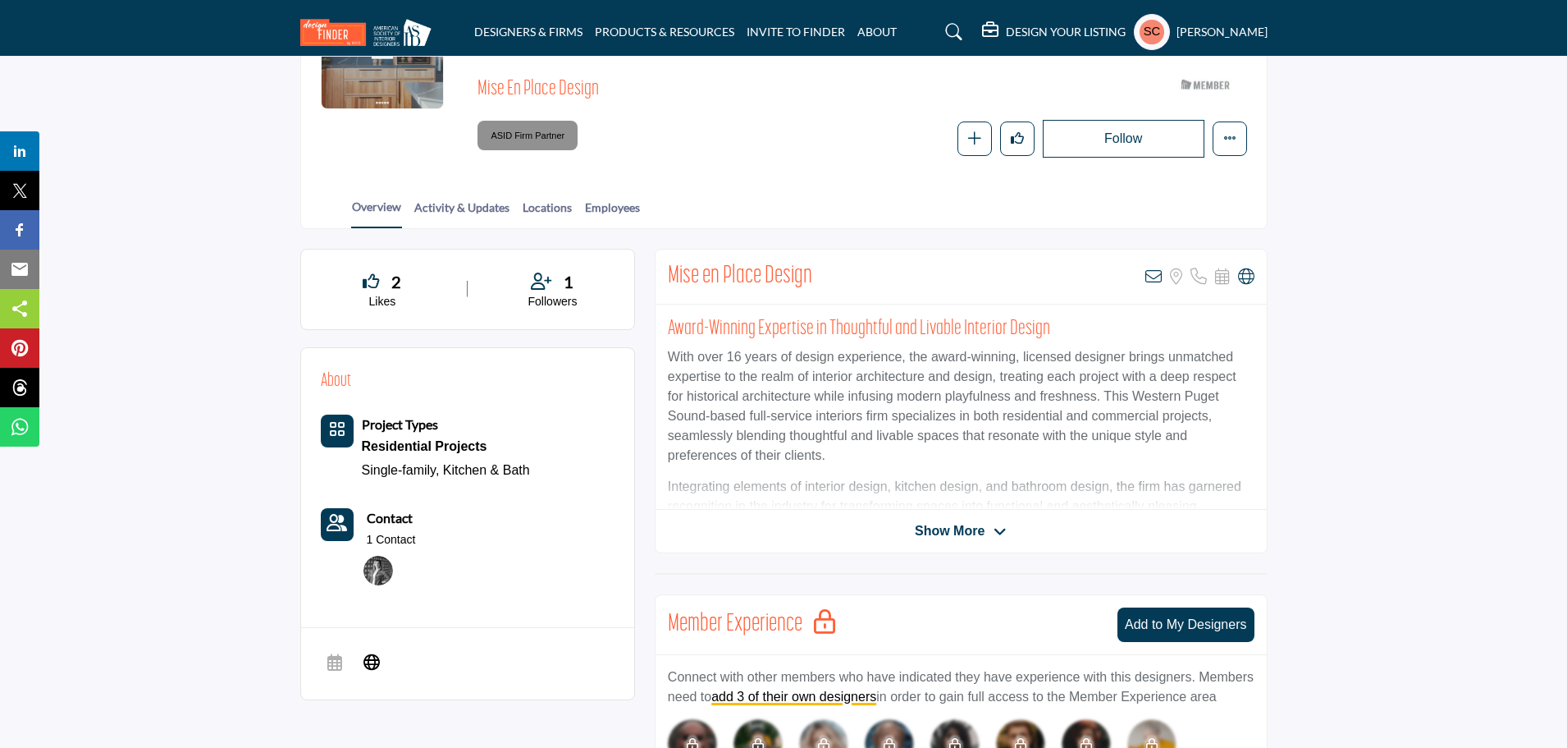
scroll to position [246, 0]
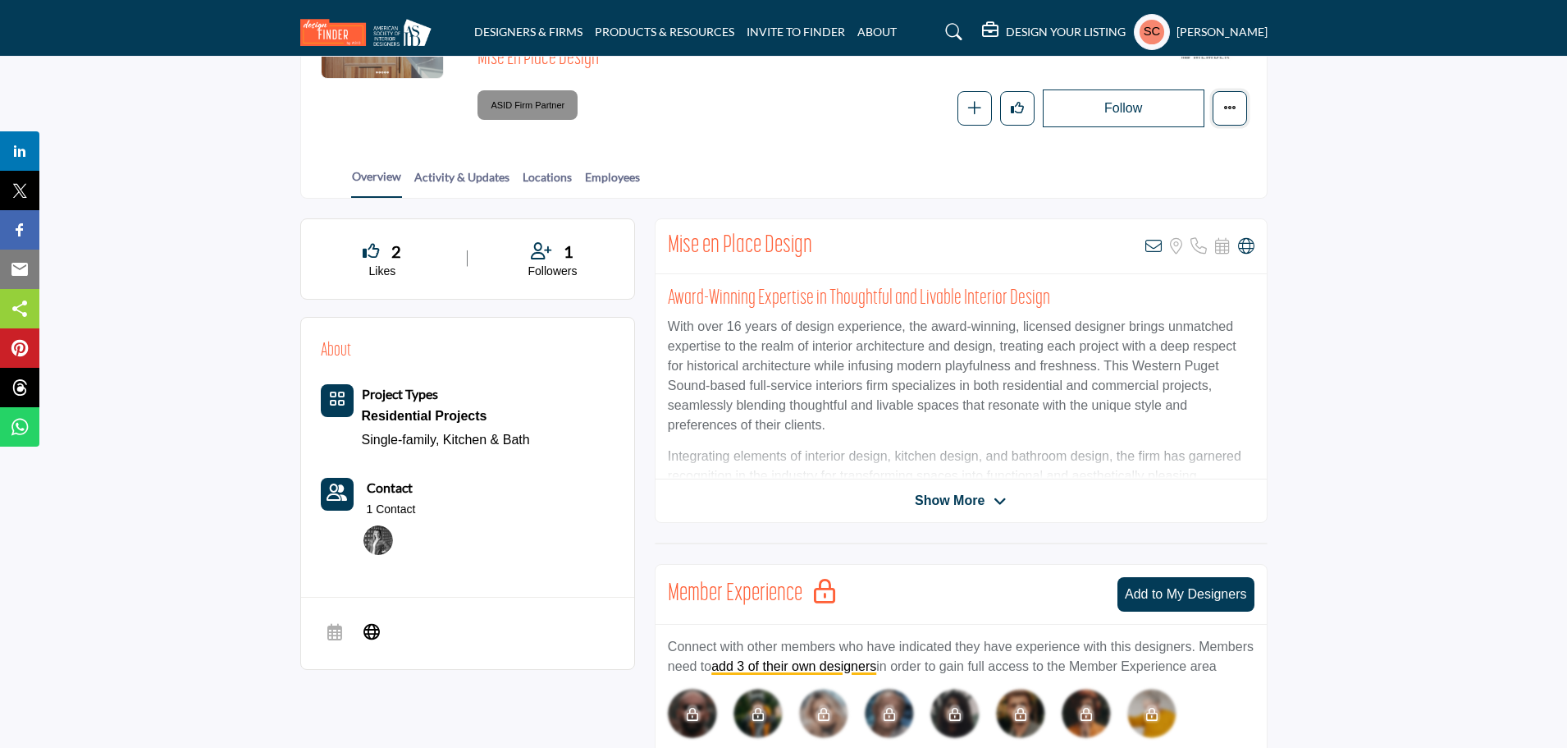
click at [1232, 108] on icon "More details" at bounding box center [1230, 107] width 13 height 13
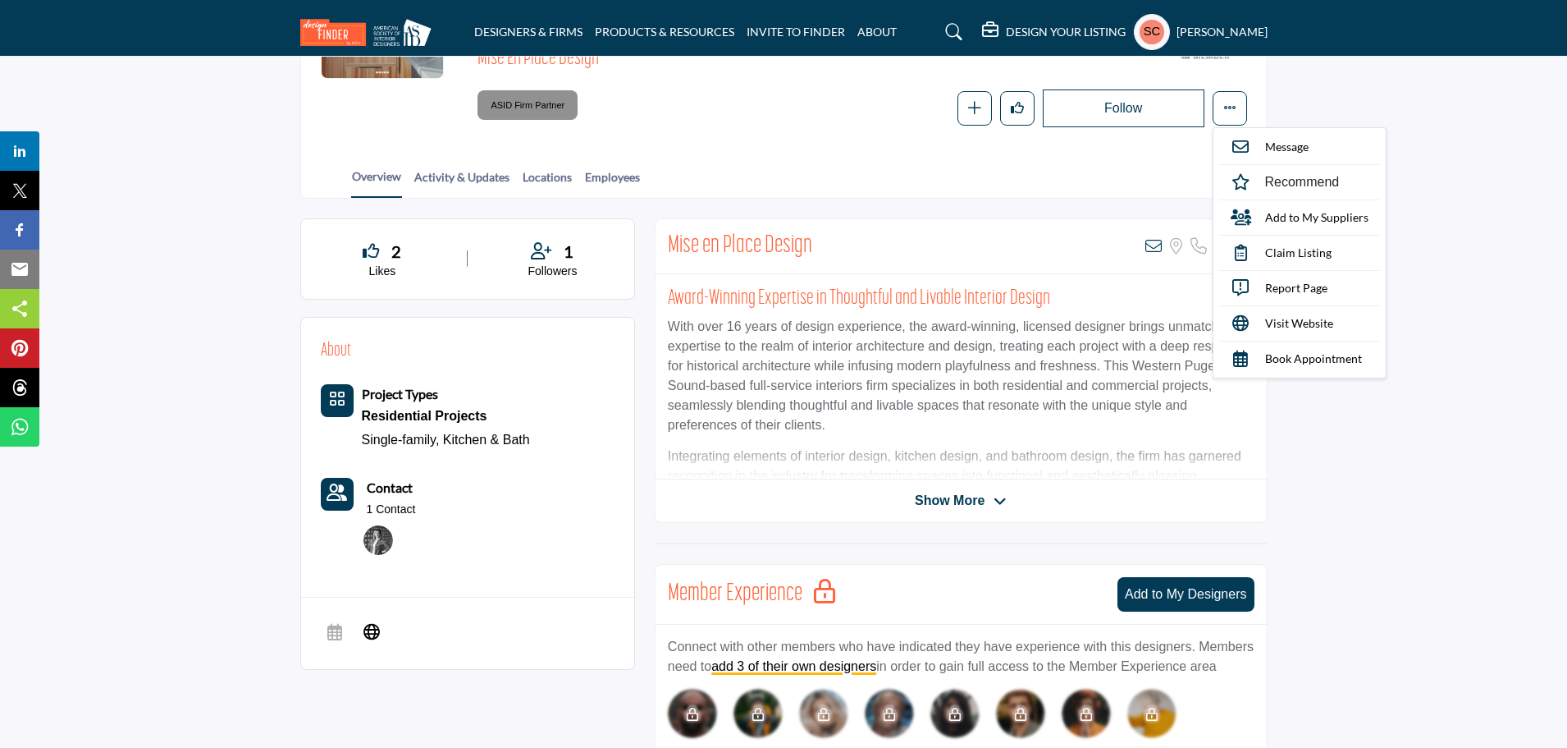
click at [954, 184] on div "Overview Activity & Updates Locations Employees" at bounding box center [804, 172] width 925 height 51
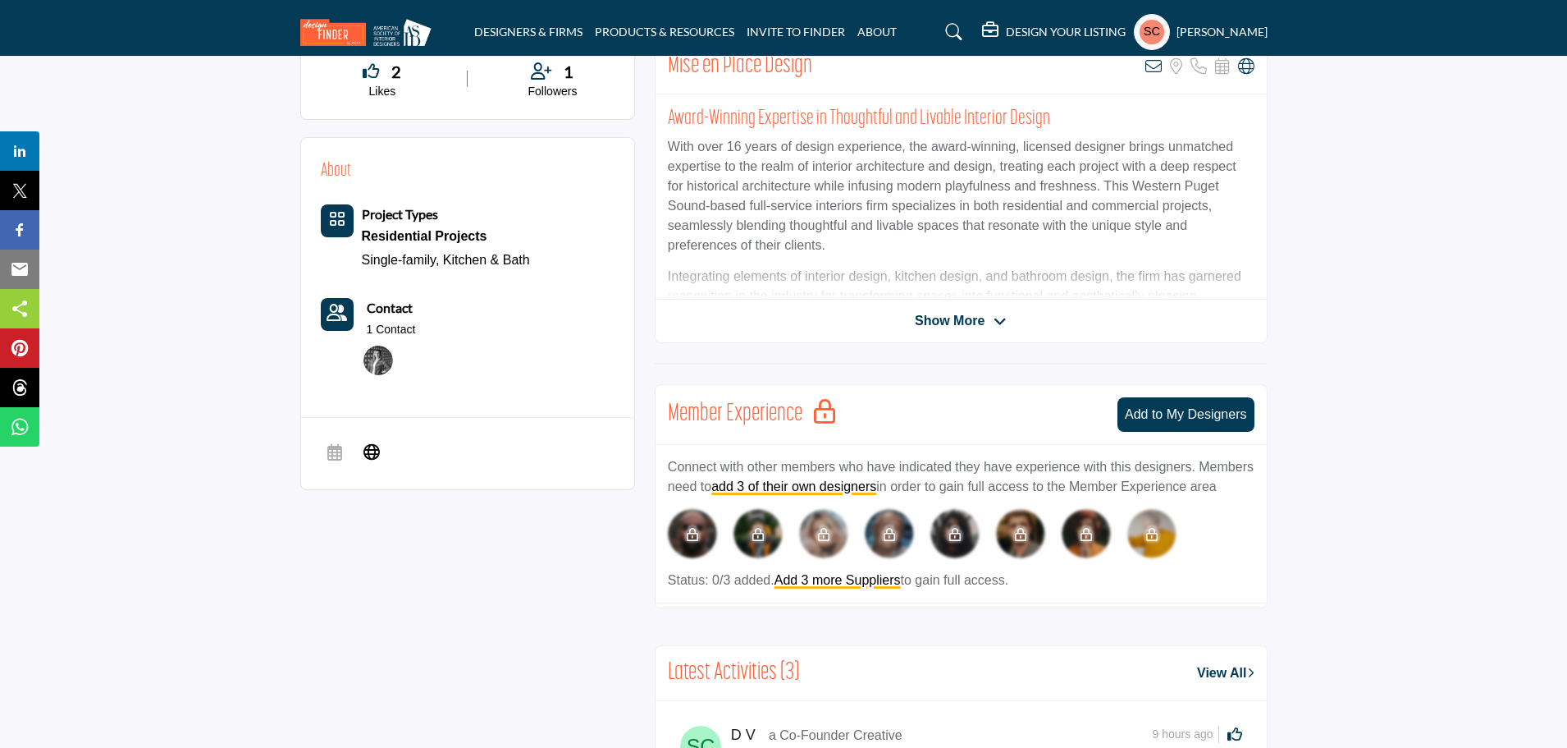
scroll to position [492, 0]
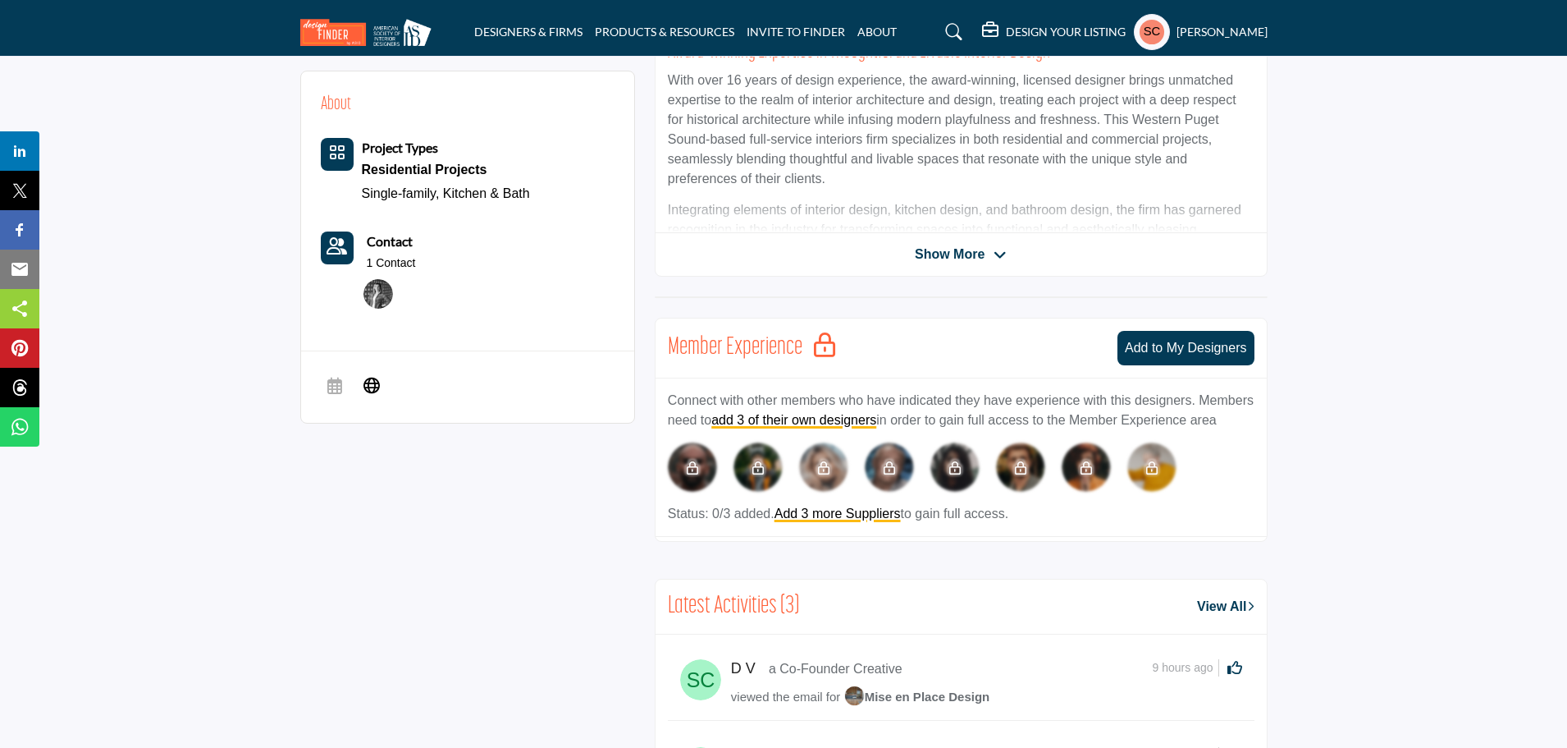
click at [913, 245] on div "Show More" at bounding box center [961, 255] width 611 height 20
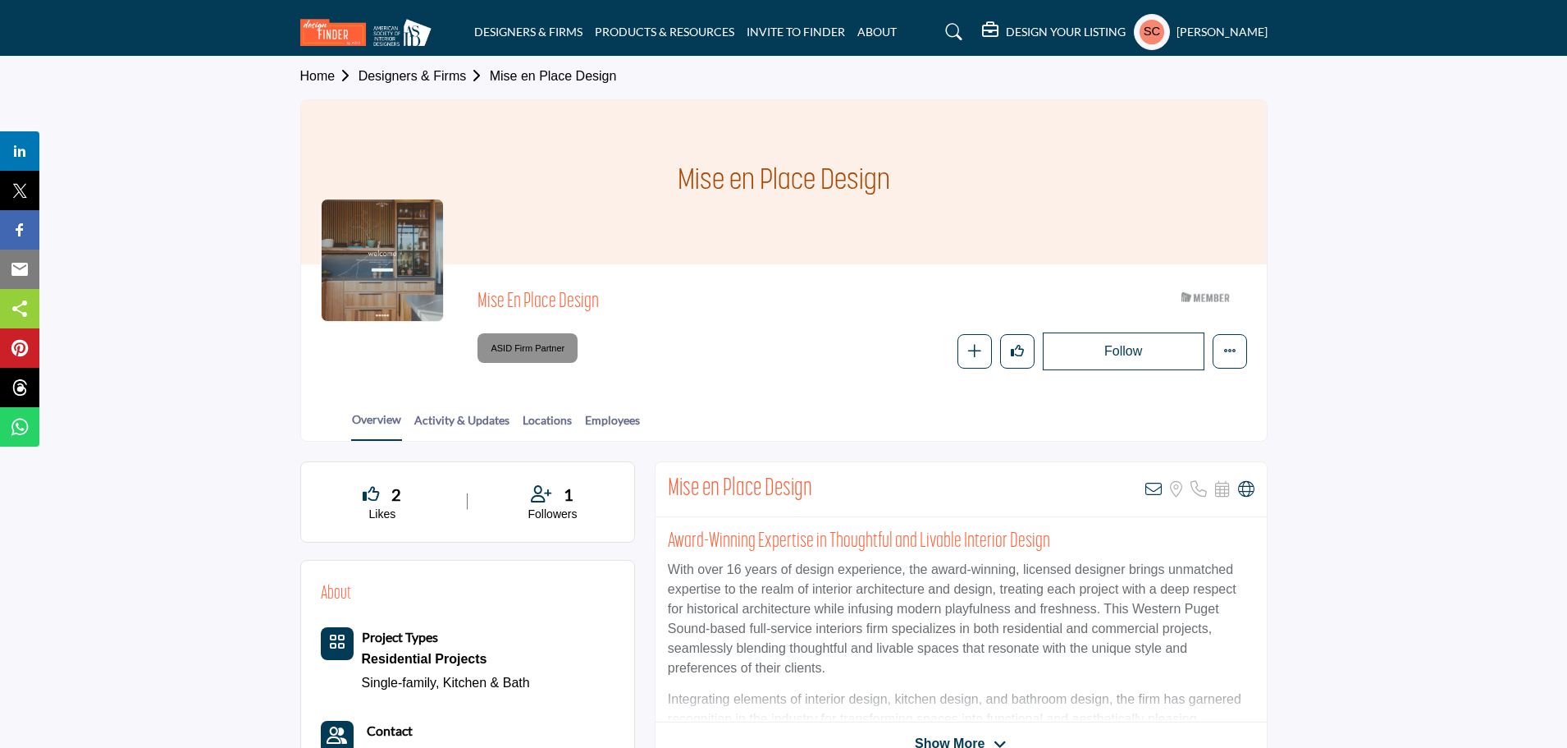
scroll to position [0, 0]
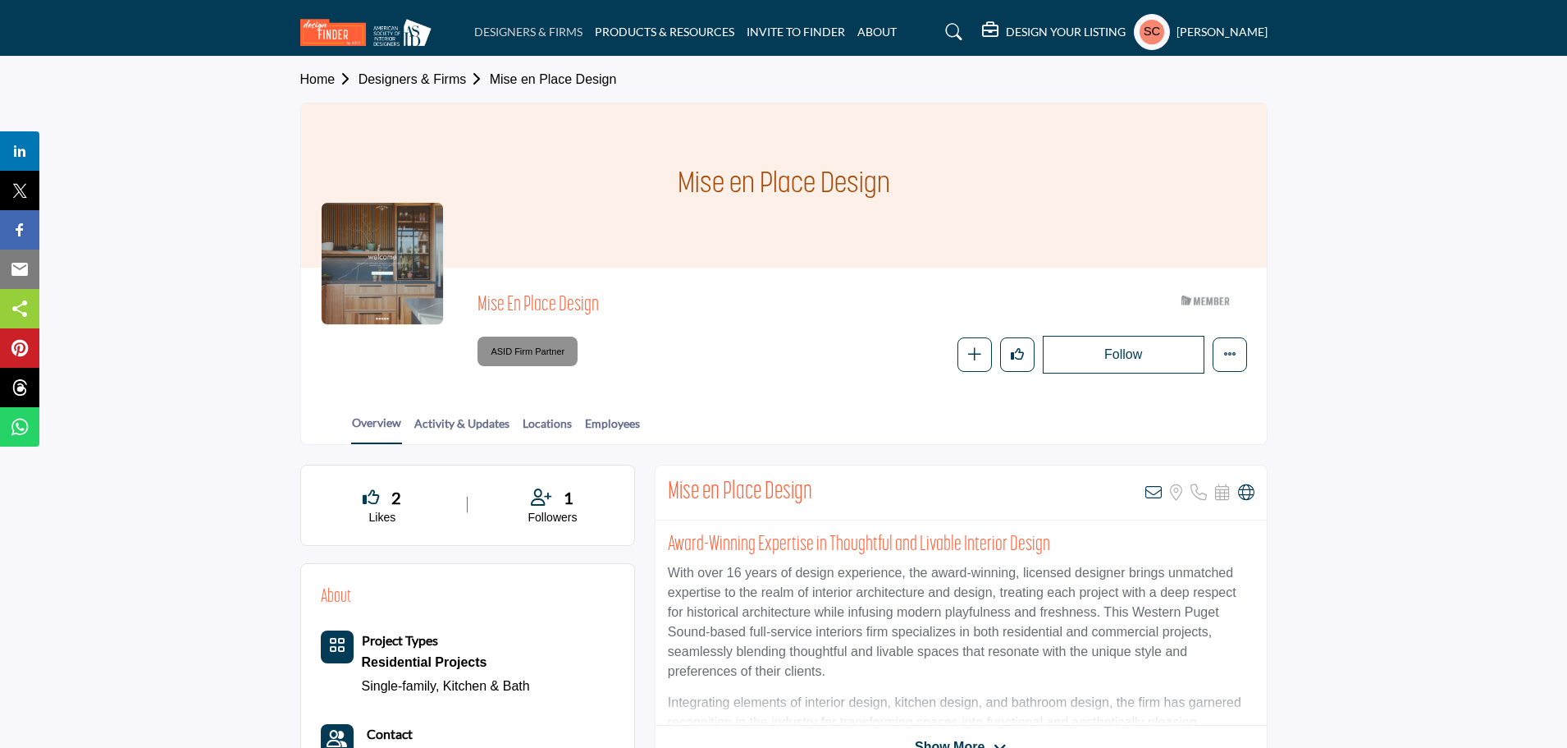
click at [492, 28] on link "DESIGNERS & FIRMS" at bounding box center [528, 32] width 108 height 14
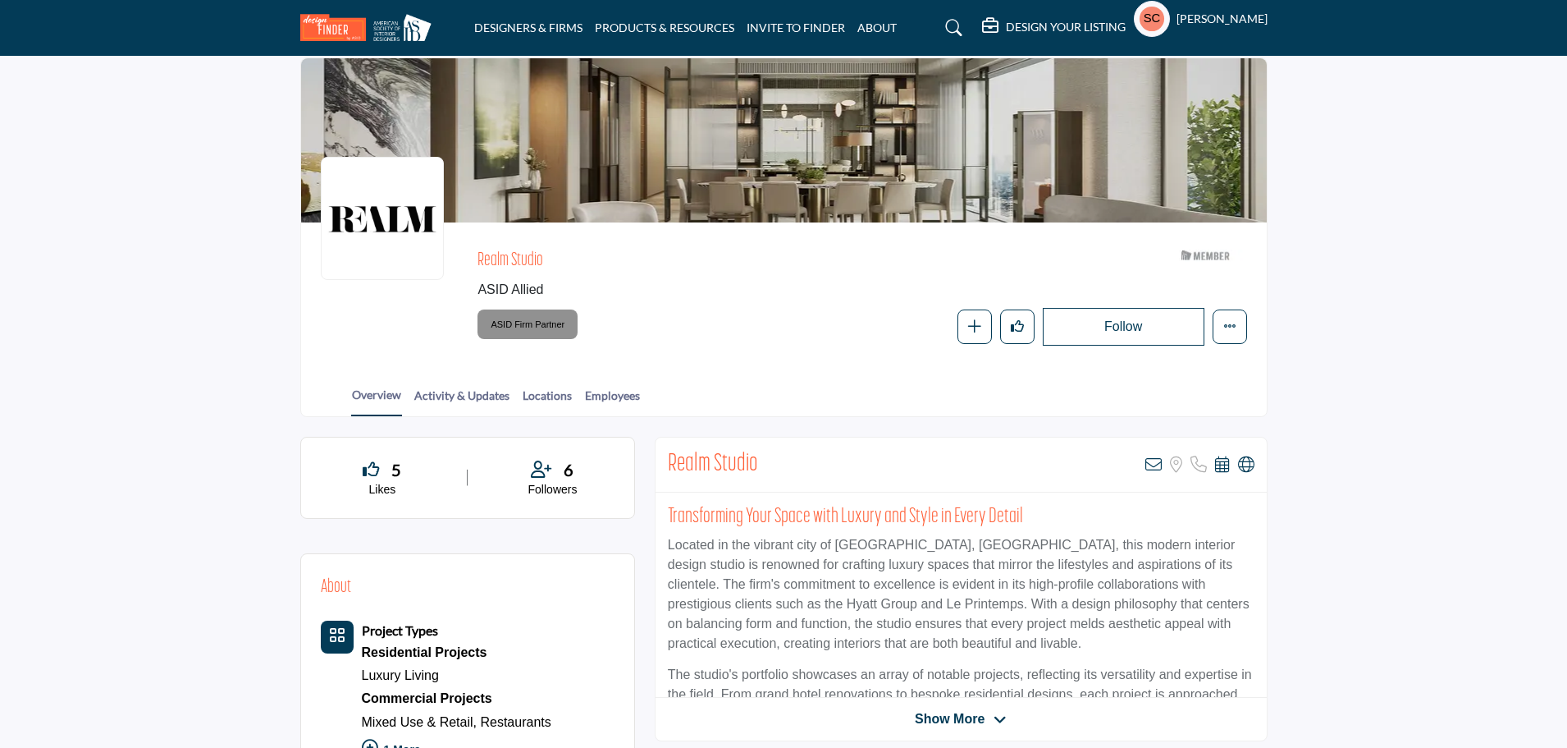
scroll to position [45, 0]
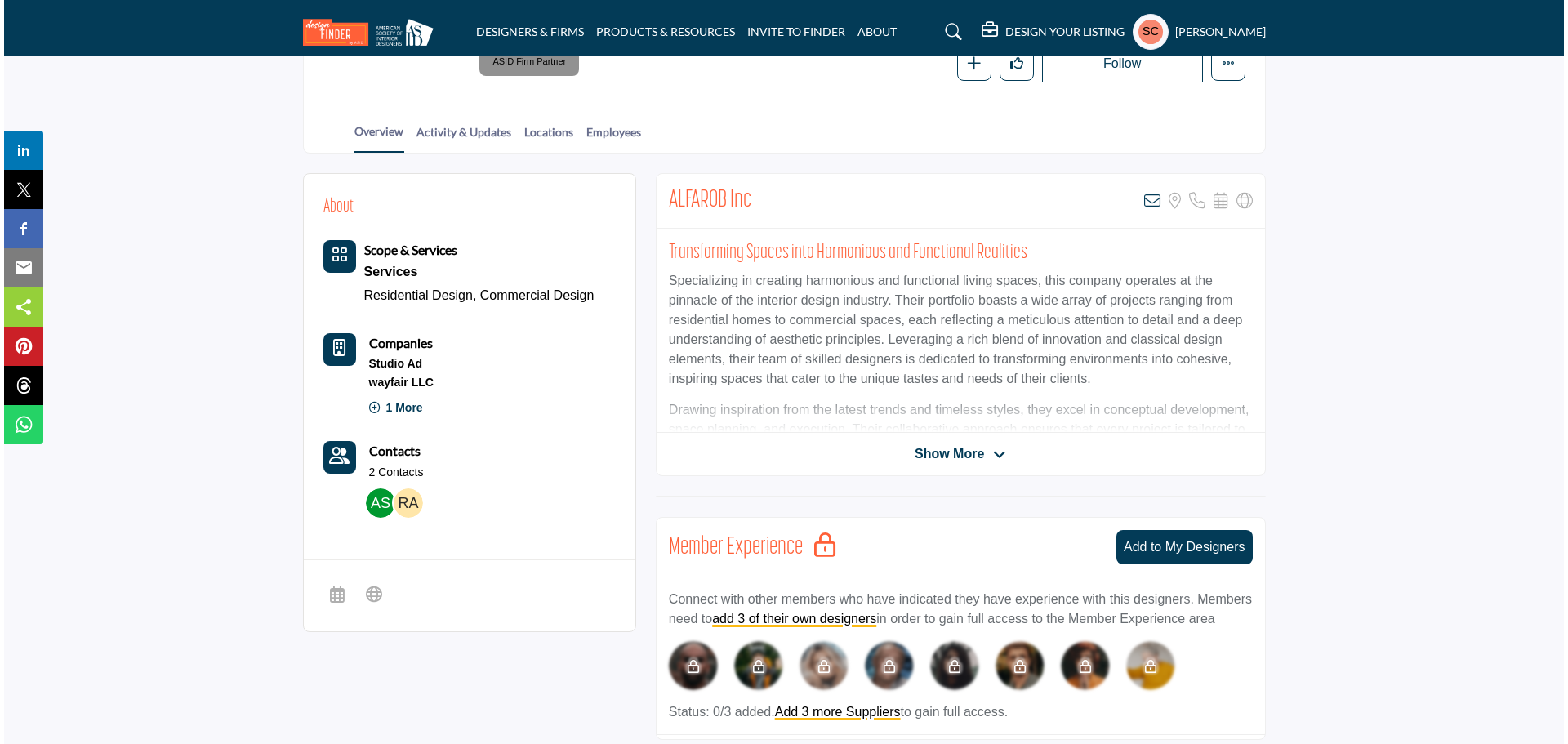
scroll to position [326, 0]
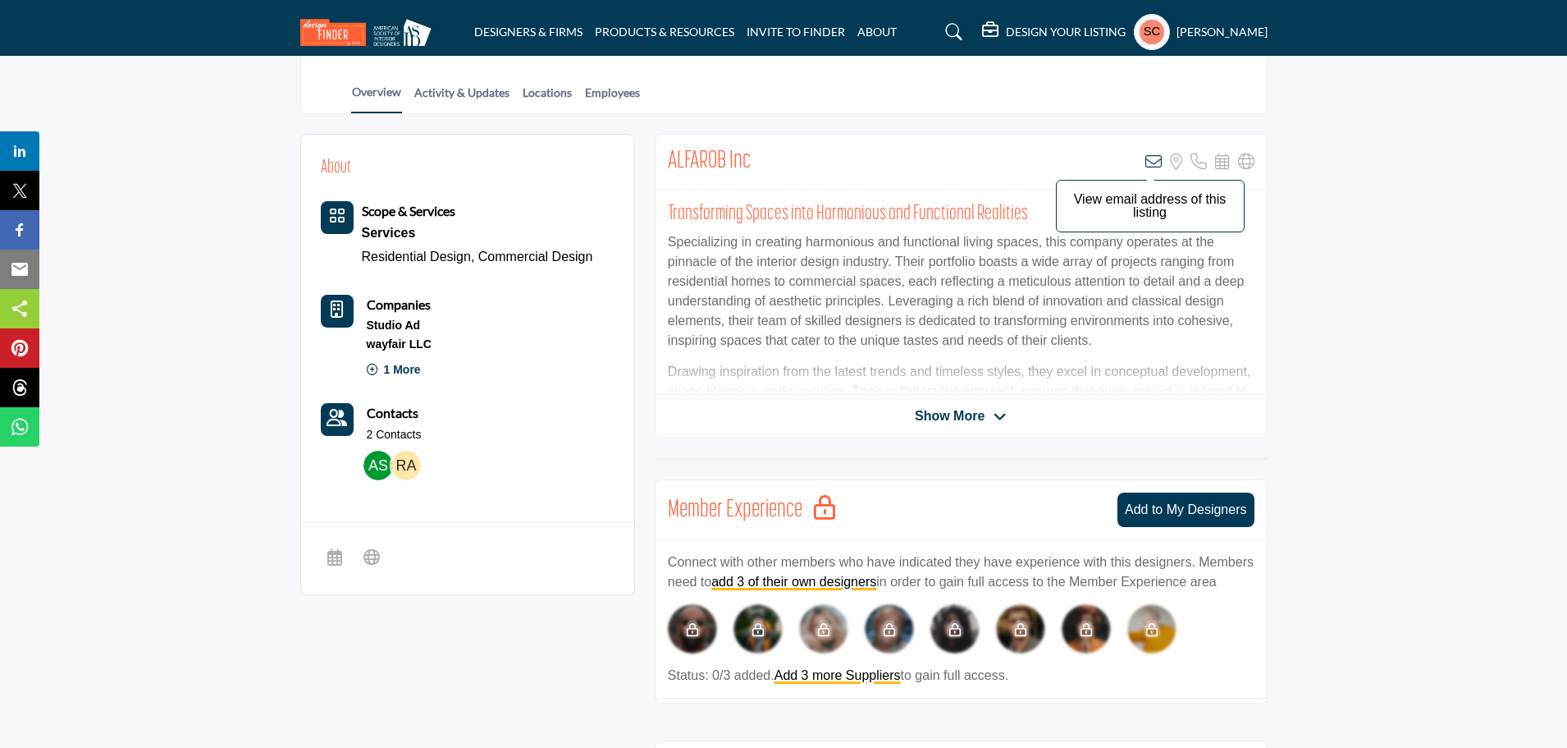
click at [1156, 162] on icon at bounding box center [1154, 161] width 16 height 16
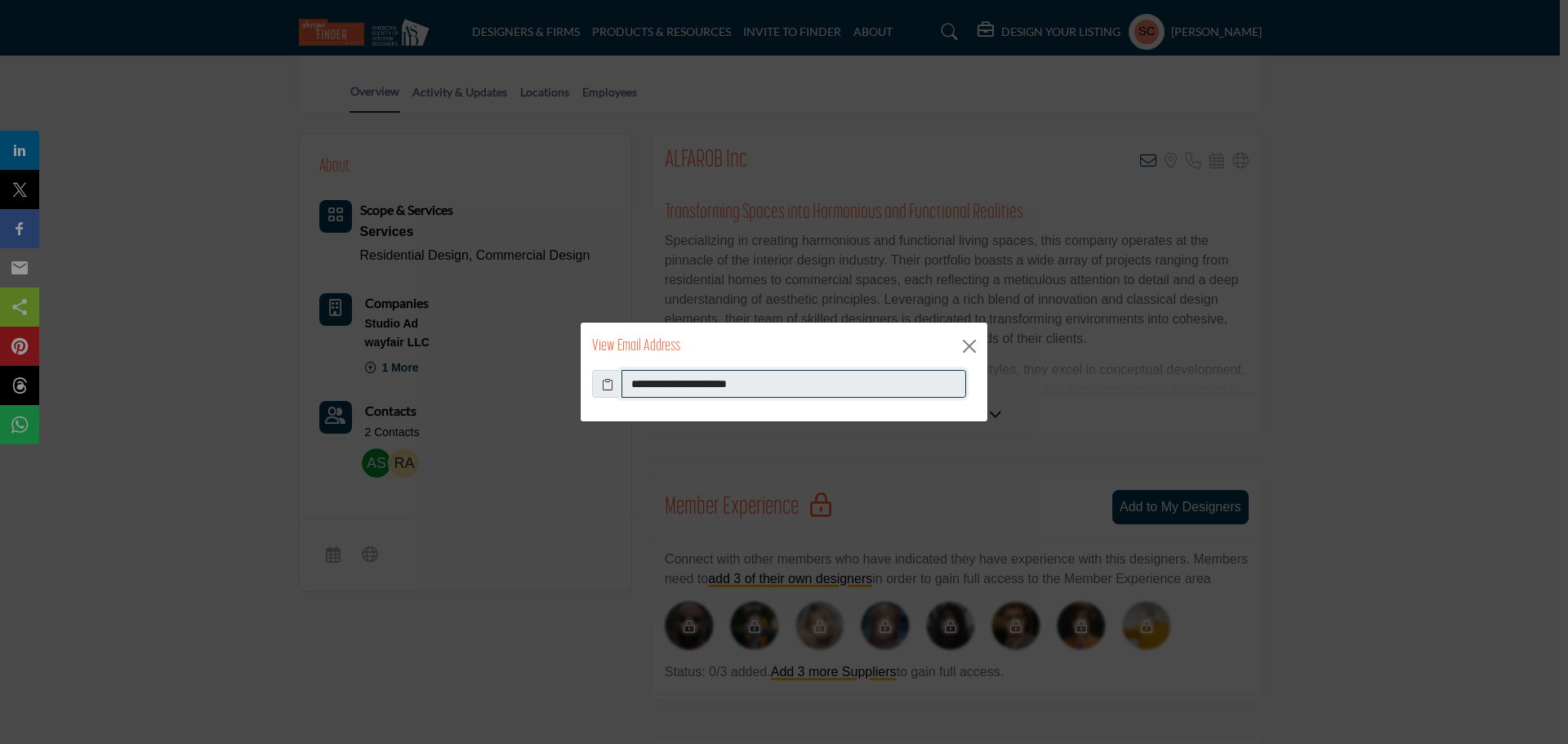
drag, startPoint x: 631, startPoint y: 383, endPoint x: 785, endPoint y: 383, distance: 154.0
click at [785, 383] on input "**********" at bounding box center [793, 384] width 344 height 28
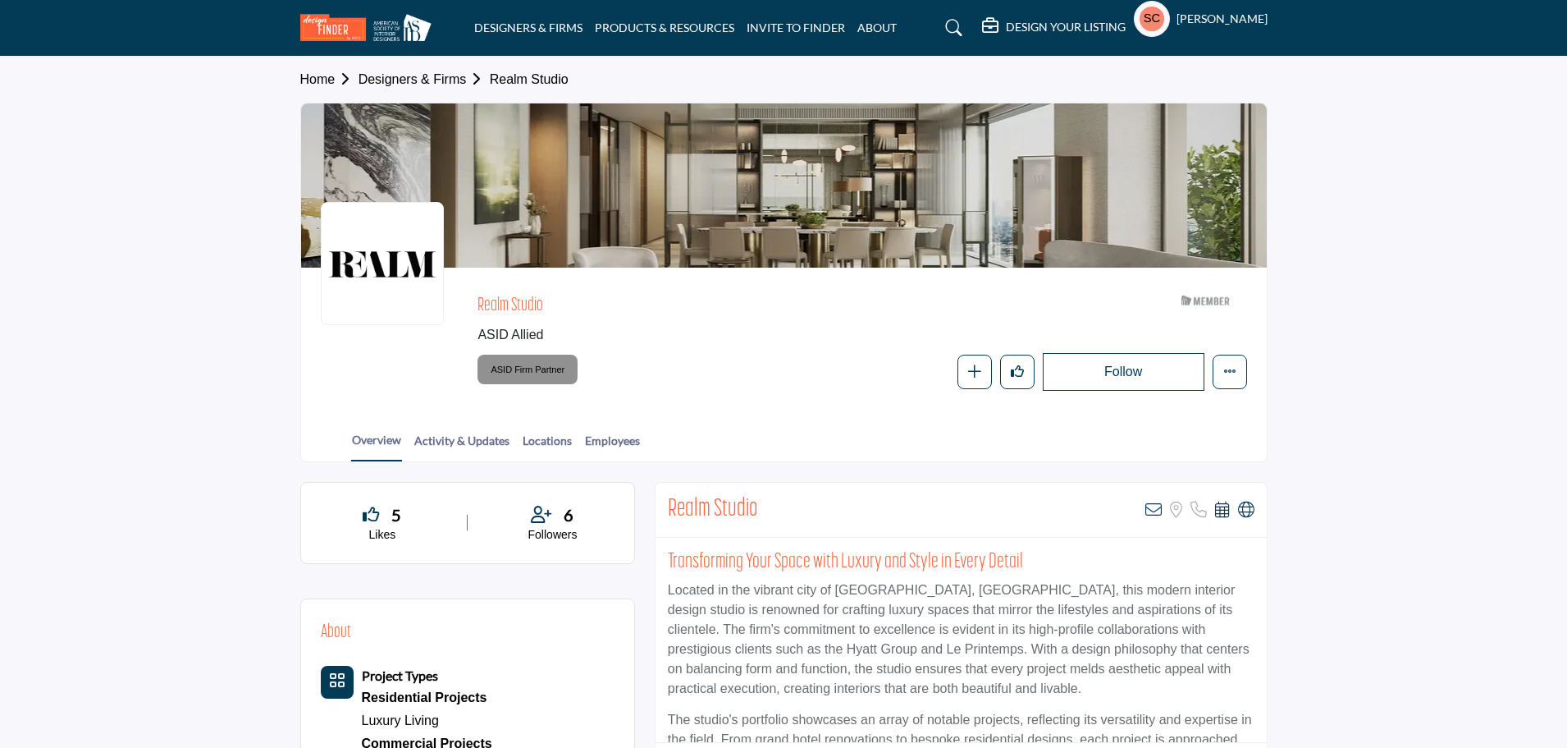
click at [0, 0] on div at bounding box center [0, 0] width 0 height 0
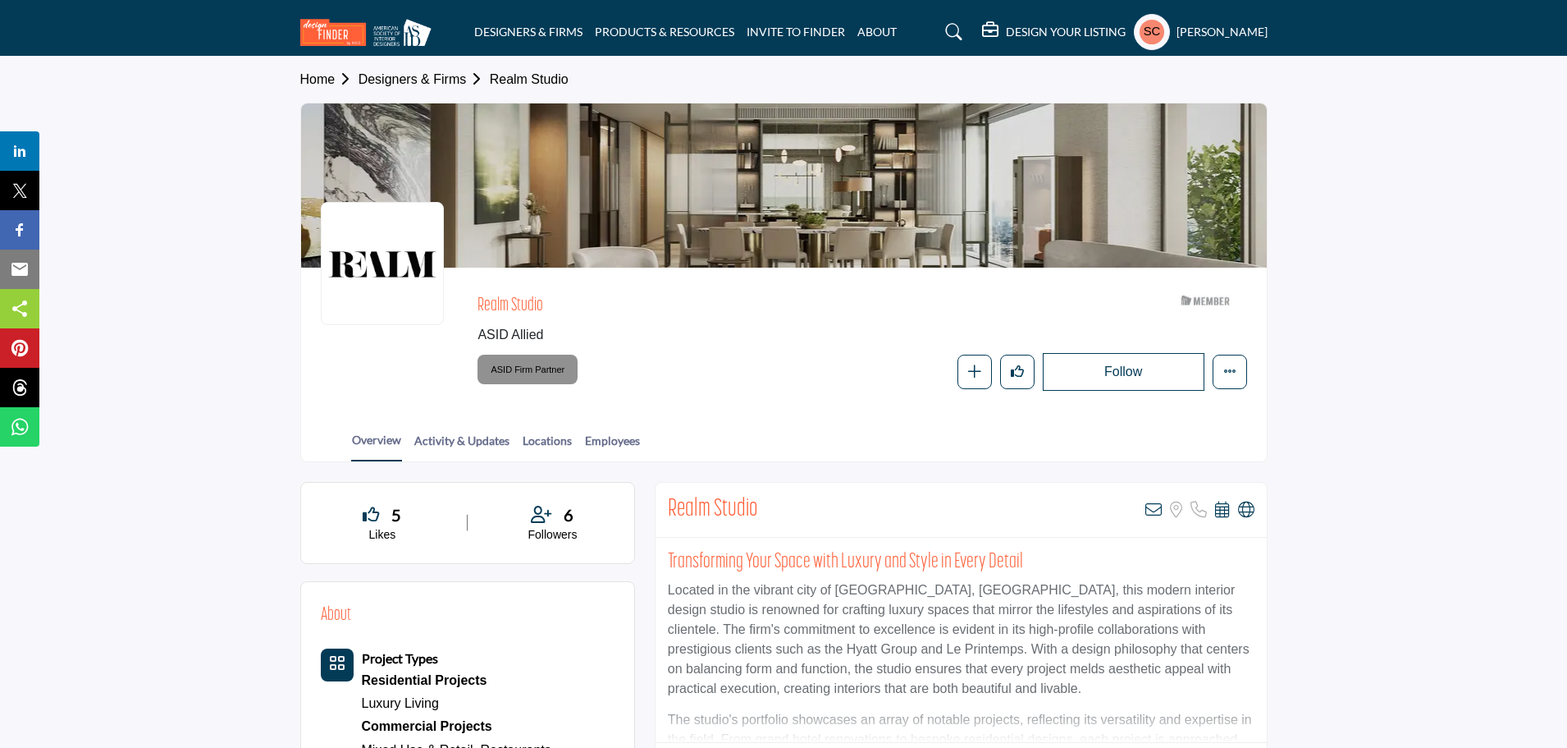
click at [1152, 509] on icon at bounding box center [1154, 509] width 16 height 16
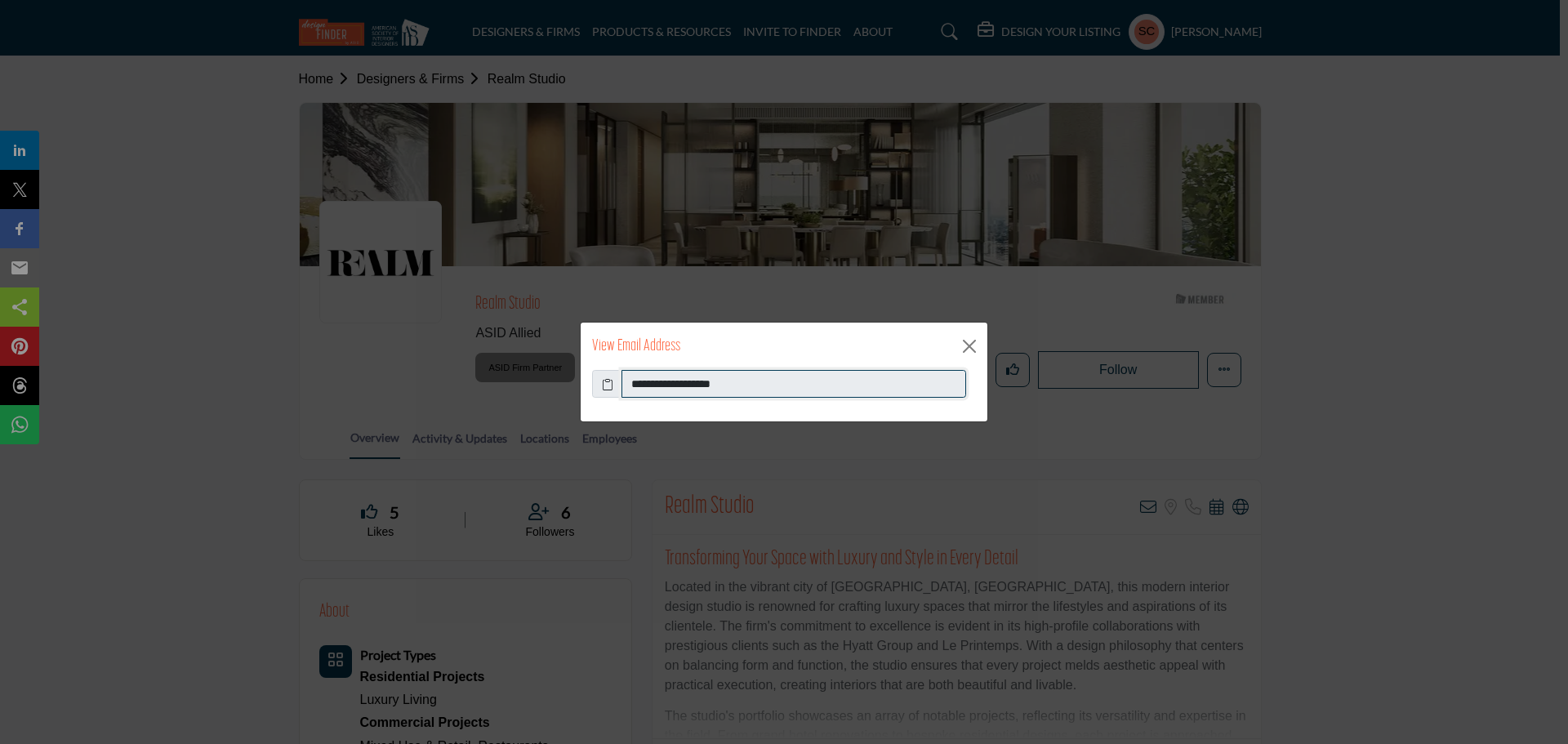
drag, startPoint x: 630, startPoint y: 381, endPoint x: 768, endPoint y: 380, distance: 138.0
click at [768, 380] on input "**********" at bounding box center [793, 384] width 344 height 28
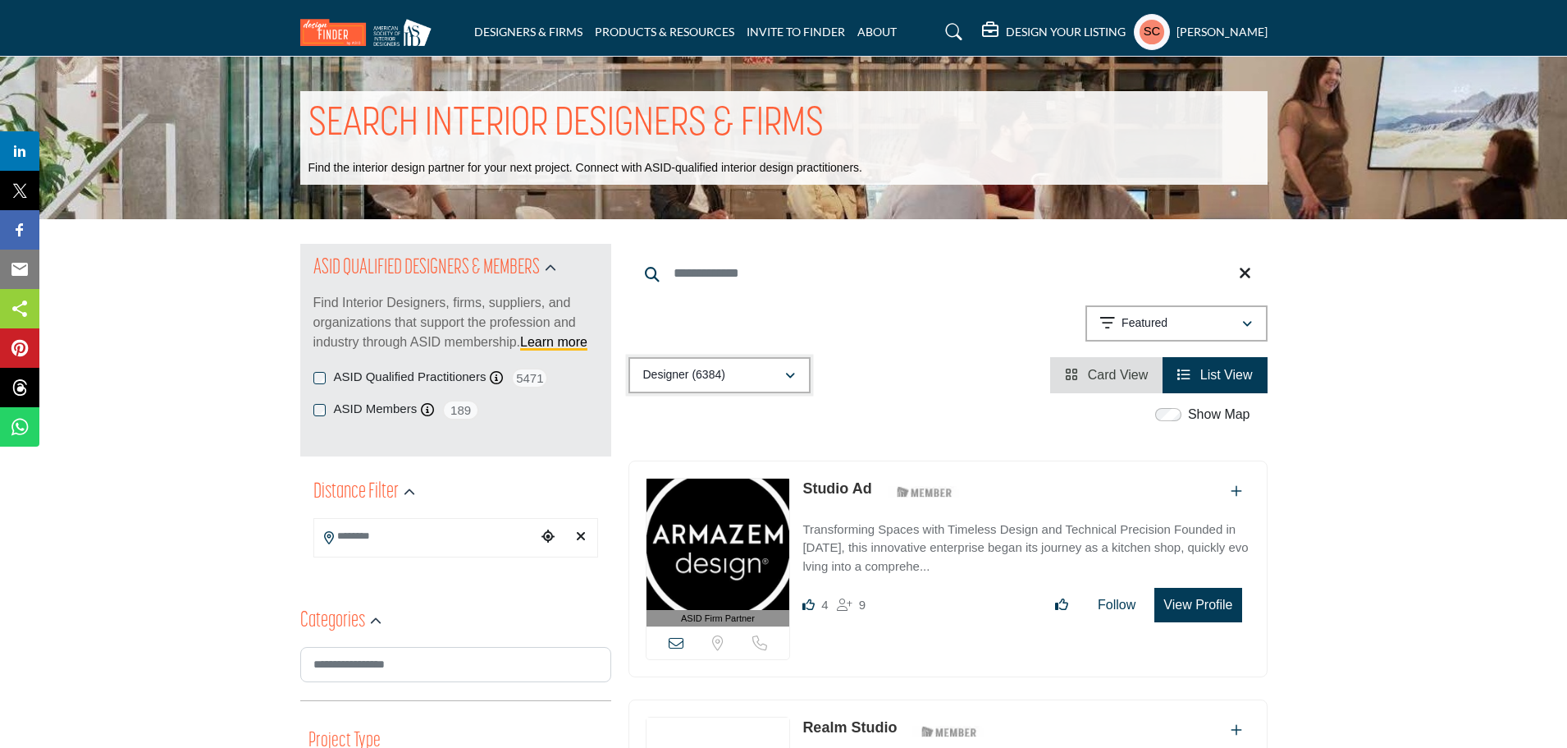
click at [788, 374] on icon "button" at bounding box center [790, 375] width 10 height 11
click at [930, 339] on div "Showing 21 results out of 6384 Featured" at bounding box center [948, 326] width 639 height 42
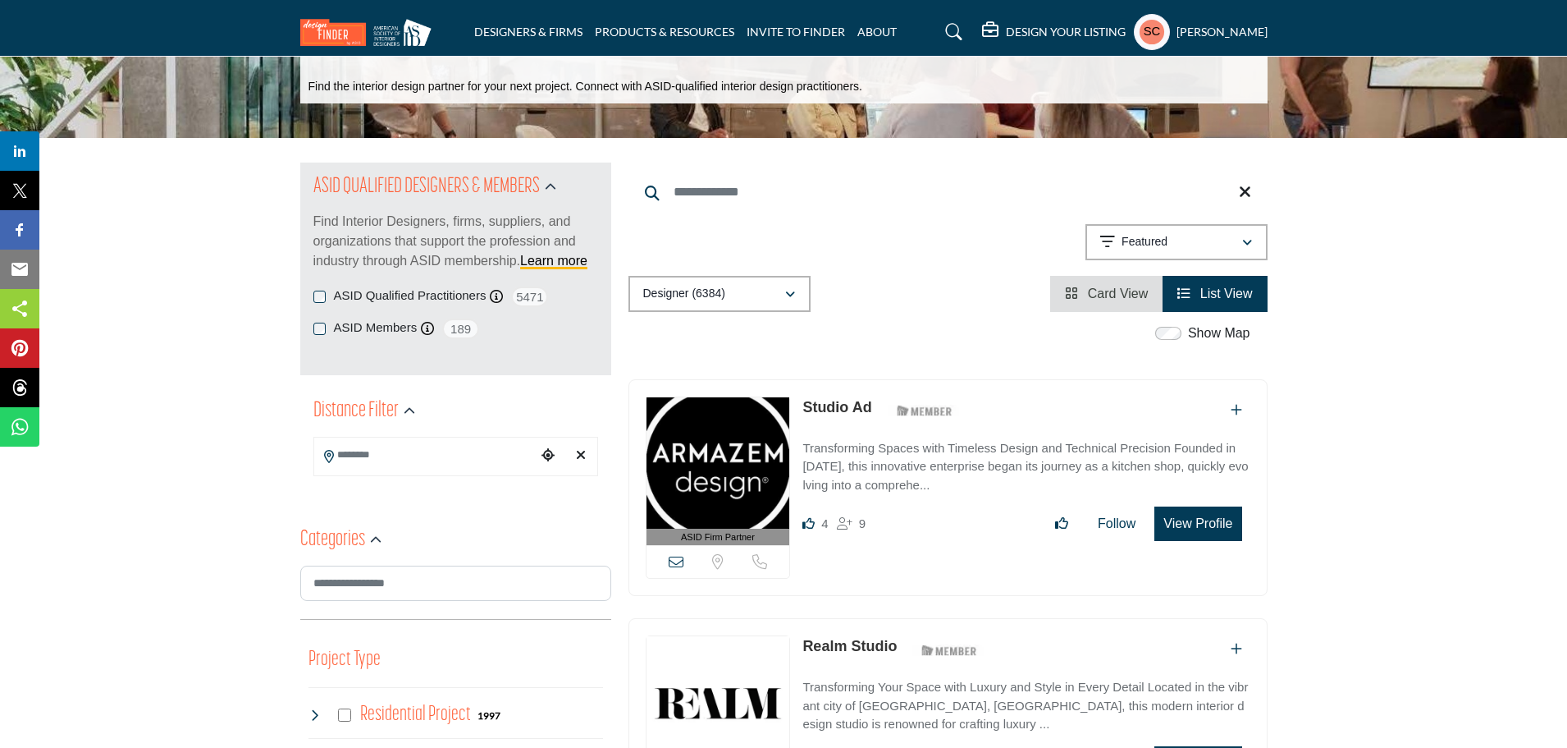
scroll to position [82, 0]
